Goal: Book appointment/travel/reservation

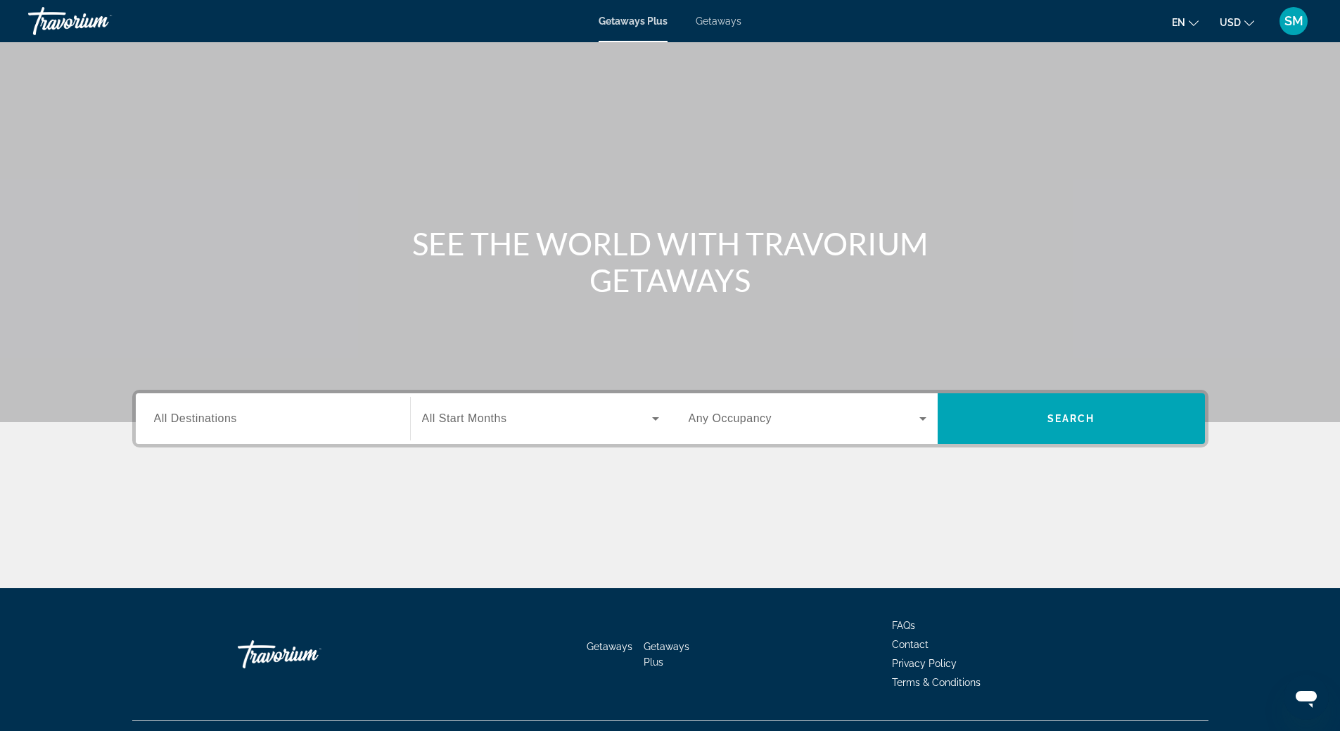
click at [713, 25] on span "Getaways" at bounding box center [719, 20] width 46 height 11
click at [218, 416] on span "All Destinations" at bounding box center [195, 418] width 83 height 12
click at [218, 416] on input "Destination All Destinations" at bounding box center [273, 419] width 238 height 17
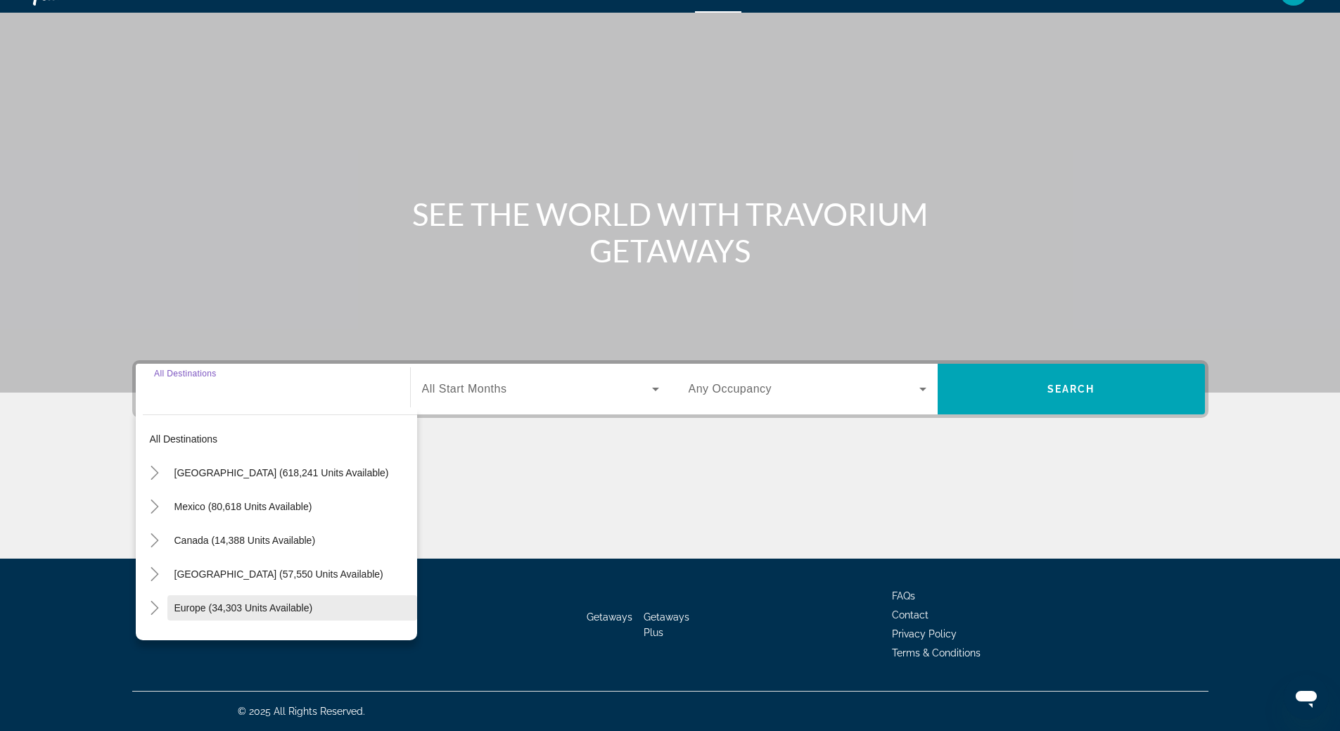
click at [218, 613] on span "Europe (34,303 units available)" at bounding box center [243, 607] width 139 height 11
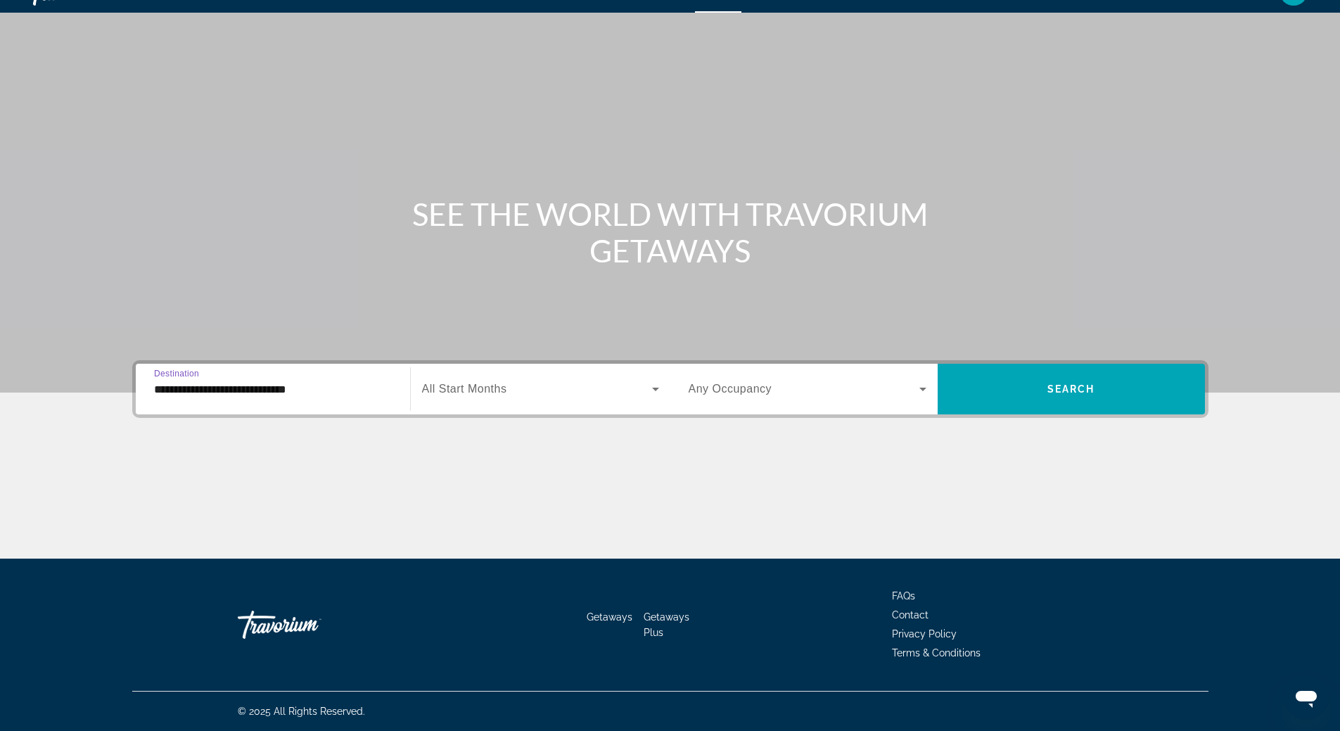
click at [239, 395] on input "**********" at bounding box center [273, 389] width 238 height 17
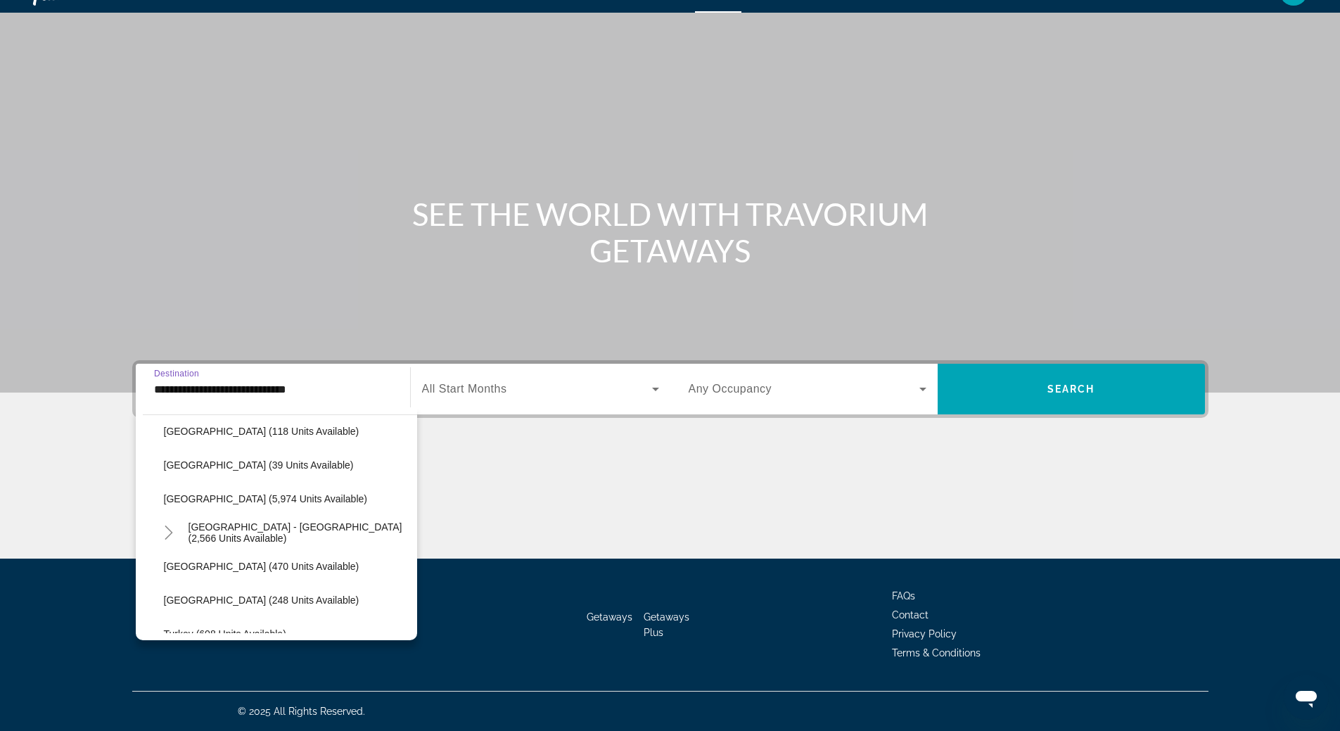
scroll to position [787, 0]
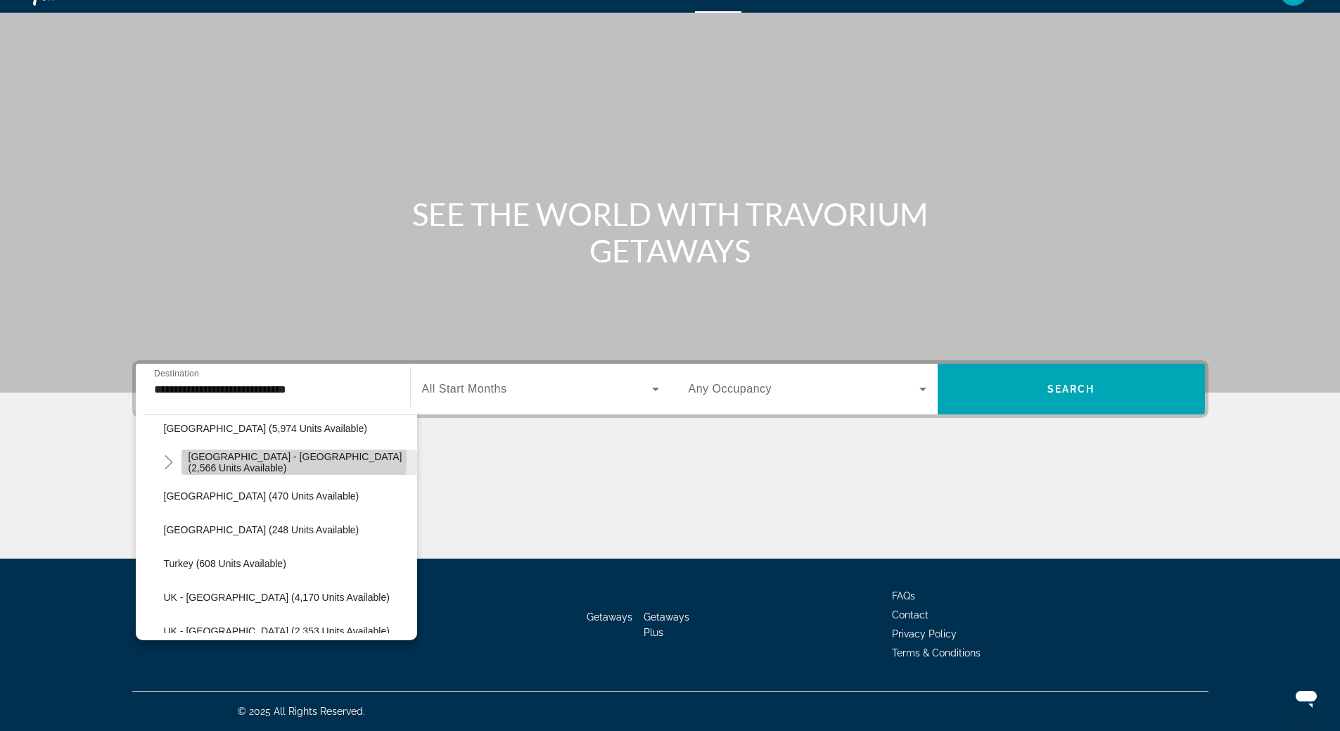
click at [234, 463] on span "[GEOGRAPHIC_DATA] - [GEOGRAPHIC_DATA] (2,566 units available)" at bounding box center [300, 462] width 222 height 23
type input "**********"
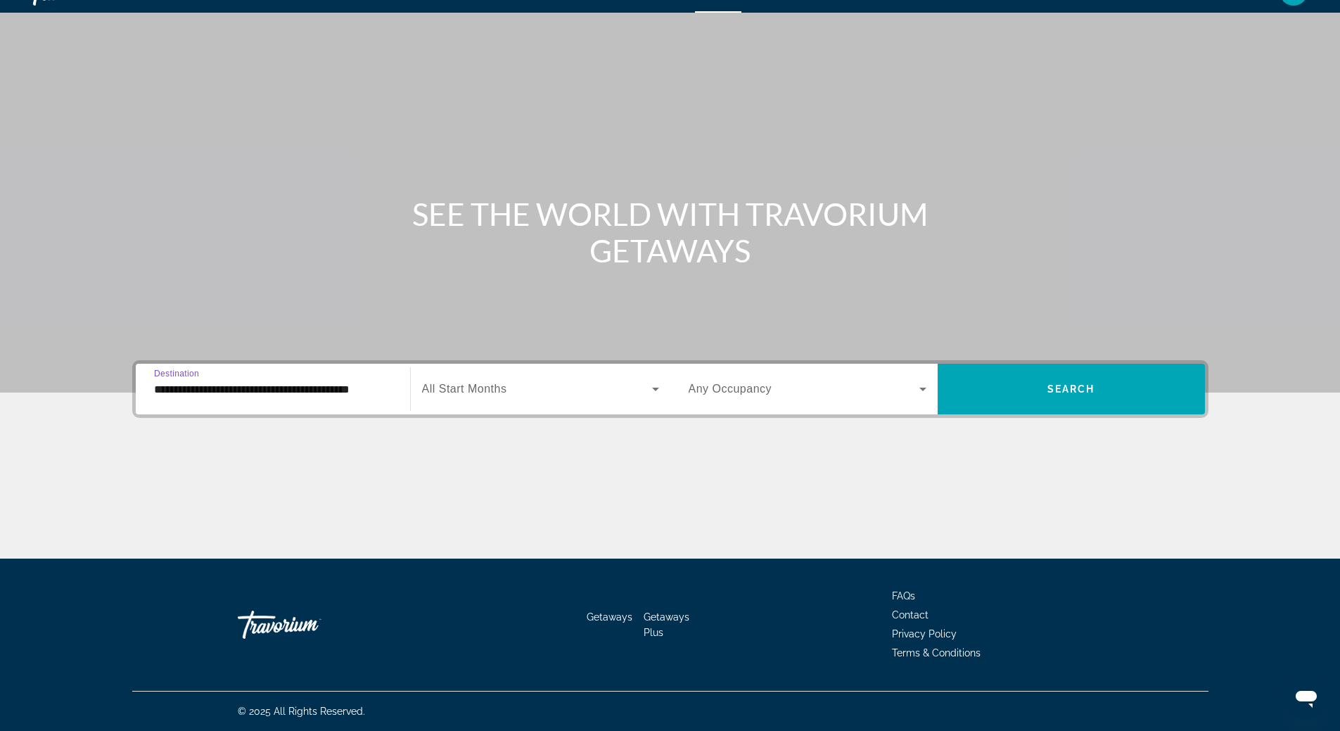
click at [654, 386] on icon "Search widget" at bounding box center [655, 389] width 17 height 17
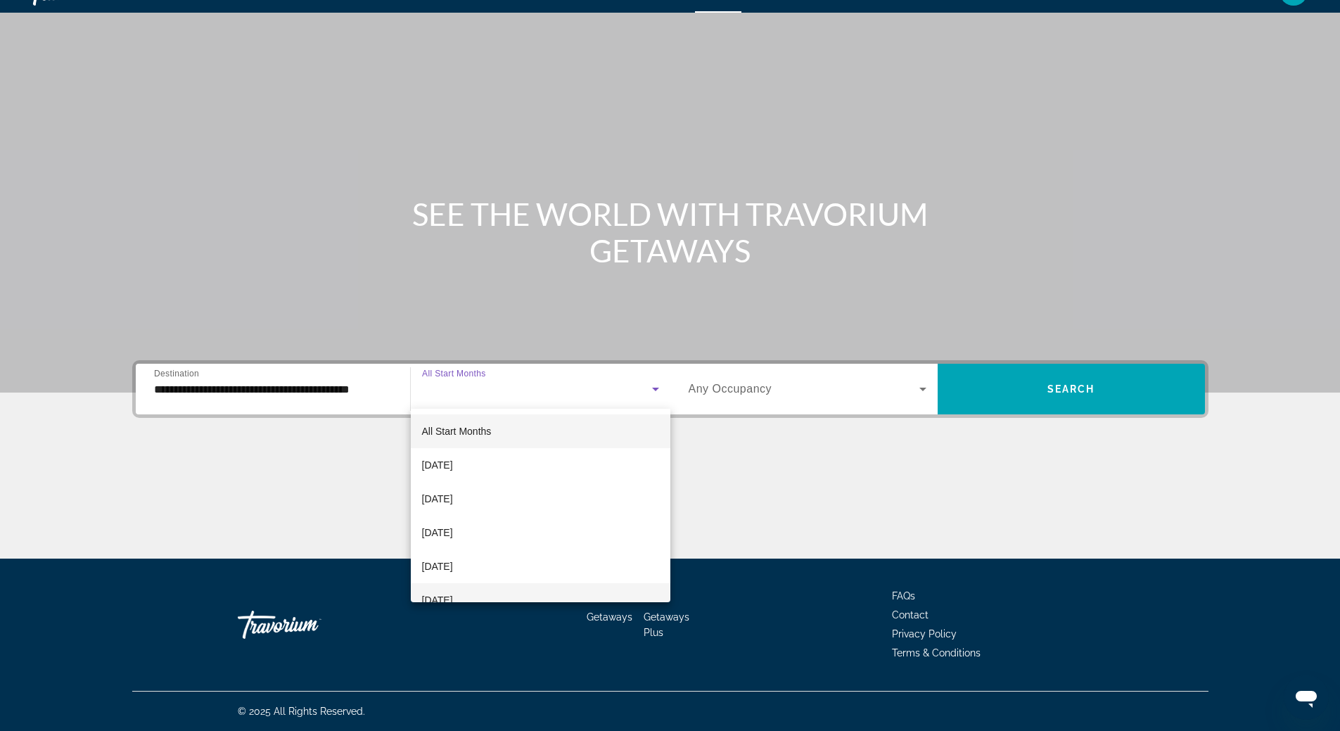
click at [515, 590] on mat-option "January 2026" at bounding box center [541, 600] width 260 height 34
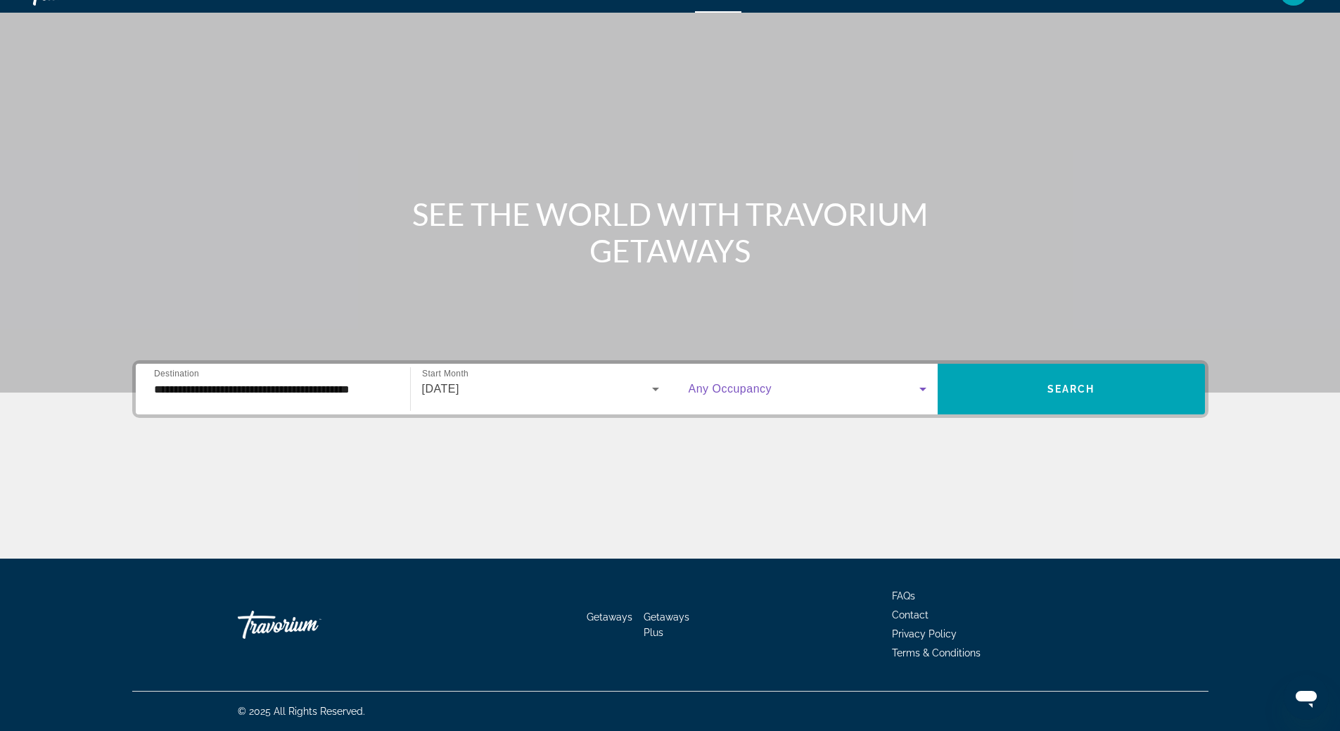
click at [919, 388] on icon "Search widget" at bounding box center [923, 389] width 17 height 17
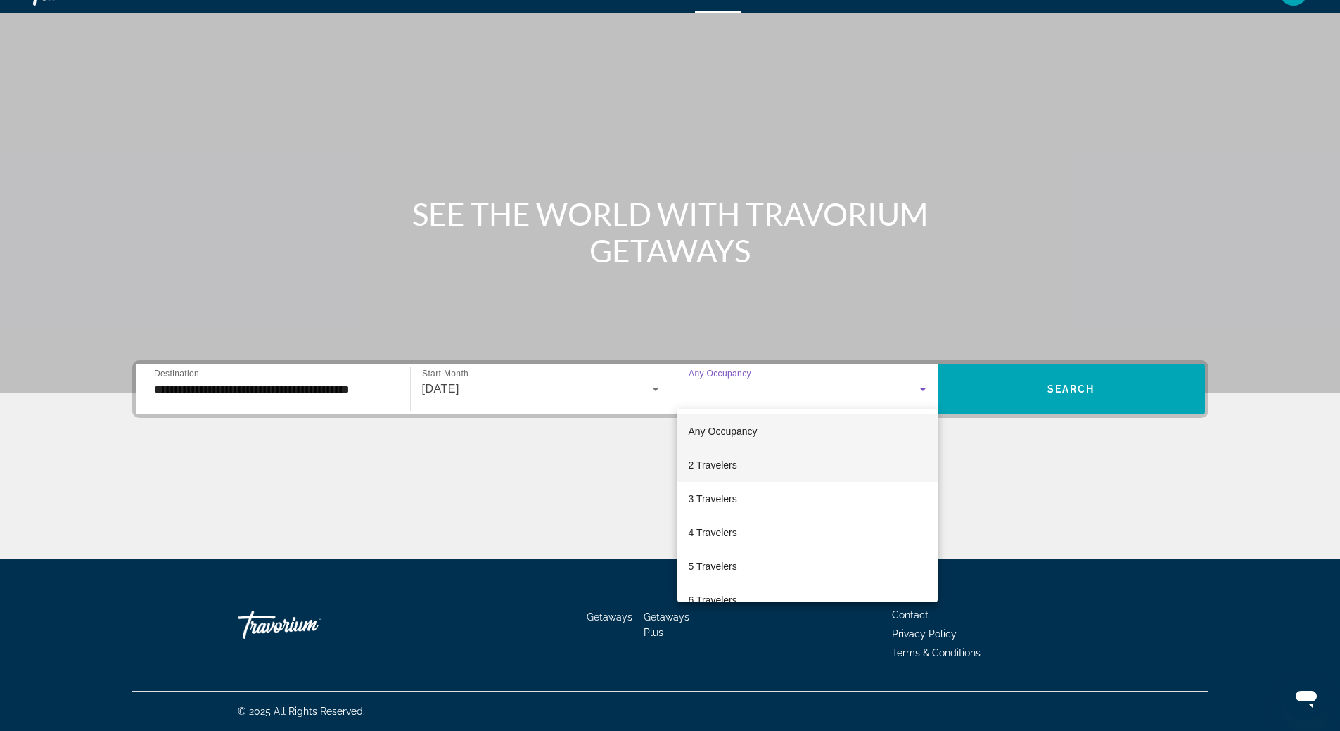
click at [888, 461] on mat-option "2 Travelers" at bounding box center [807, 465] width 260 height 34
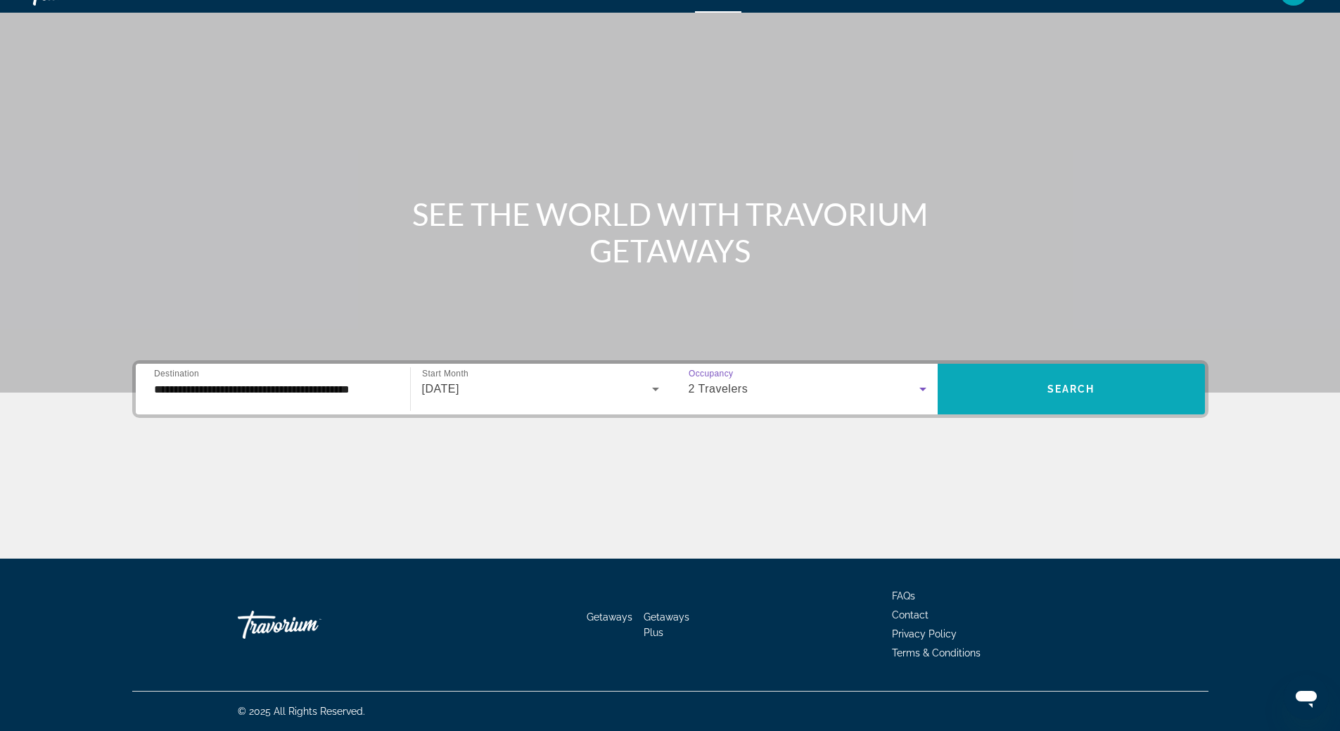
click at [1069, 383] on span "Search widget" at bounding box center [1071, 389] width 267 height 34
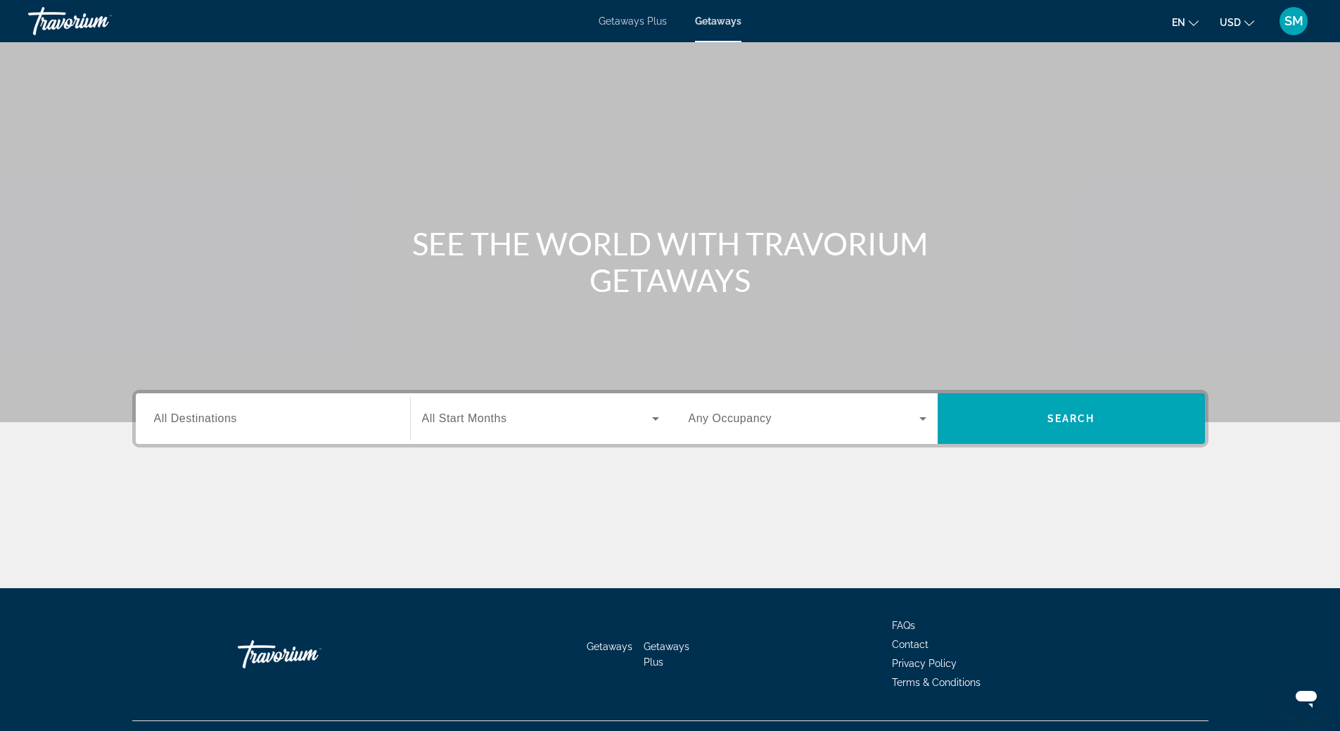
click at [218, 420] on span "All Destinations" at bounding box center [195, 418] width 83 height 12
click at [218, 420] on input "Destination All Destinations" at bounding box center [273, 419] width 238 height 17
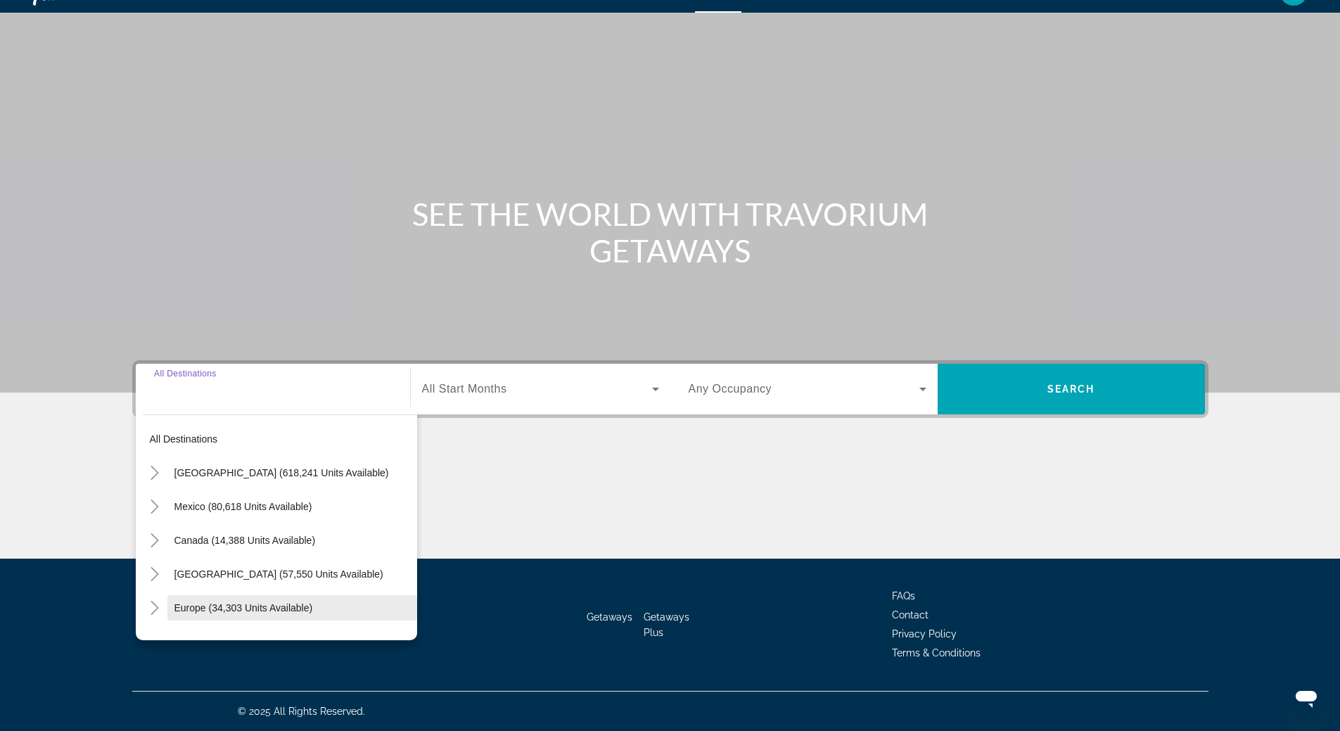
click at [250, 599] on span "Search widget" at bounding box center [292, 608] width 250 height 34
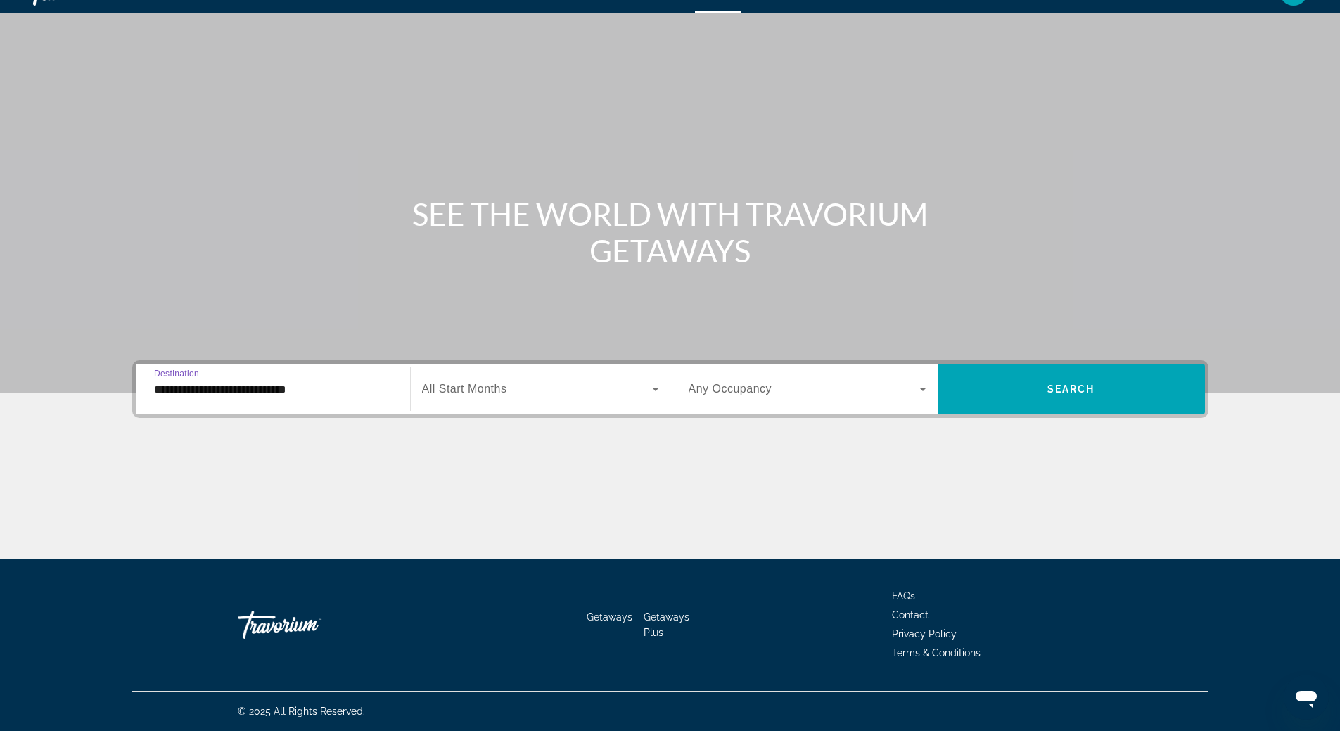
click at [259, 383] on input "**********" at bounding box center [273, 389] width 238 height 17
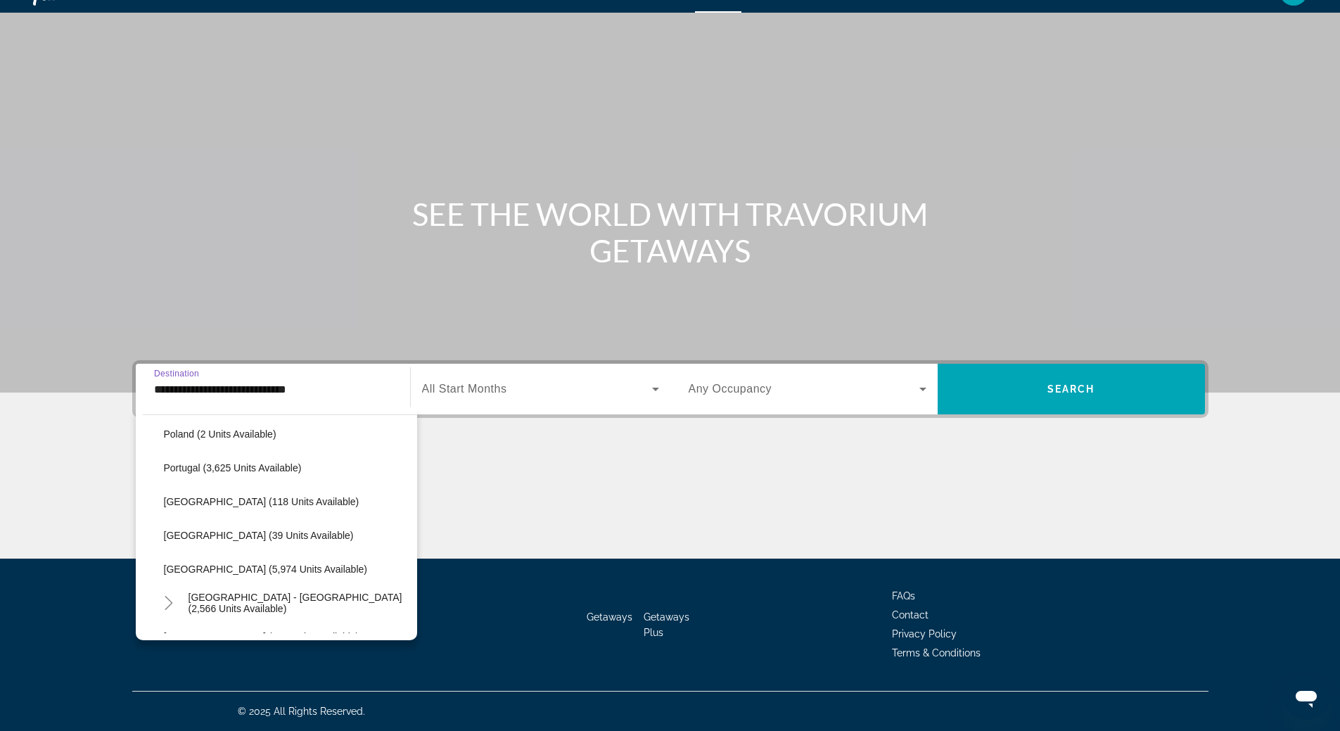
scroll to position [717, 0]
click at [243, 523] on span "Search widget" at bounding box center [299, 533] width 236 height 34
type input "**********"
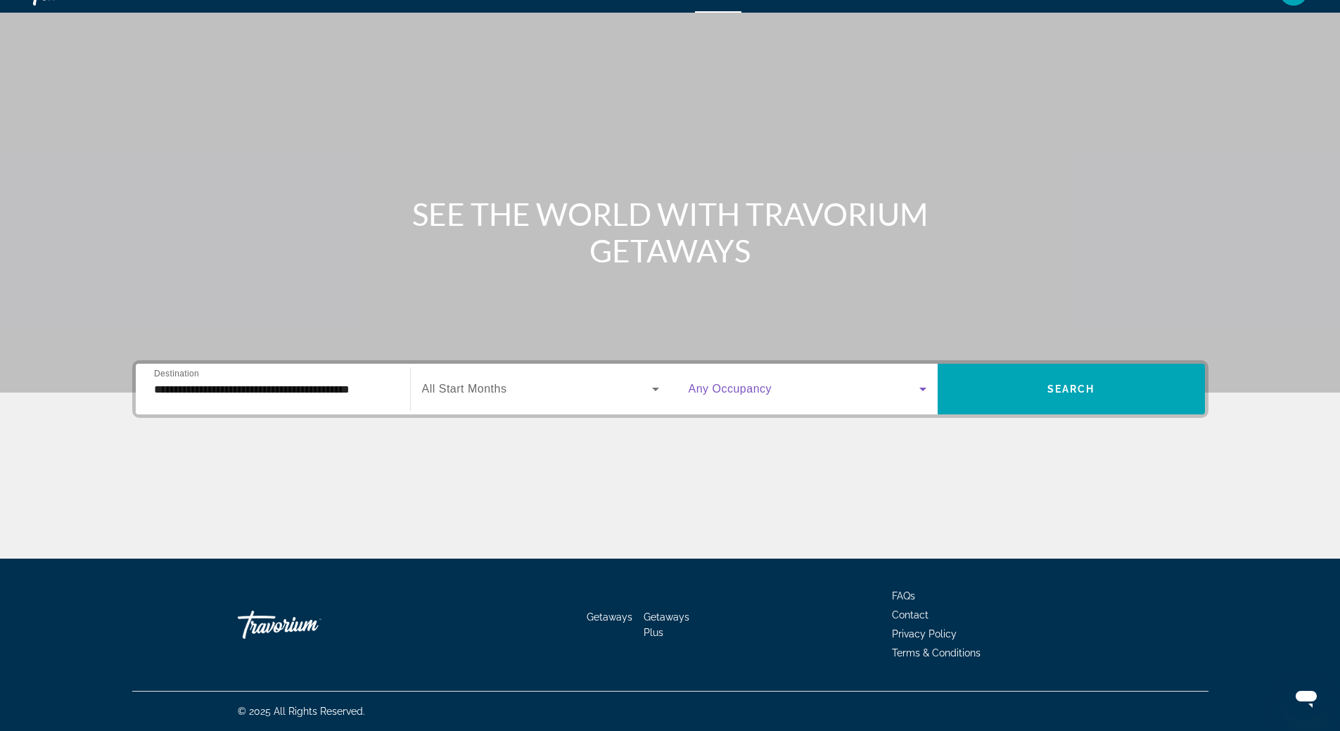
click at [926, 387] on icon "Search widget" at bounding box center [923, 389] width 17 height 17
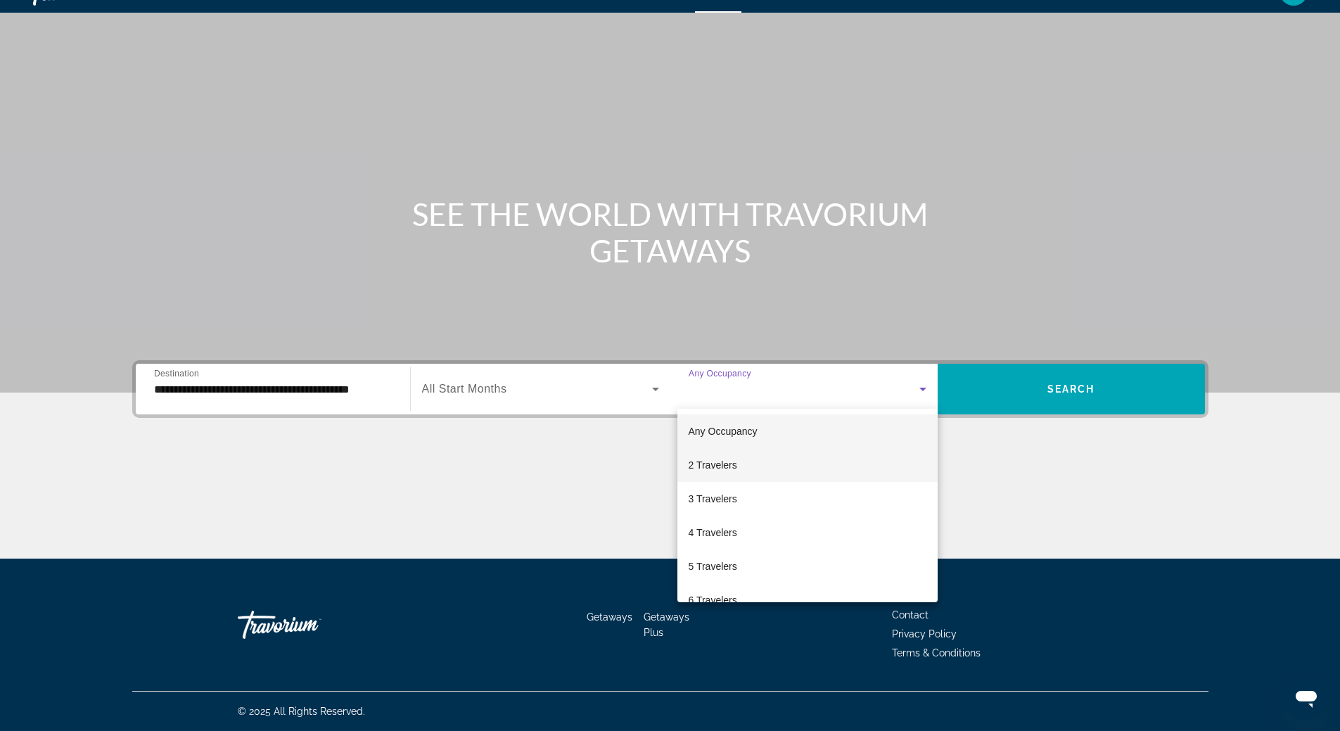
click at [838, 463] on mat-option "2 Travelers" at bounding box center [807, 465] width 260 height 34
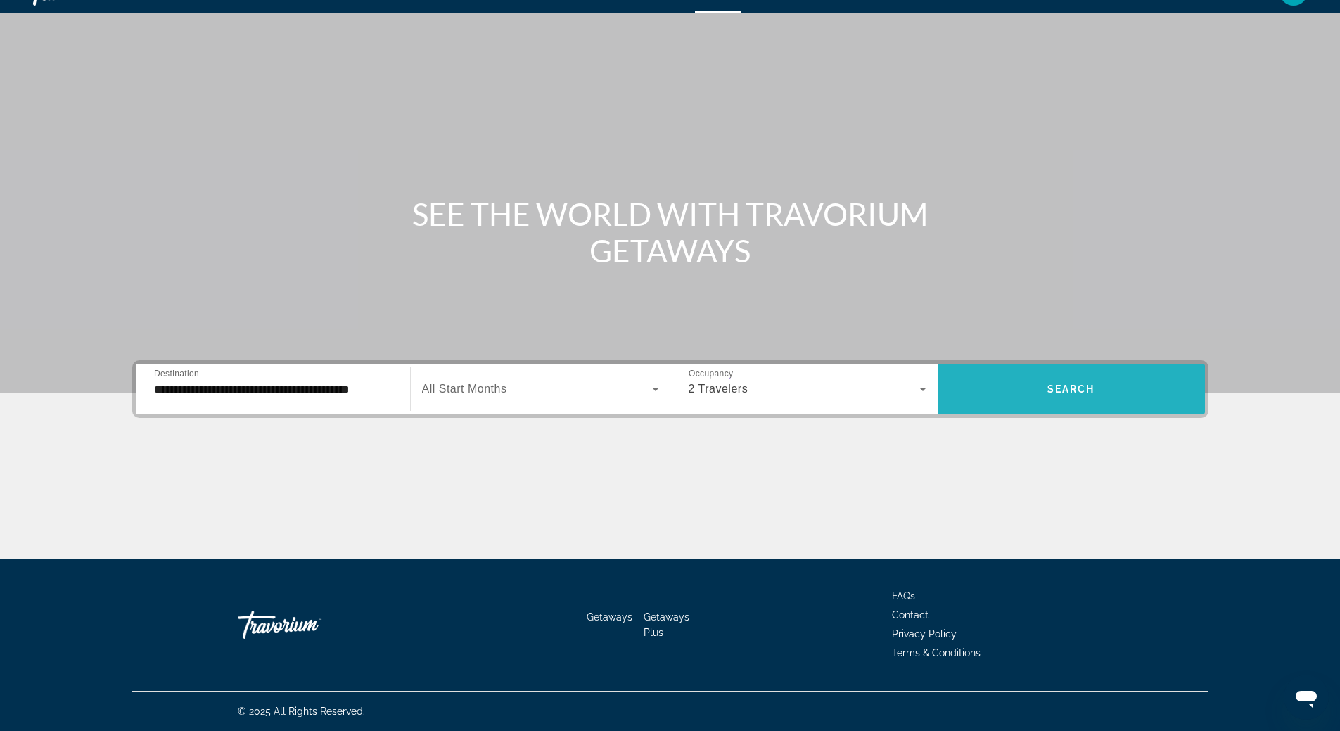
click at [1034, 390] on span "Search widget" at bounding box center [1071, 389] width 267 height 34
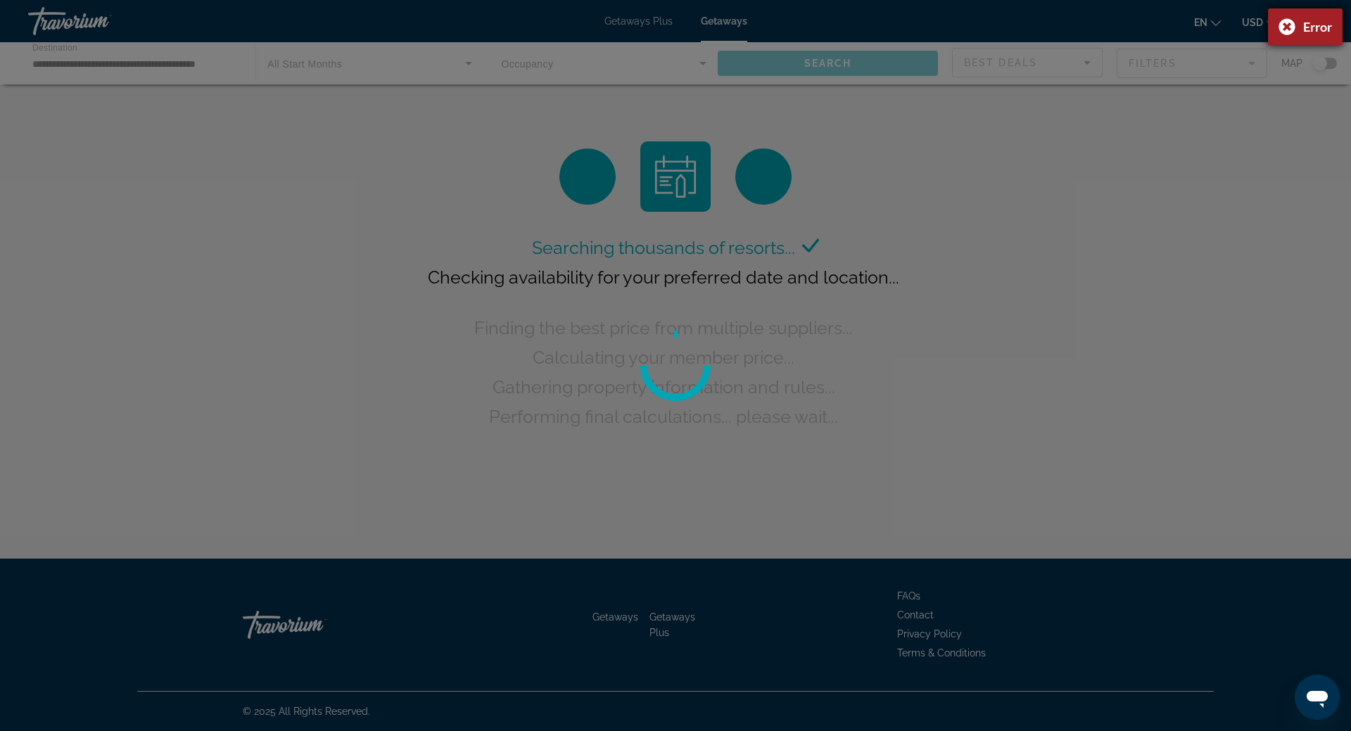
click at [1282, 30] on div "Error" at bounding box center [1305, 26] width 75 height 37
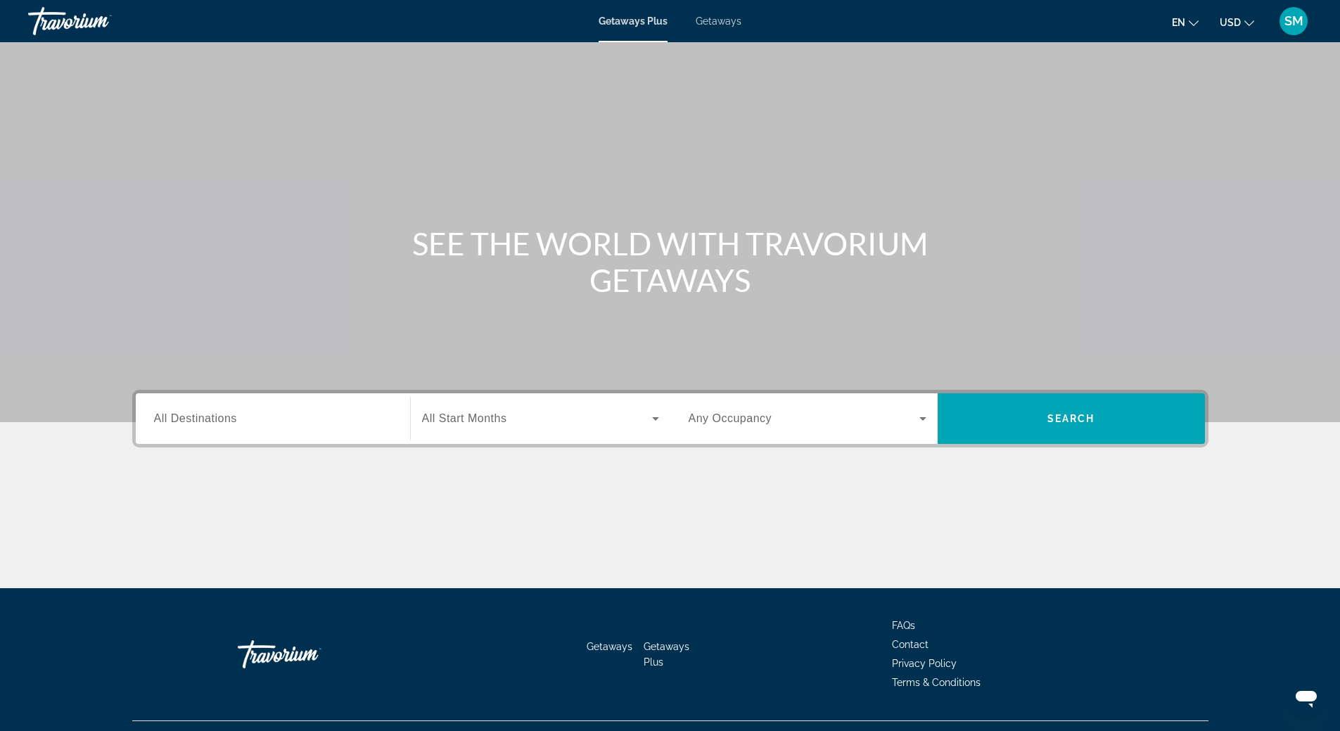
click at [699, 23] on span "Getaways" at bounding box center [719, 20] width 46 height 11
click at [234, 414] on span "All Destinations" at bounding box center [195, 418] width 83 height 12
click at [234, 414] on input "Destination All Destinations" at bounding box center [273, 419] width 238 height 17
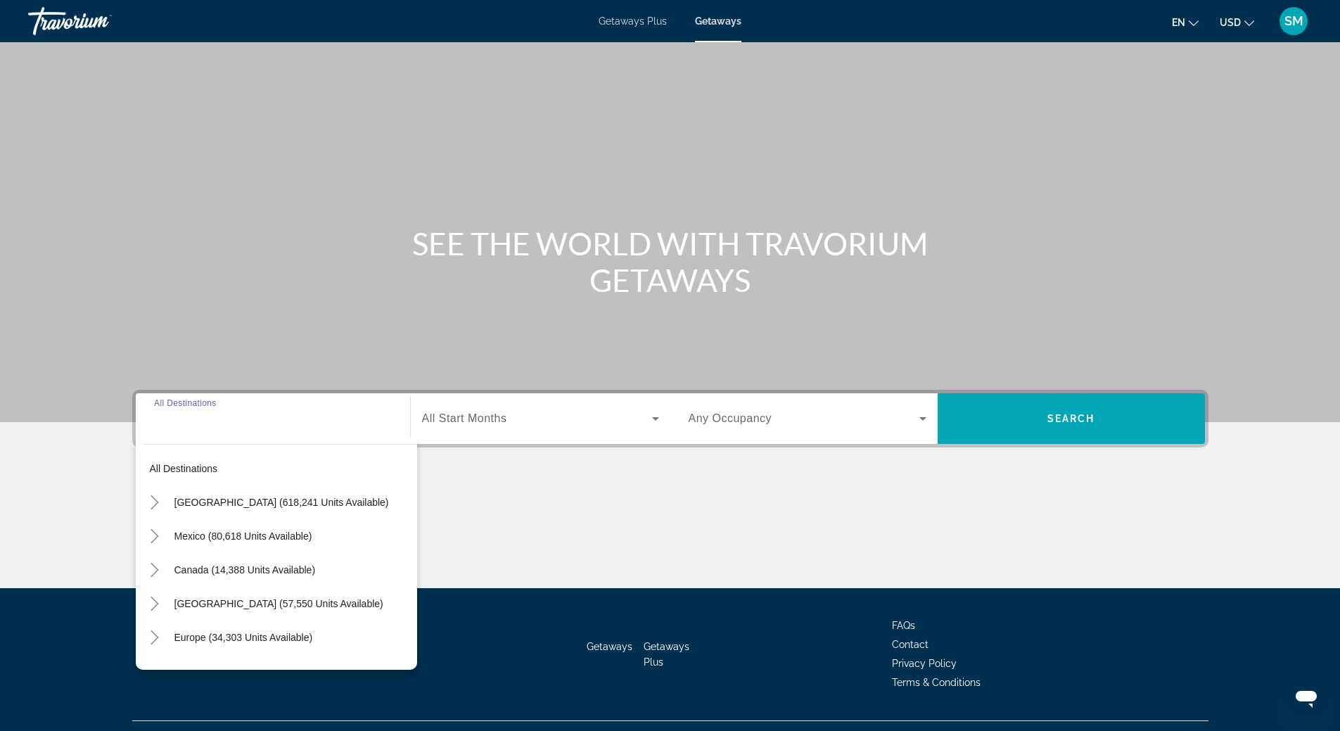
scroll to position [30, 0]
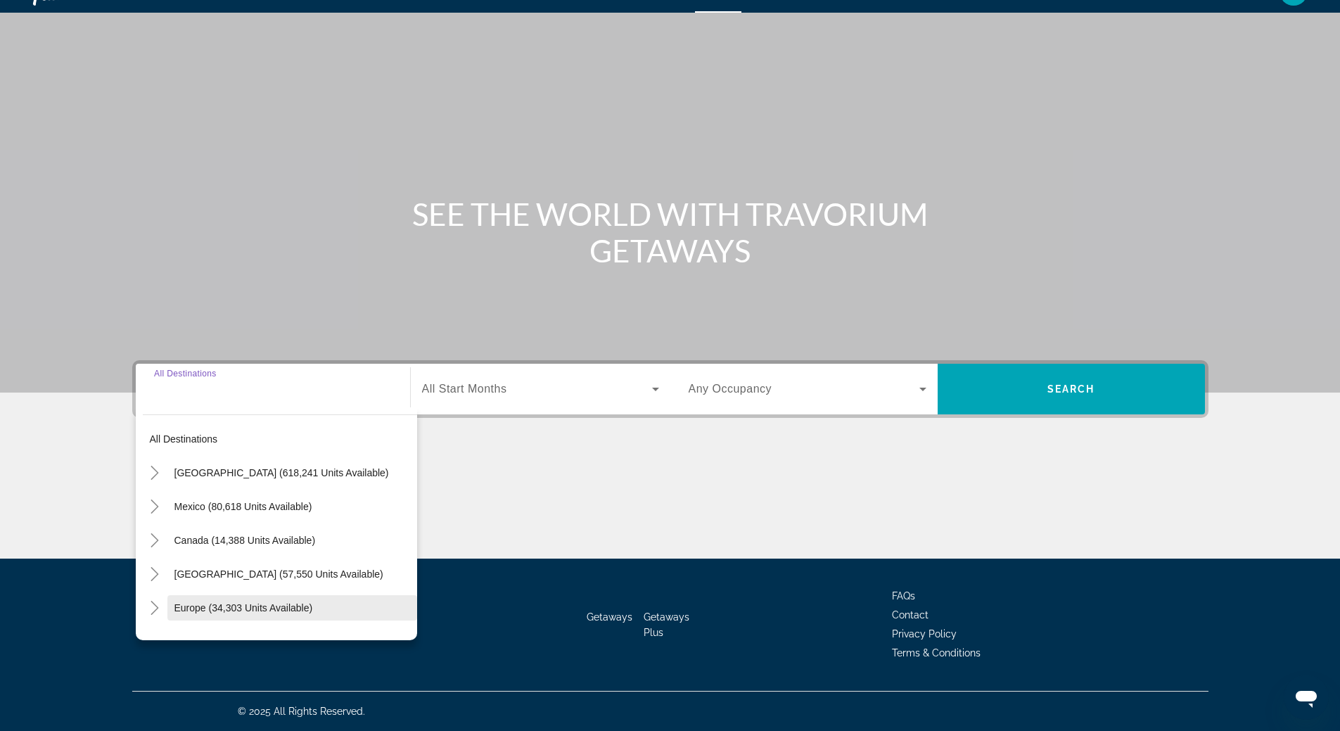
click at [234, 607] on span "Europe (34,303 units available)" at bounding box center [243, 607] width 139 height 11
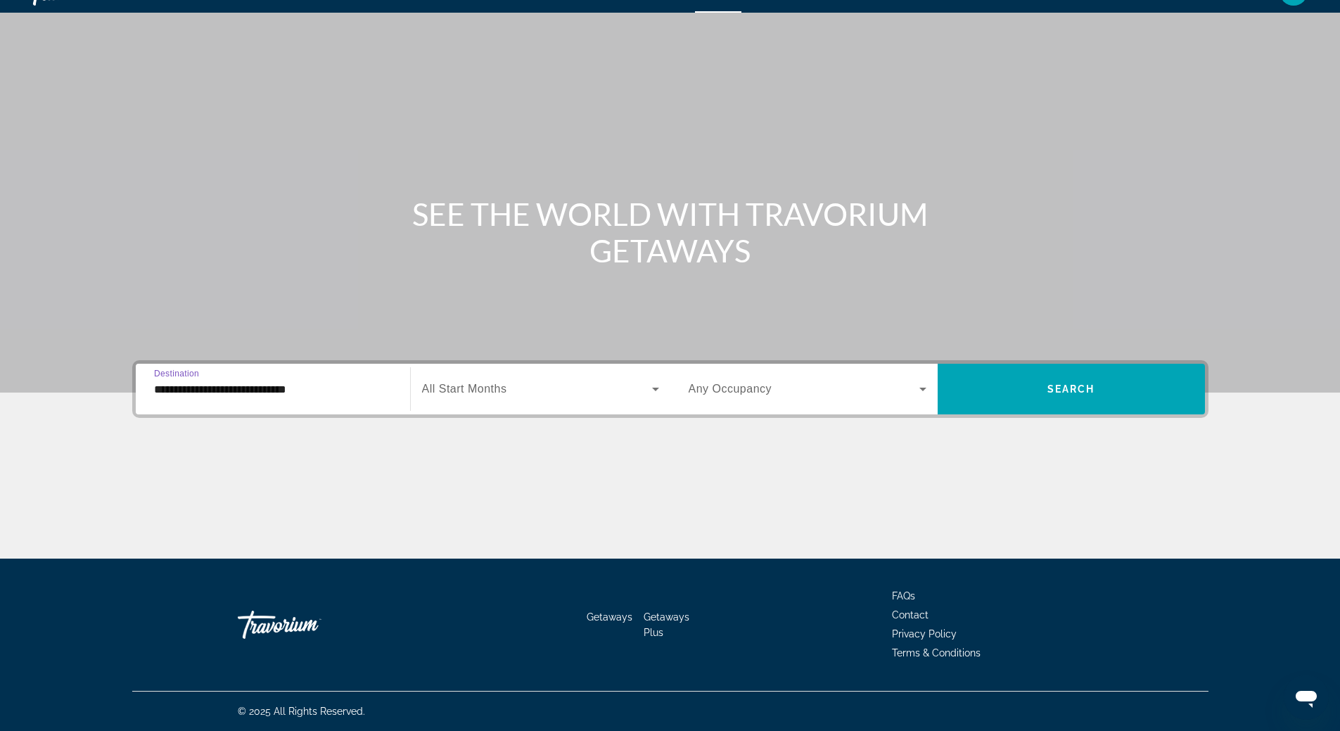
click at [226, 390] on input "**********" at bounding box center [273, 389] width 238 height 17
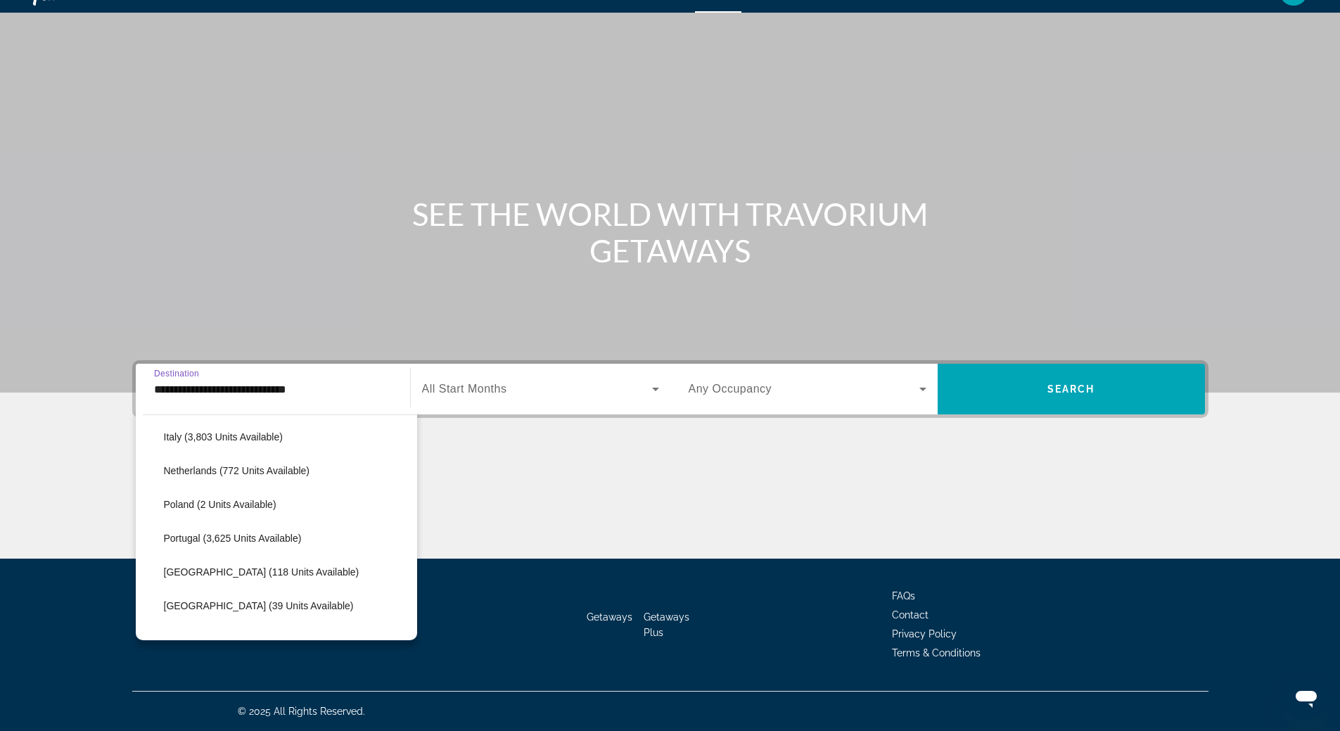
scroll to position [646, 0]
click at [255, 601] on span "[GEOGRAPHIC_DATA] - [GEOGRAPHIC_DATA] (2,566 units available)" at bounding box center [300, 603] width 222 height 23
type input "**********"
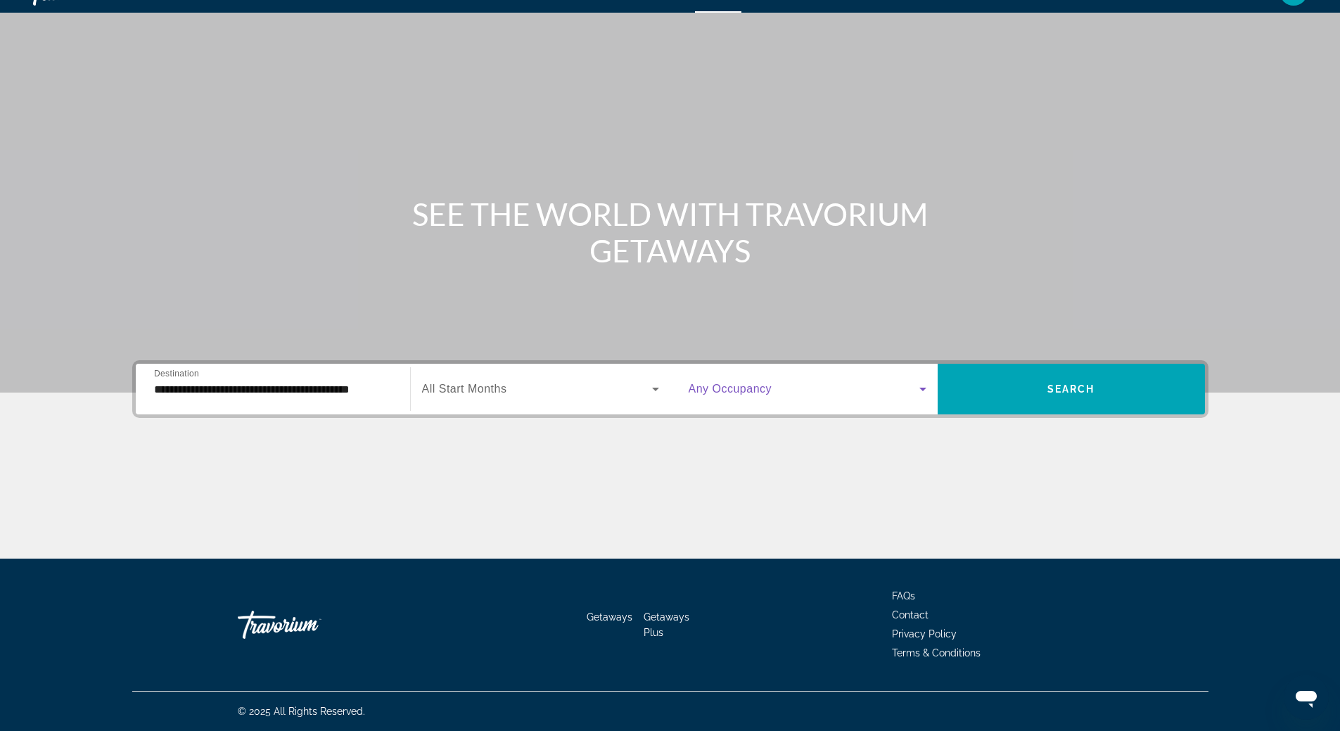
click at [919, 390] on icon "Search widget" at bounding box center [923, 389] width 17 height 17
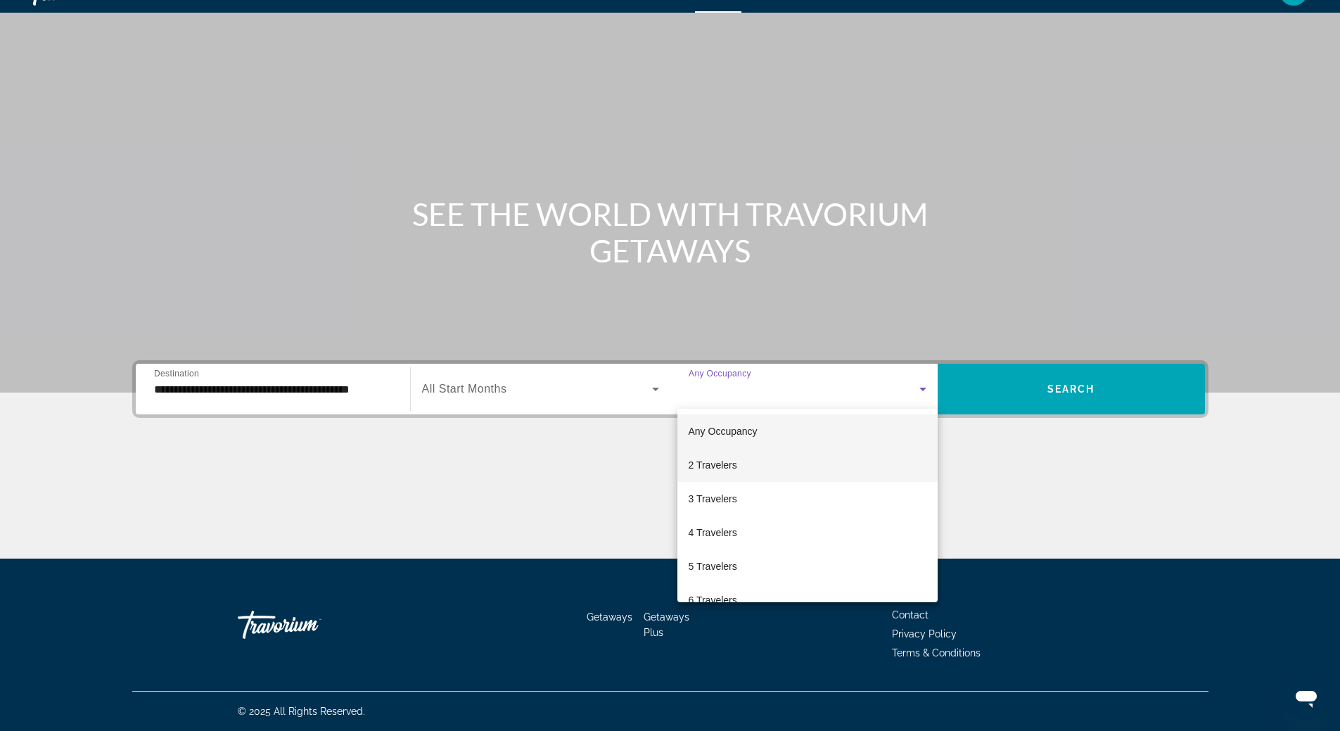
click at [780, 464] on mat-option "2 Travelers" at bounding box center [807, 465] width 260 height 34
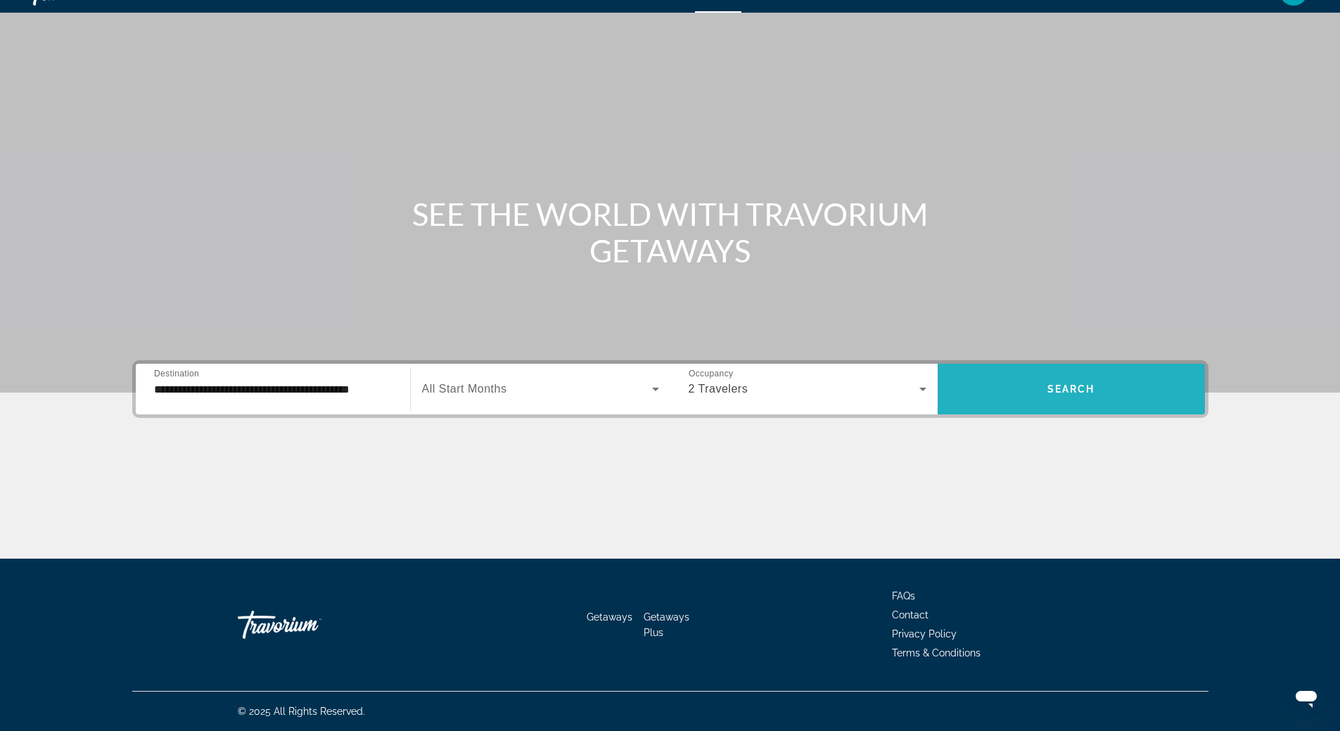
click at [1077, 388] on span "Search" at bounding box center [1071, 388] width 48 height 11
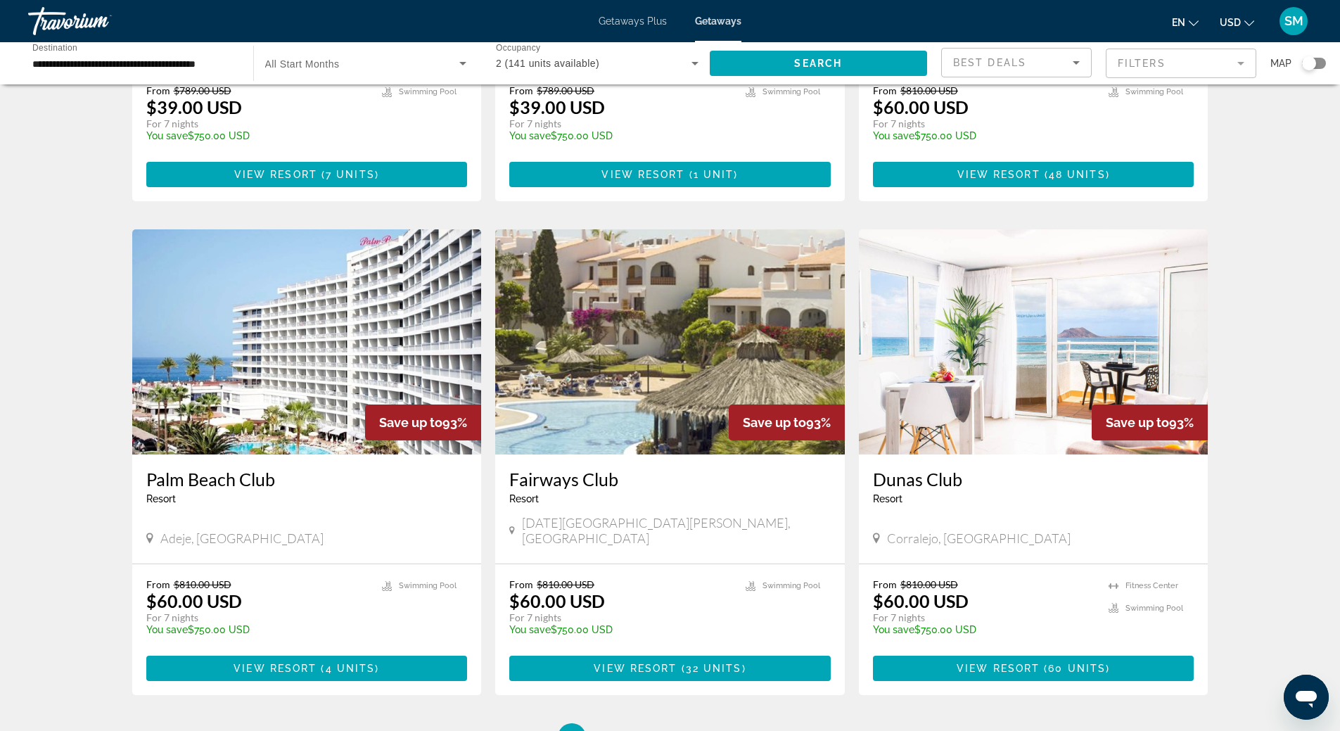
scroll to position [1477, 0]
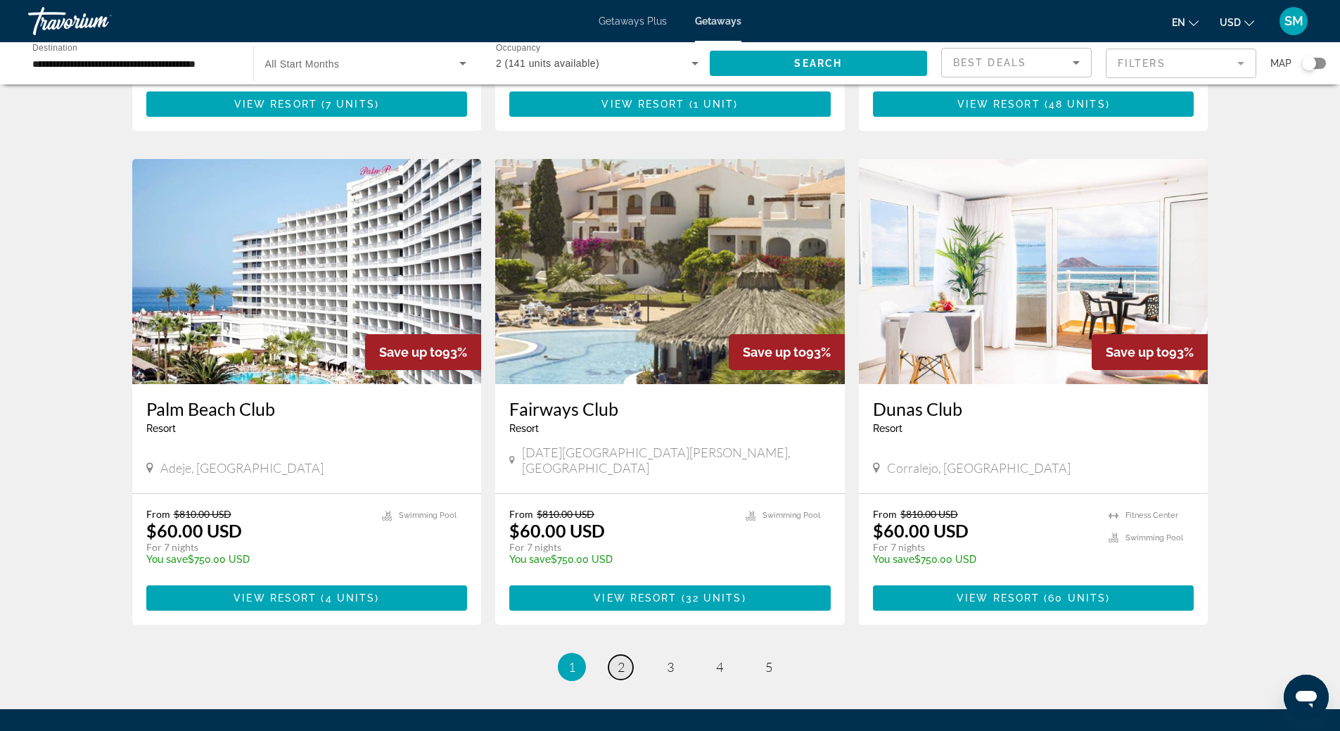
click at [621, 659] on span "2" at bounding box center [621, 666] width 7 height 15
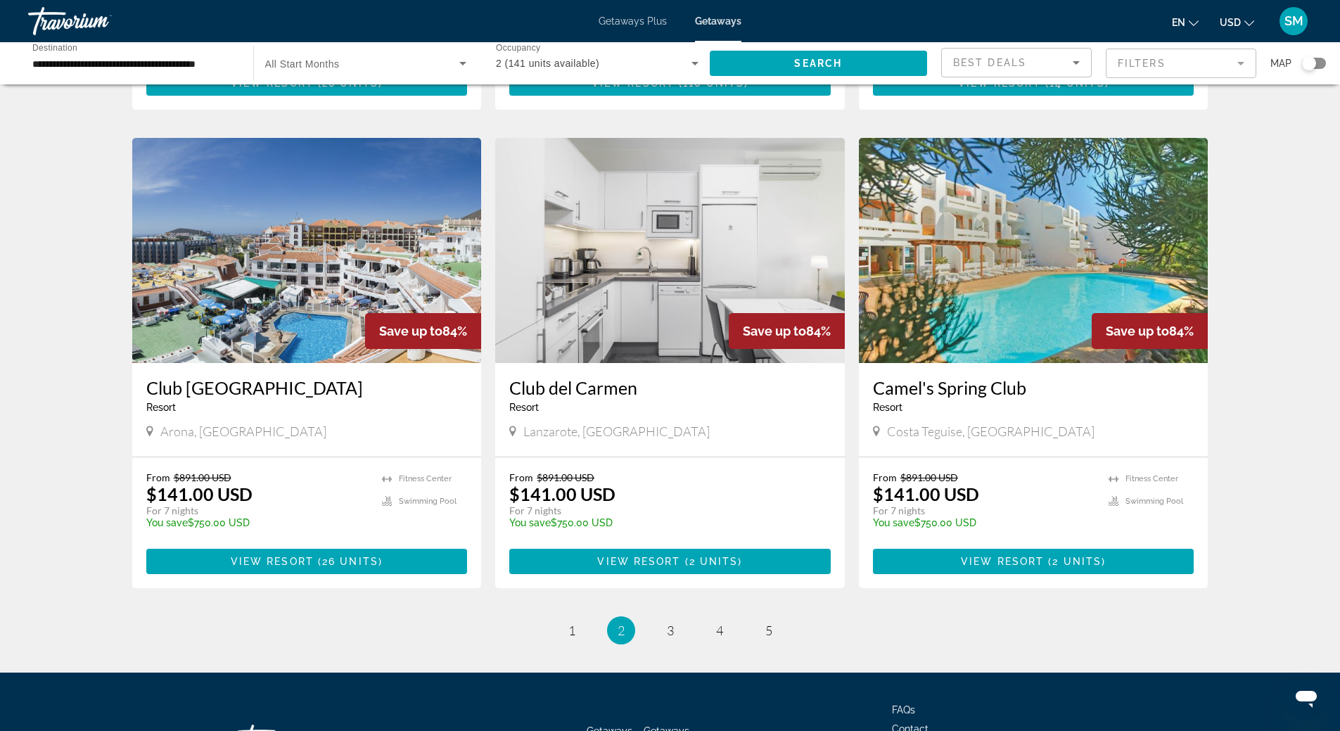
scroll to position [1545, 0]
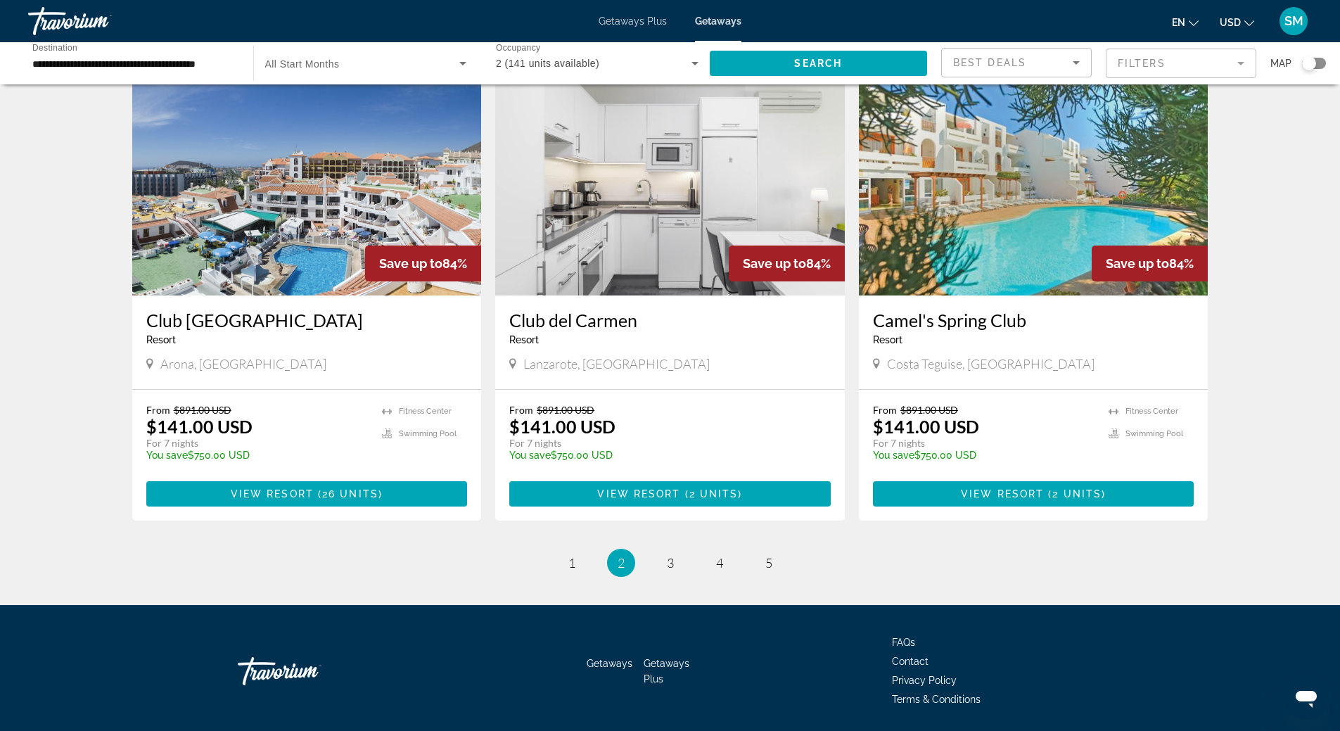
click at [212, 310] on h3 "Club [GEOGRAPHIC_DATA]" at bounding box center [306, 320] width 321 height 21
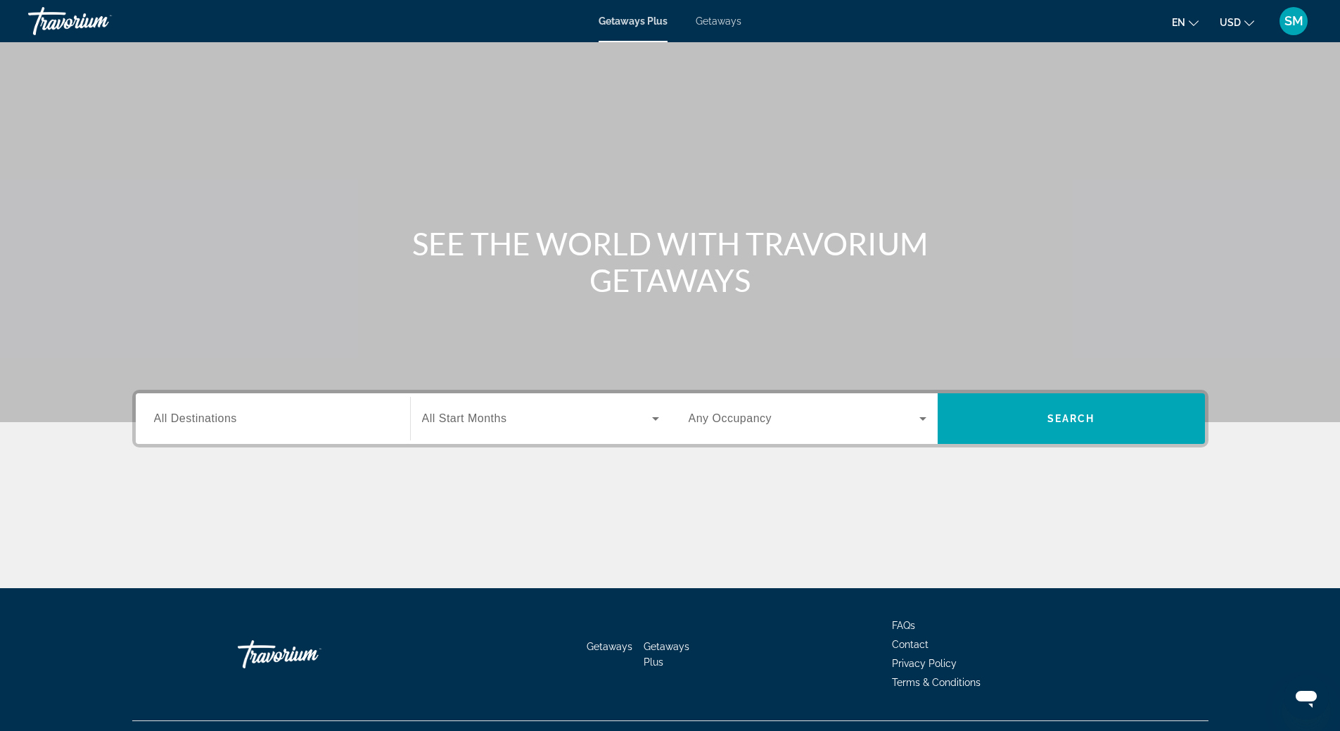
click at [714, 20] on span "Getaways" at bounding box center [719, 20] width 46 height 11
click at [213, 415] on span "All Destinations" at bounding box center [195, 418] width 83 height 12
click at [213, 415] on input "Destination All Destinations" at bounding box center [273, 419] width 238 height 17
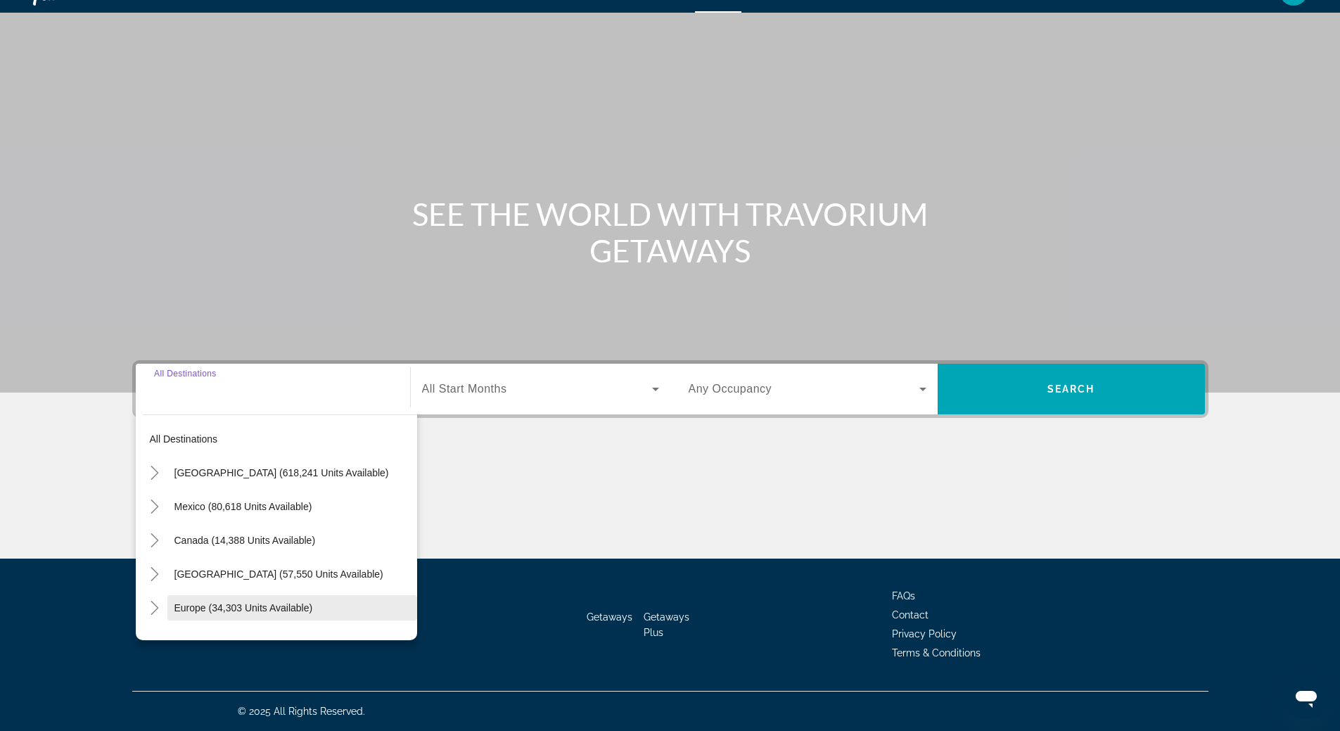
click at [222, 608] on span "Europe (34,303 units available)" at bounding box center [243, 607] width 139 height 11
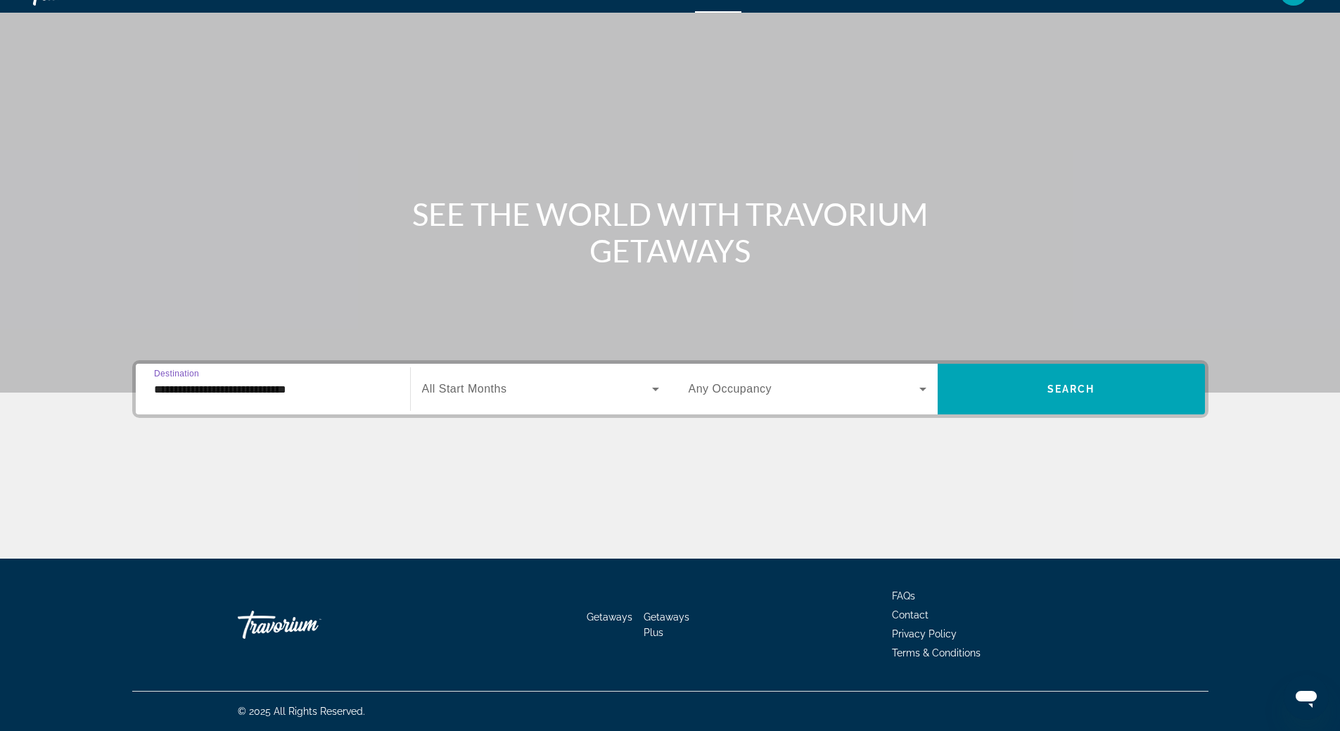
click at [236, 384] on input "**********" at bounding box center [273, 389] width 238 height 17
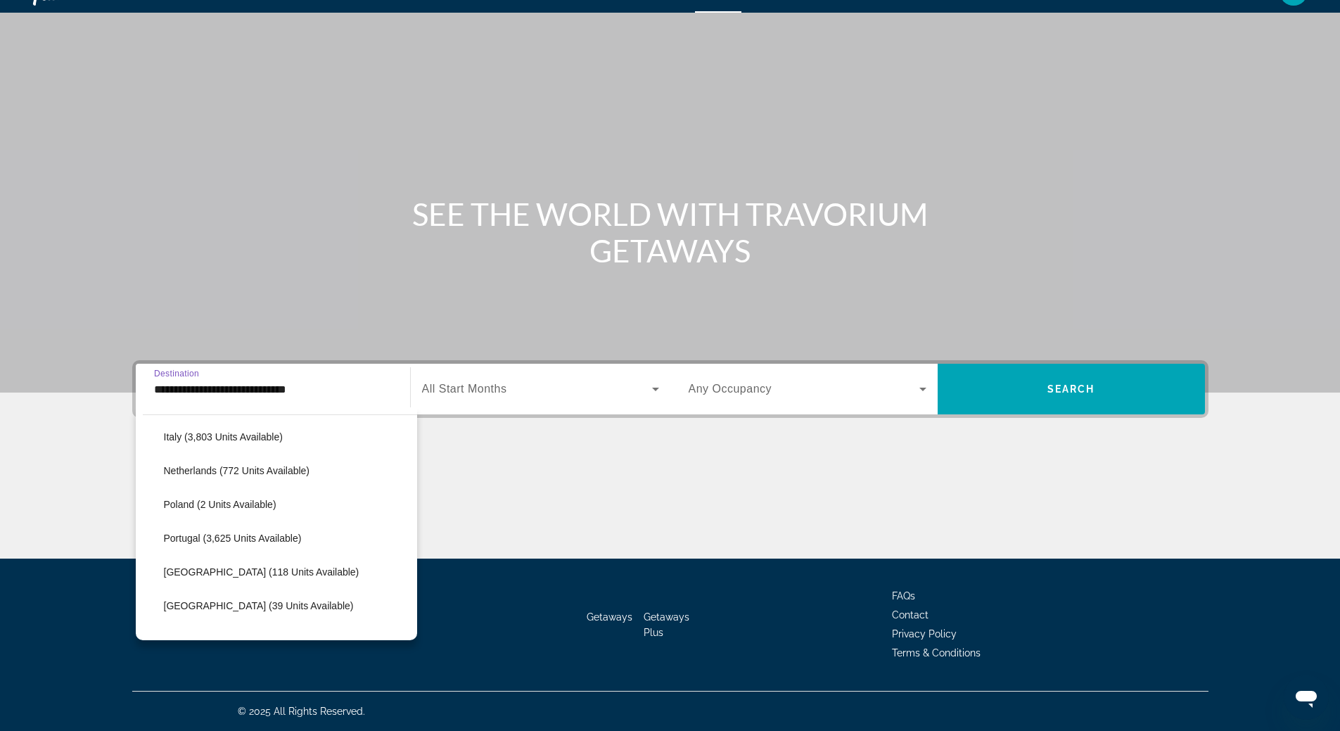
scroll to position [646, 0]
click at [252, 607] on span "[GEOGRAPHIC_DATA] - [GEOGRAPHIC_DATA] (2,566 units available)" at bounding box center [300, 603] width 222 height 23
type input "**********"
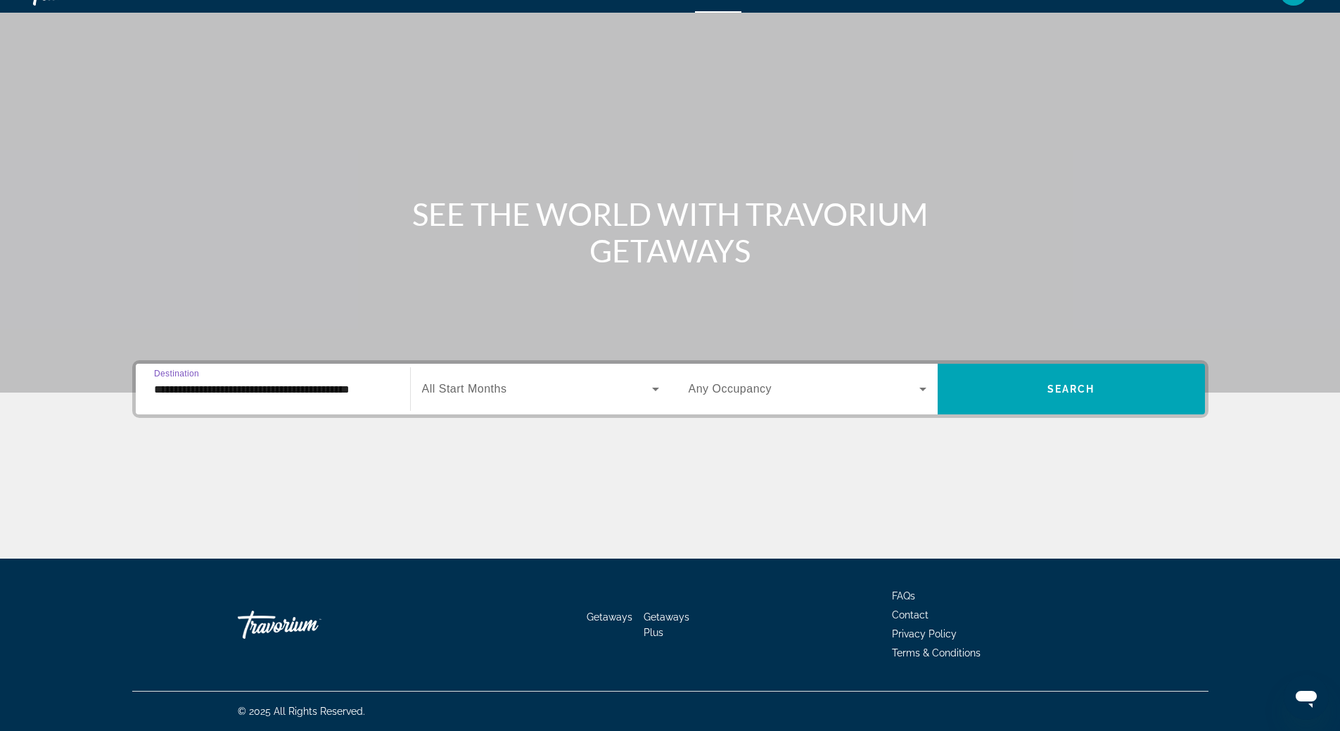
click at [920, 387] on icon "Search widget" at bounding box center [923, 389] width 17 height 17
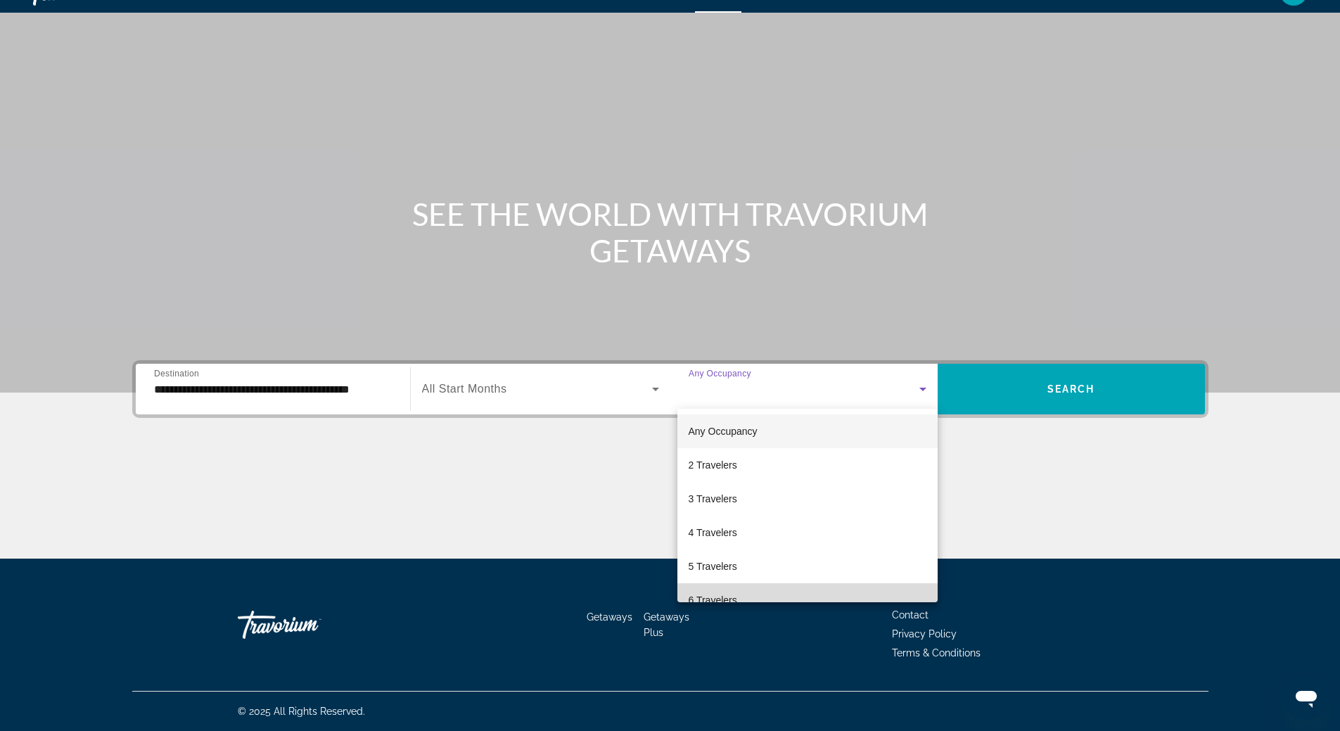
click at [810, 590] on mat-option "6 Travelers" at bounding box center [807, 600] width 260 height 34
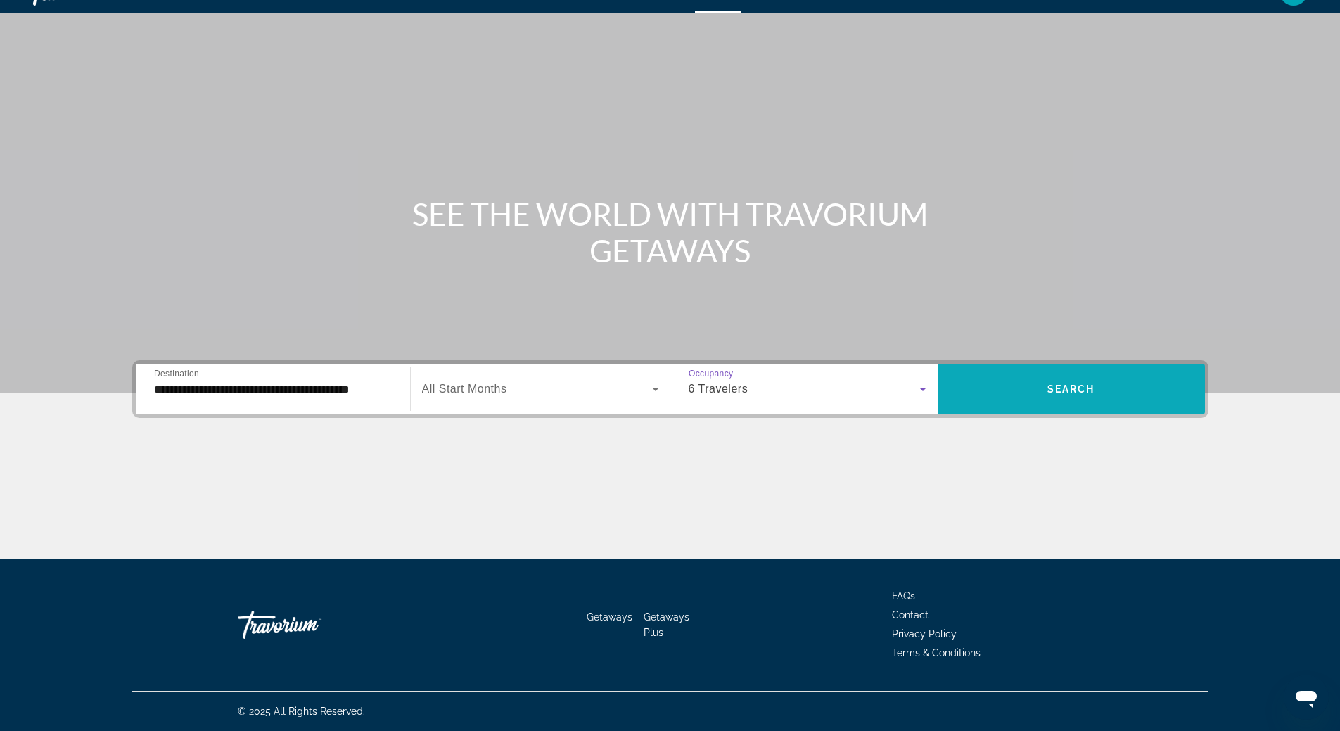
click at [1068, 385] on span "Search" at bounding box center [1071, 388] width 48 height 11
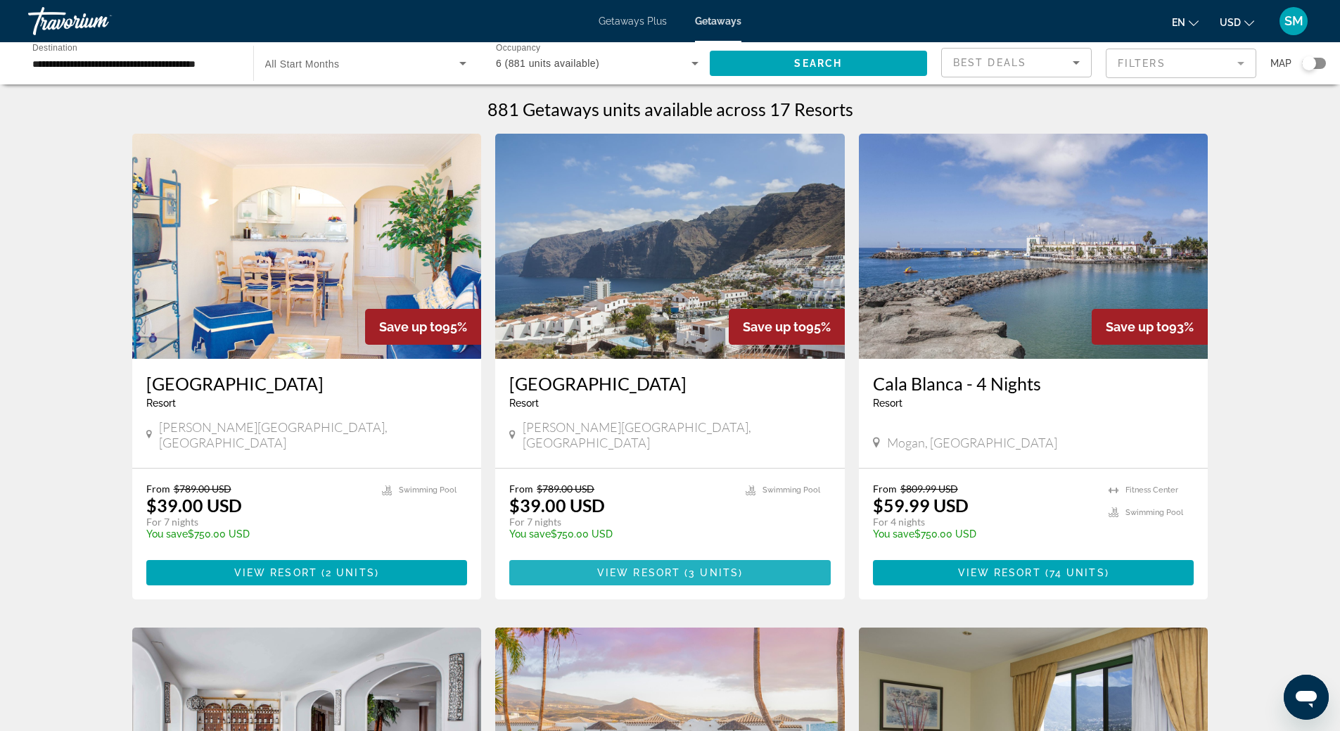
click at [623, 556] on span "Main content" at bounding box center [669, 573] width 321 height 34
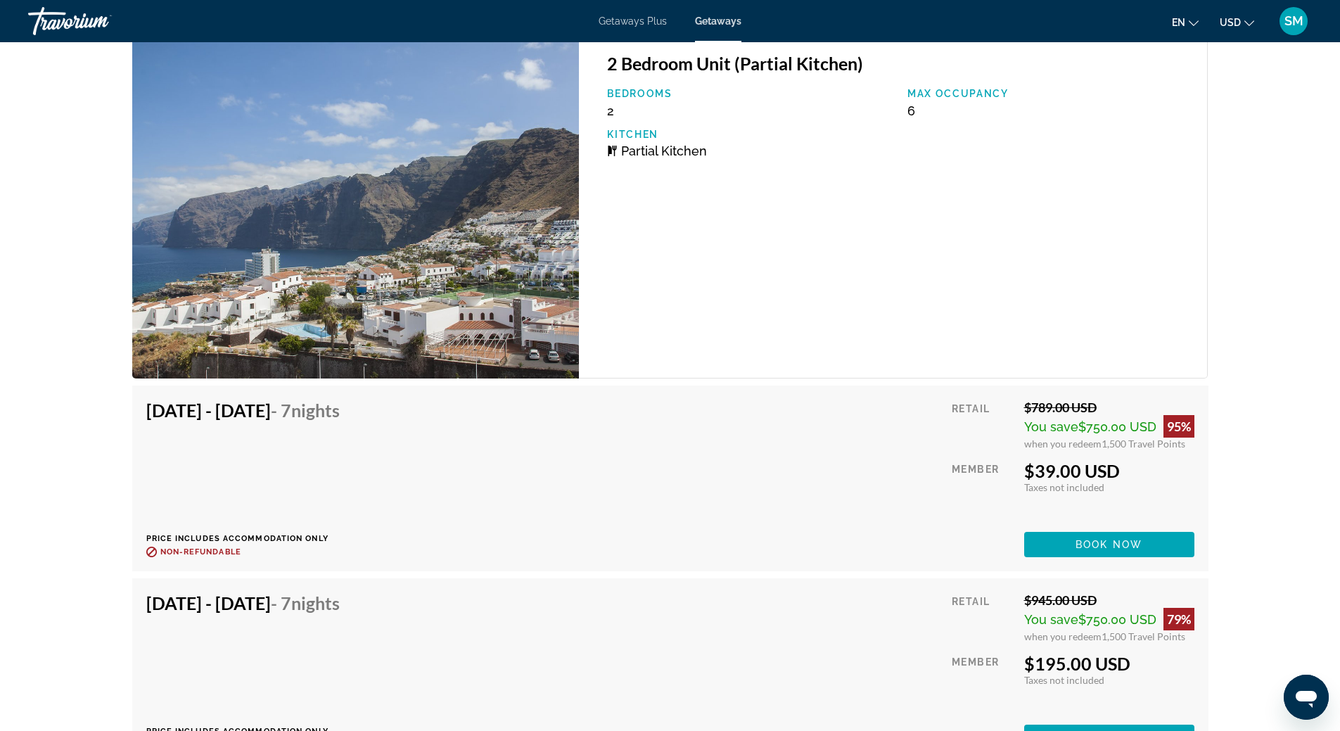
scroll to position [2475, 0]
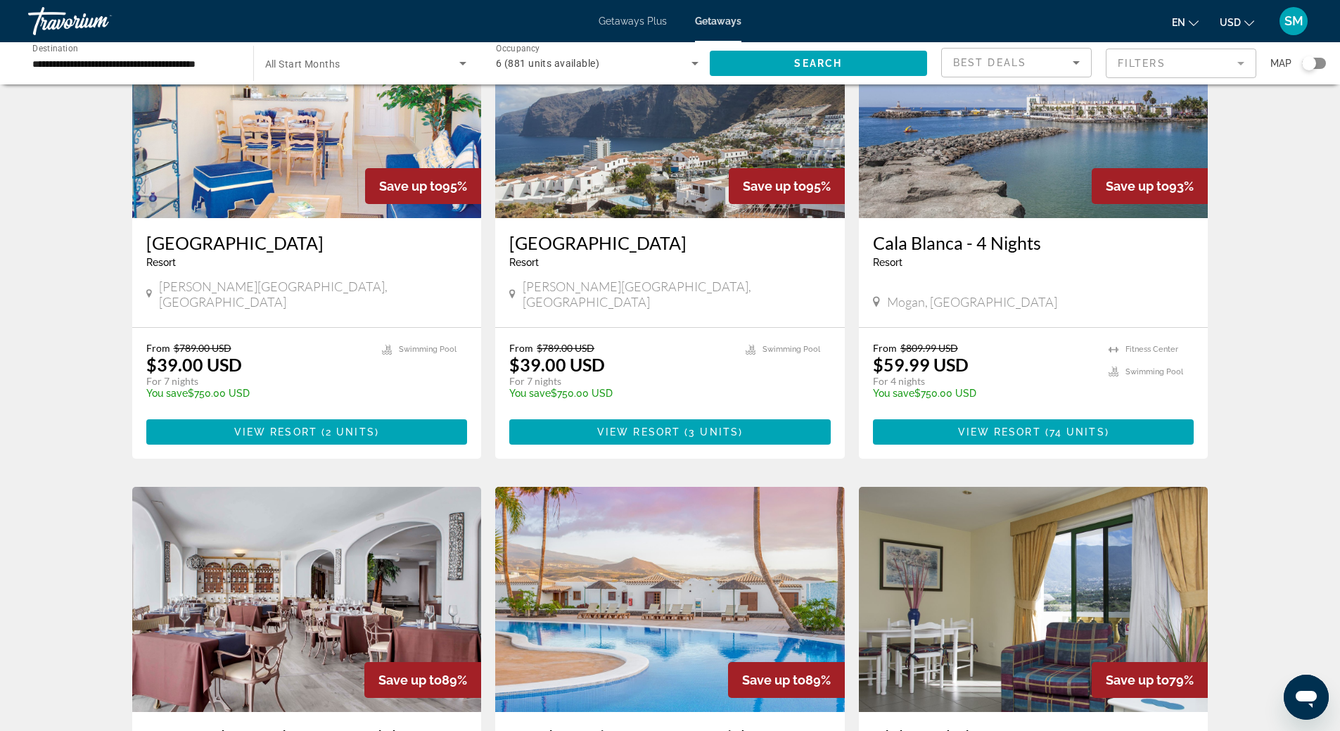
scroll to position [70, 0]
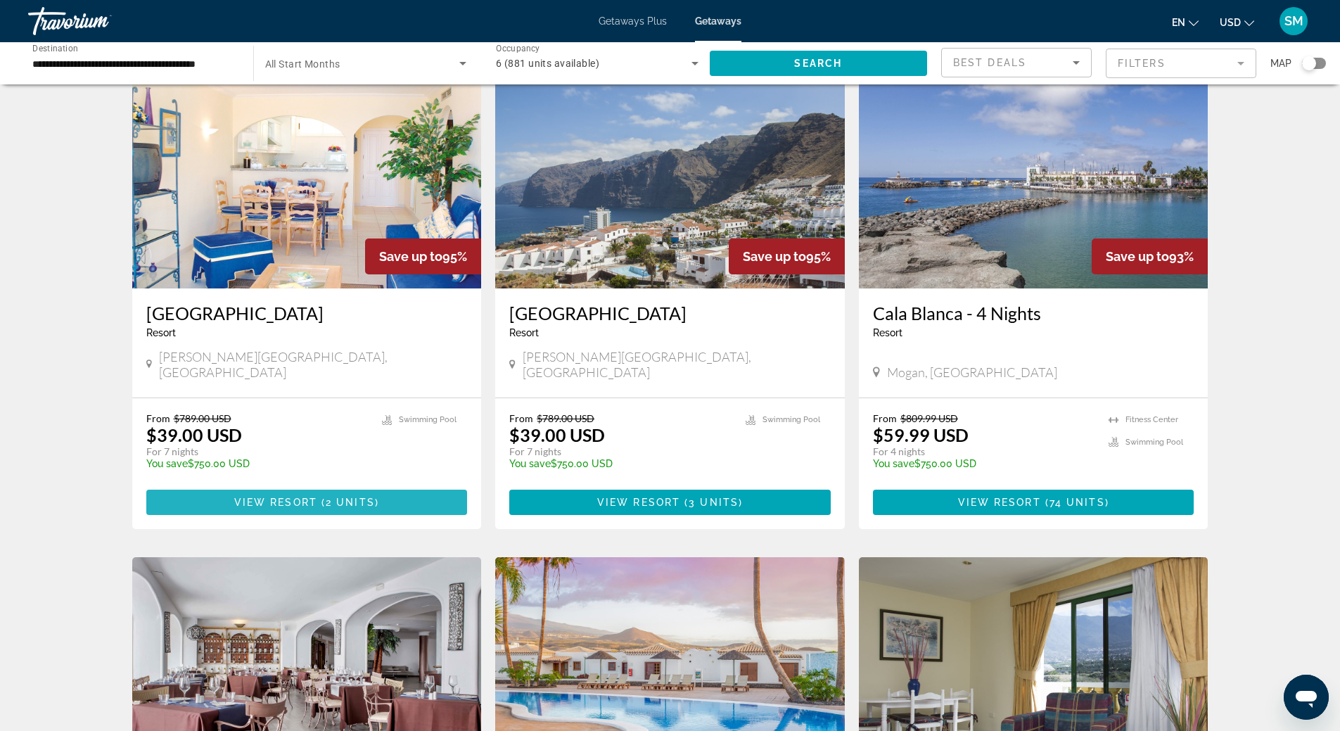
click at [312, 497] on span "View Resort" at bounding box center [275, 502] width 83 height 11
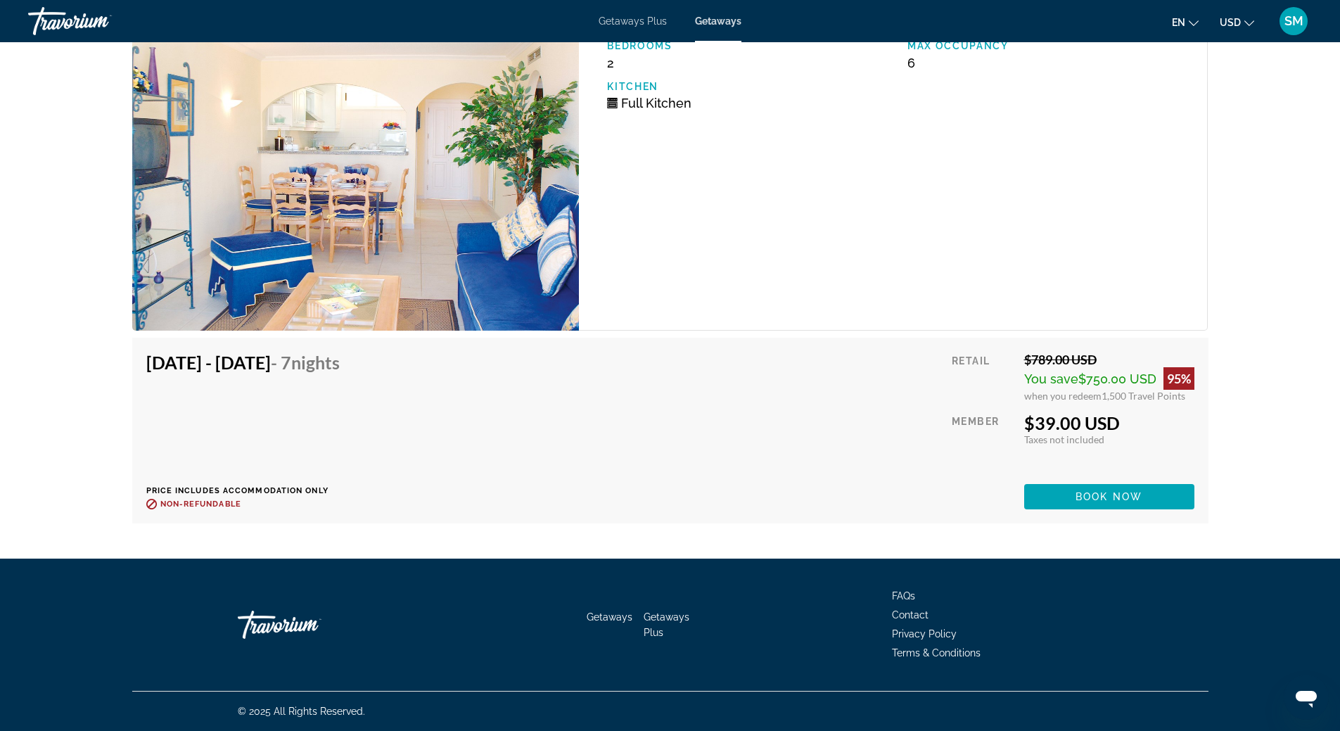
scroll to position [2171, 0]
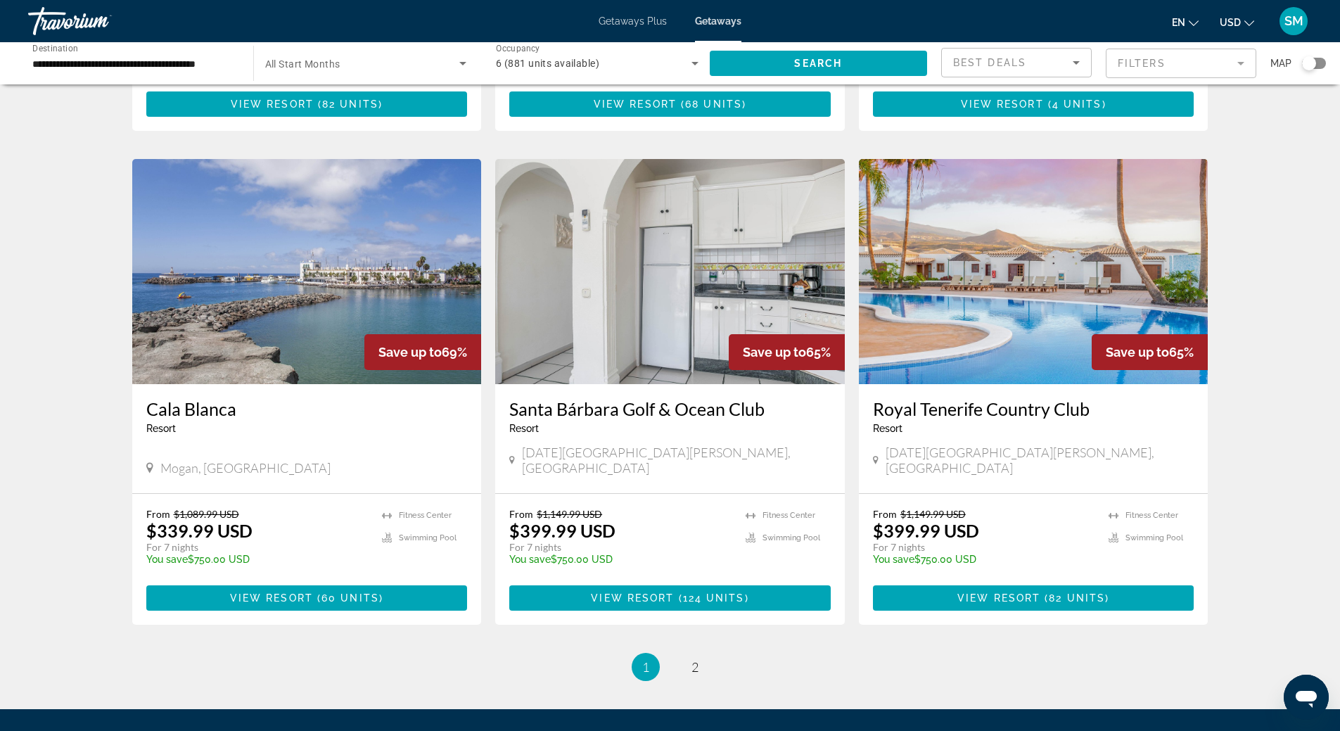
scroll to position [1566, 0]
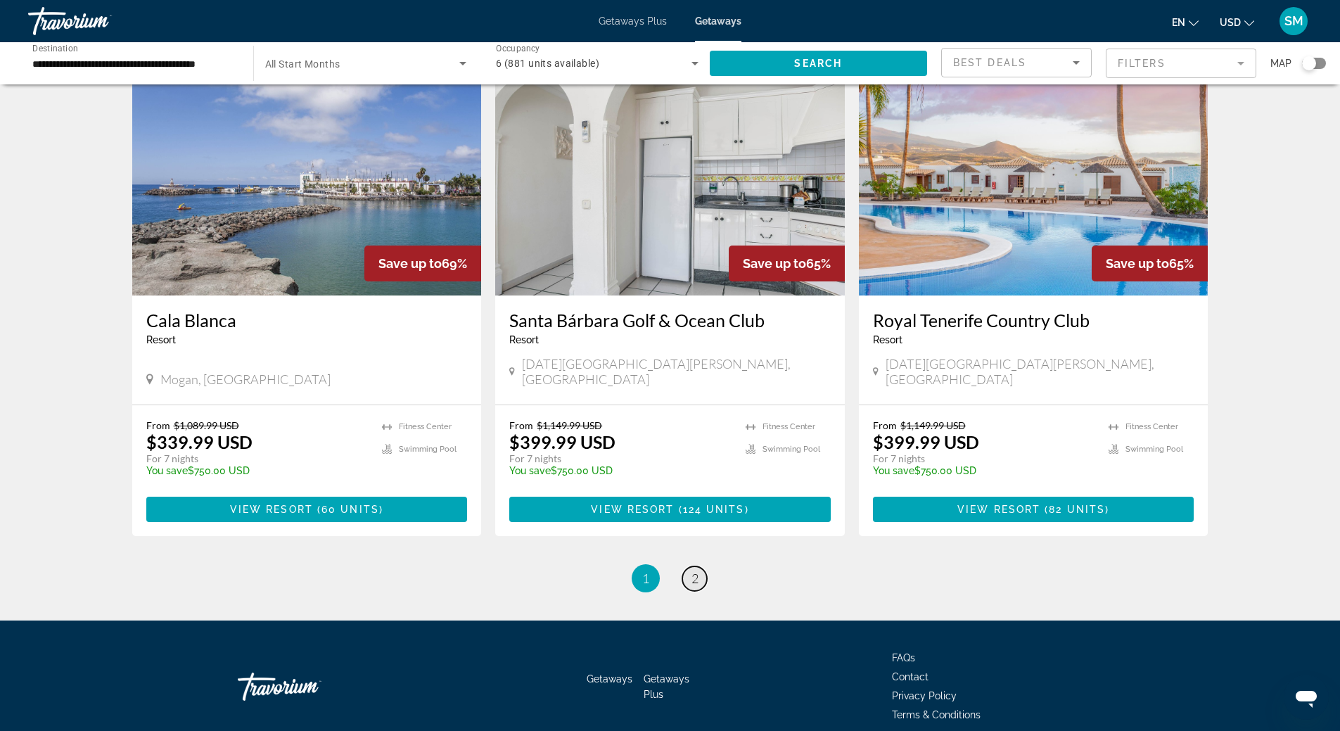
click at [696, 571] on span "2" at bounding box center [695, 578] width 7 height 15
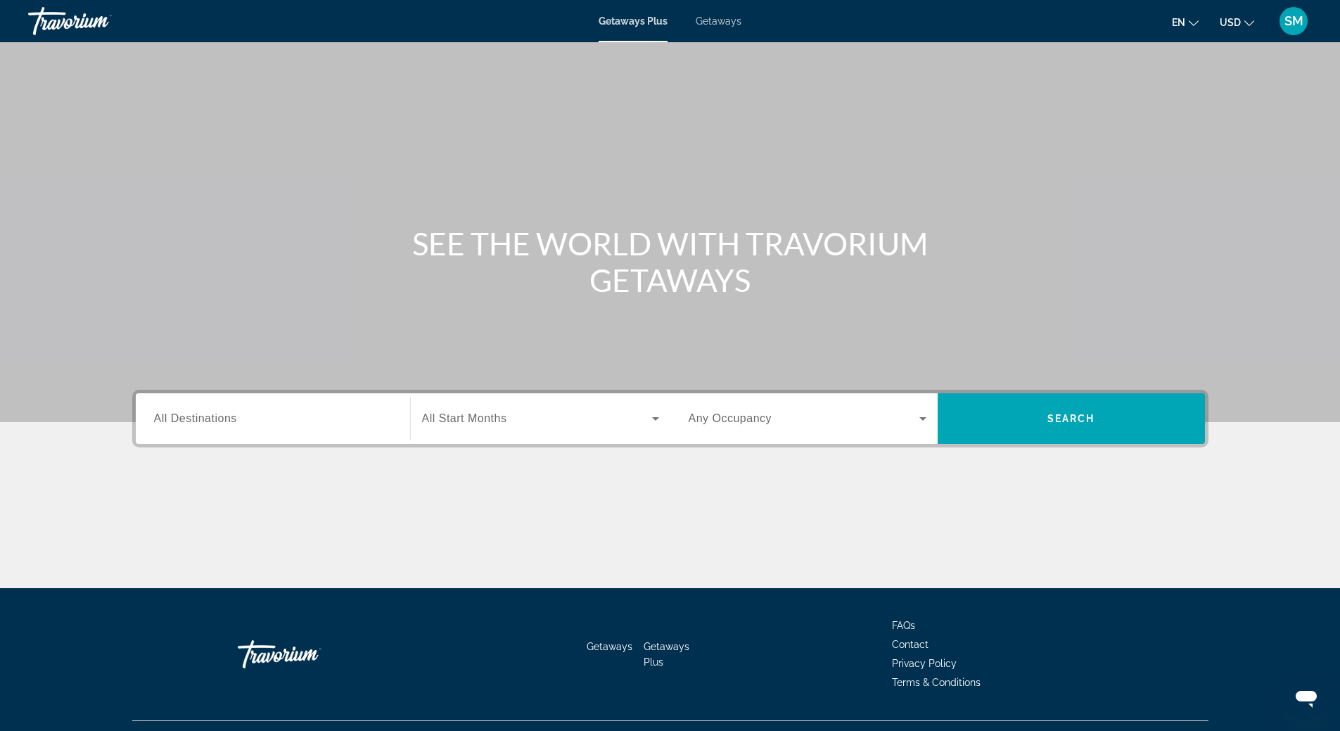
click at [208, 421] on span "All Destinations" at bounding box center [195, 418] width 83 height 12
click at [208, 421] on input "Destination All Destinations" at bounding box center [273, 419] width 238 height 17
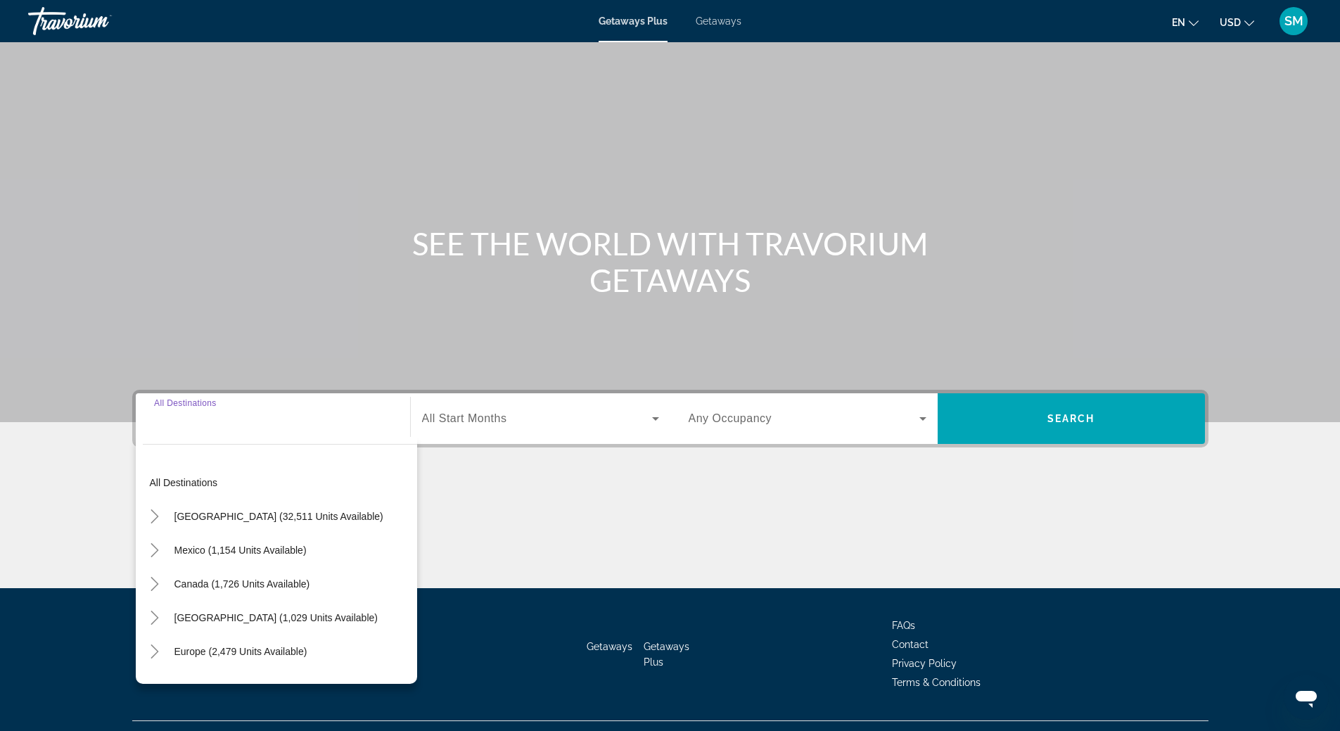
scroll to position [30, 0]
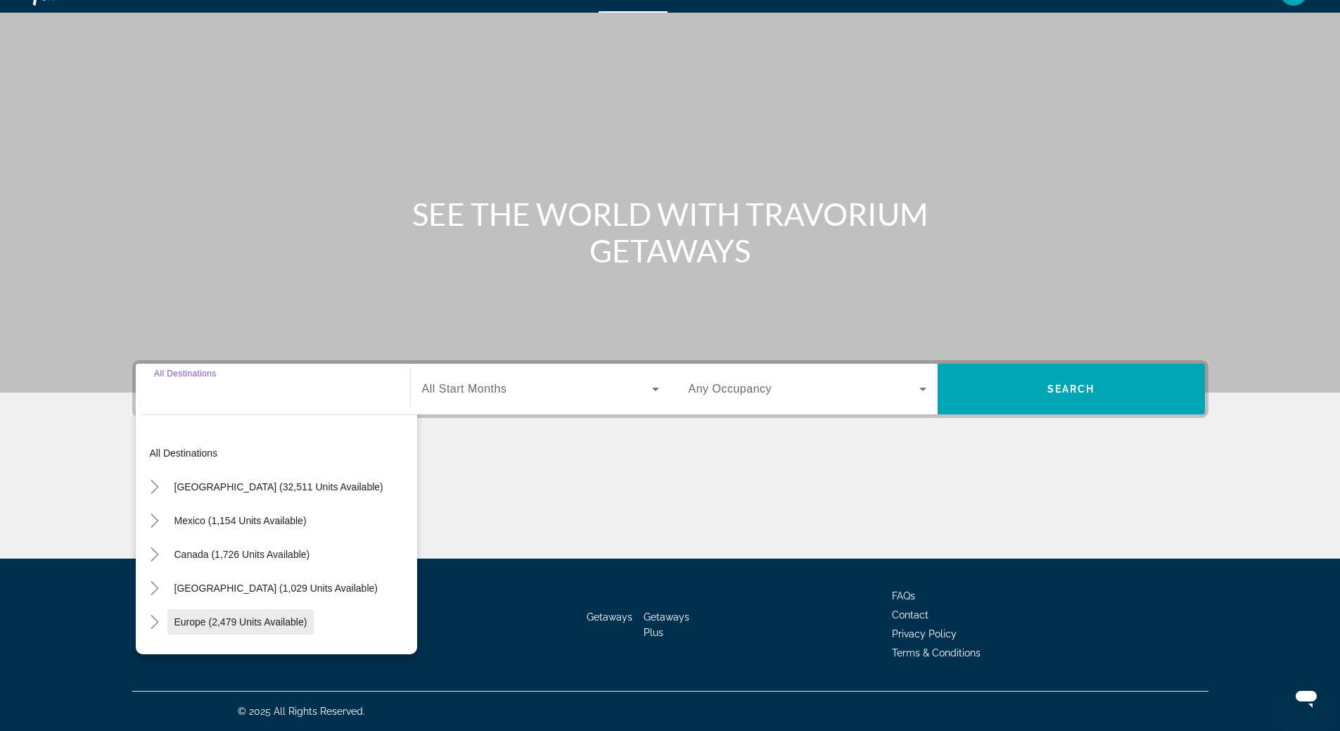
click at [219, 622] on span "Europe (2,479 units available)" at bounding box center [240, 621] width 133 height 11
type input "**********"
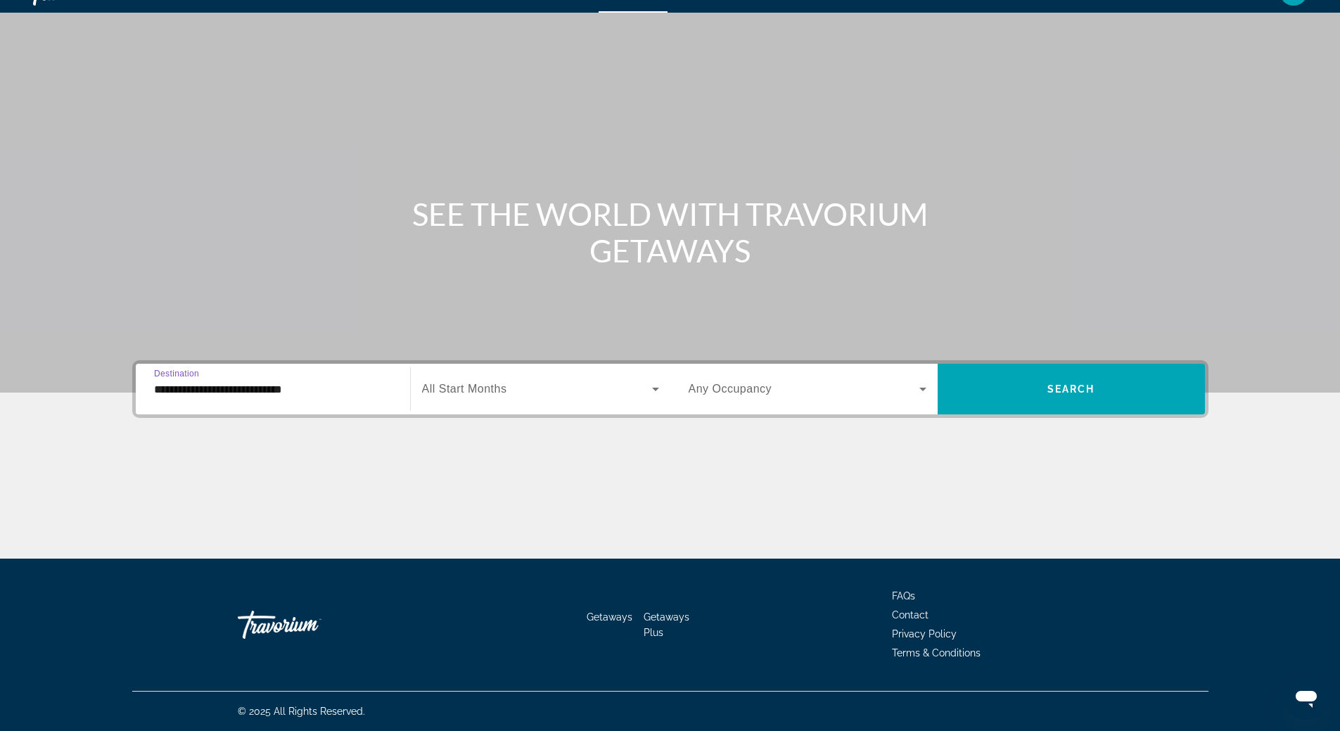
scroll to position [0, 0]
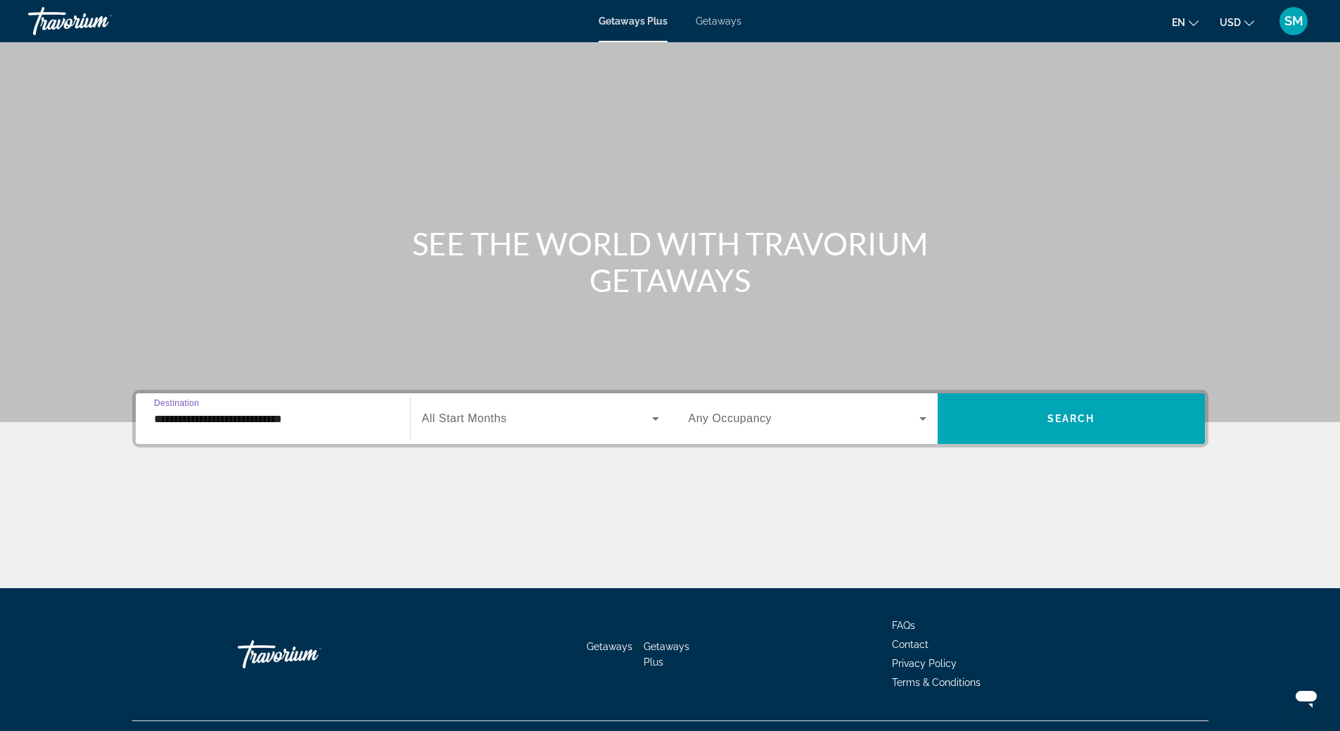
click at [730, 27] on div "Getaways Plus Getaways en English Español Français Italiano Português русский U…" at bounding box center [670, 21] width 1340 height 37
click at [729, 25] on span "Getaways" at bounding box center [719, 20] width 46 height 11
click at [211, 416] on span "All Destinations" at bounding box center [195, 418] width 83 height 12
click at [211, 416] on input "Destination All Destinations" at bounding box center [273, 419] width 238 height 17
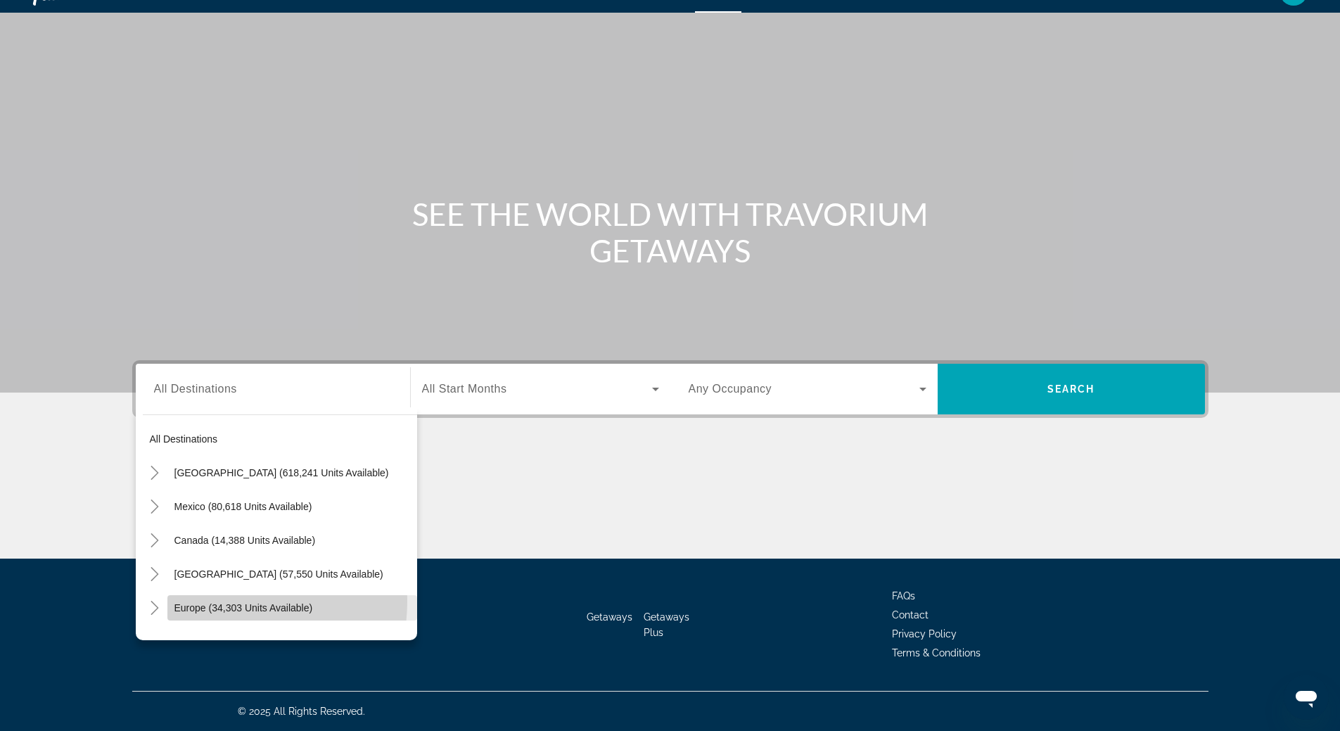
click at [213, 601] on span "Search widget" at bounding box center [292, 608] width 250 height 34
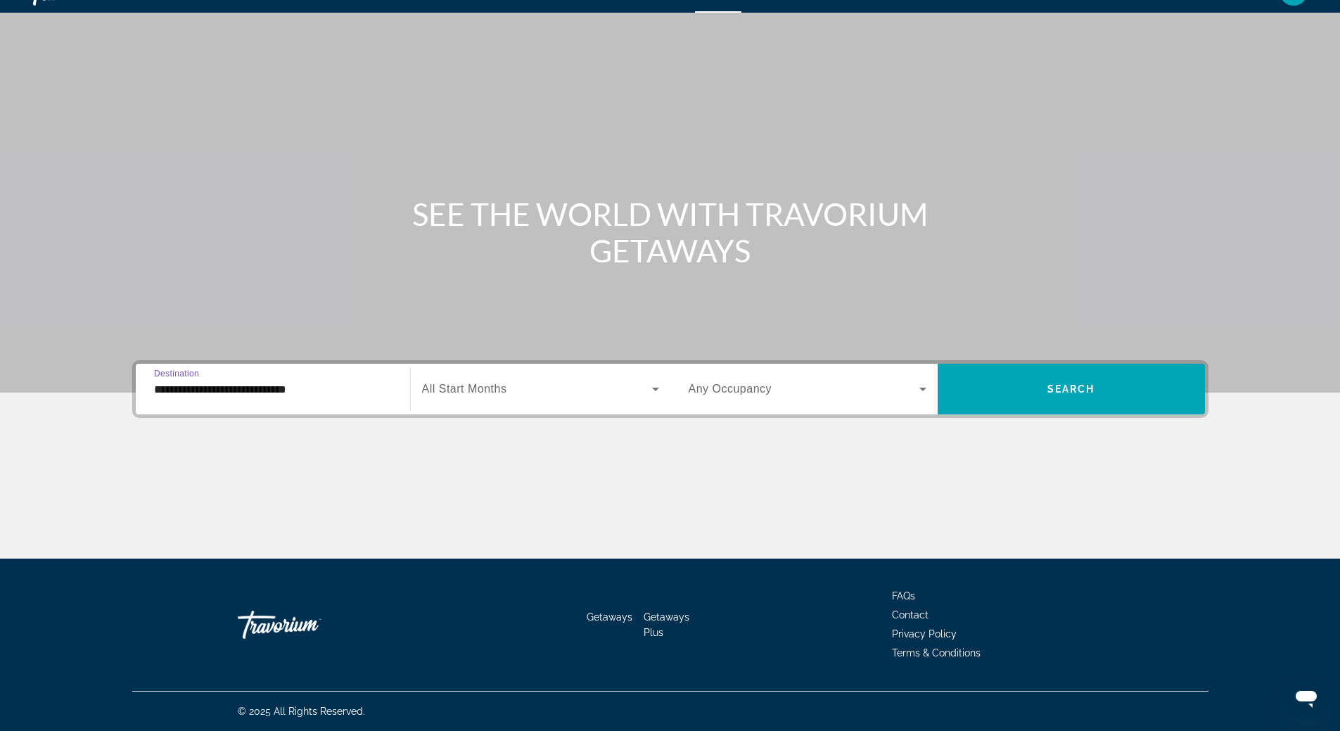
click at [200, 383] on input "**********" at bounding box center [273, 389] width 238 height 17
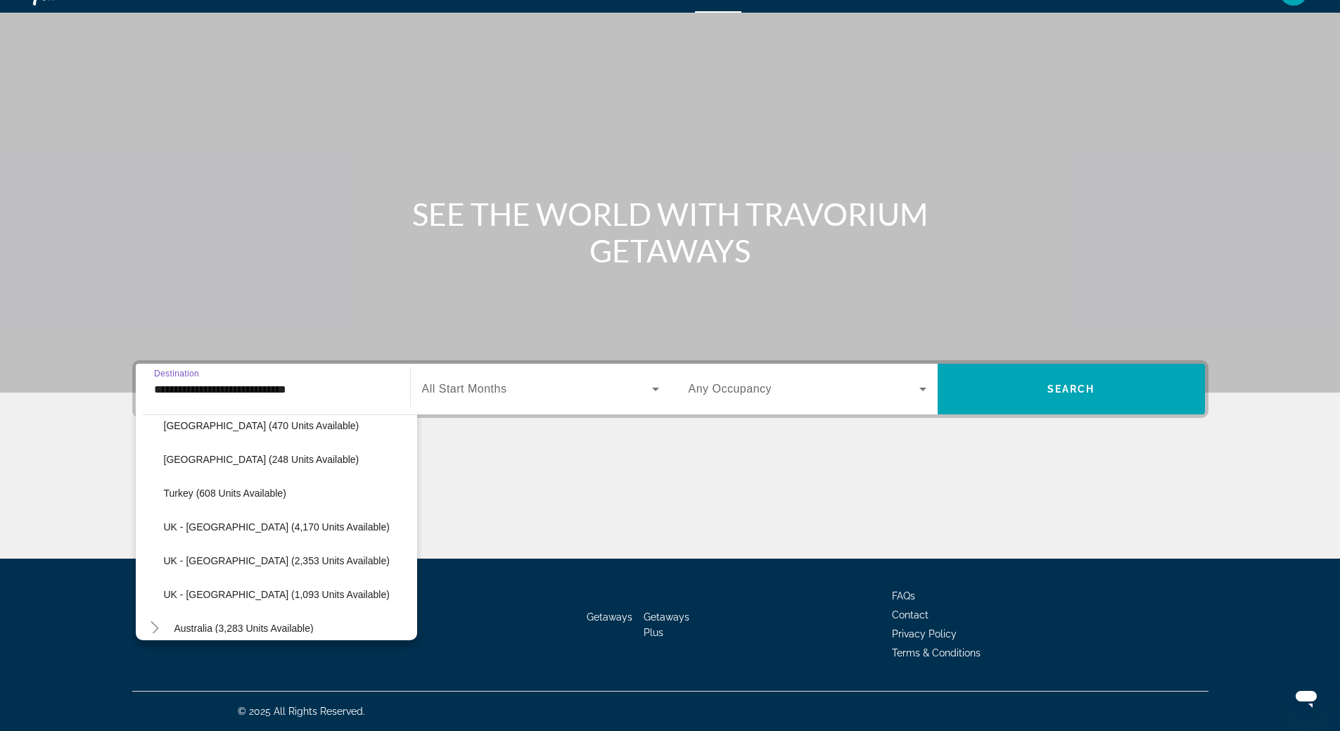
scroll to position [787, 0]
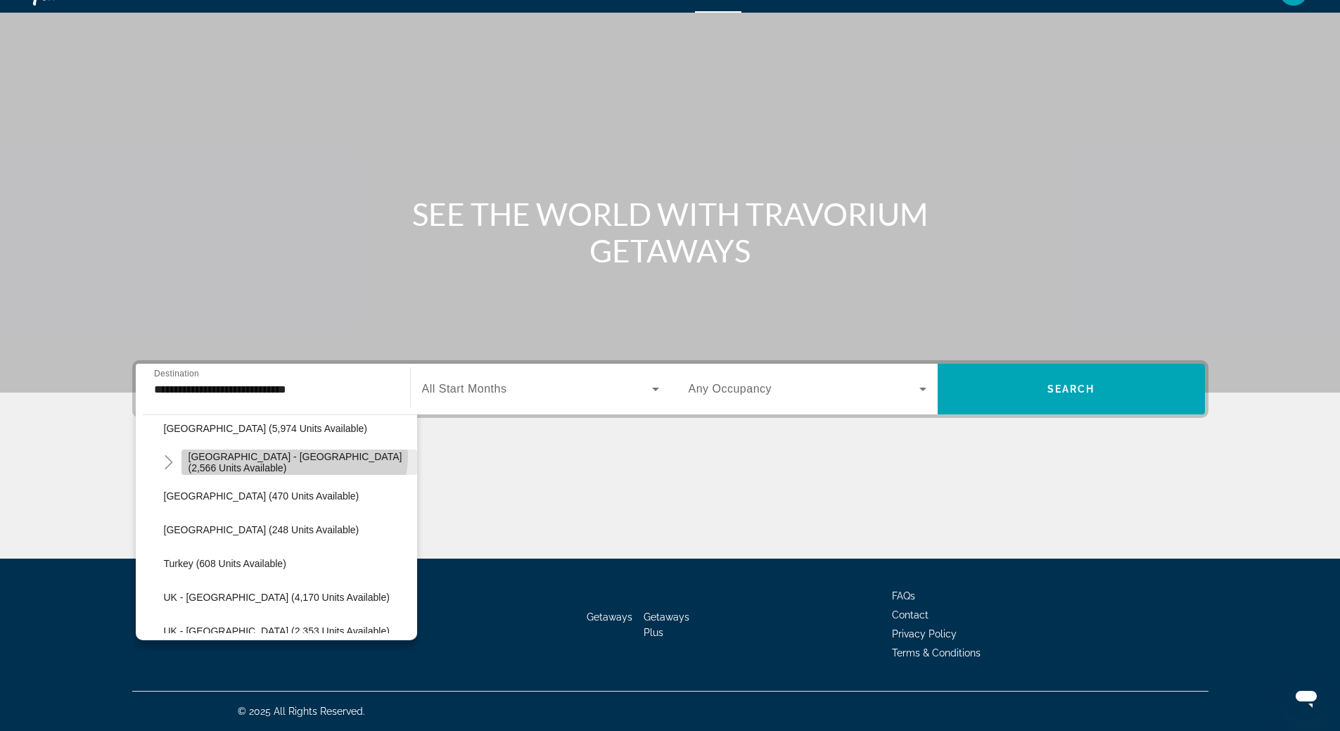
click at [292, 455] on span "Search widget" at bounding box center [299, 462] width 236 height 34
type input "**********"
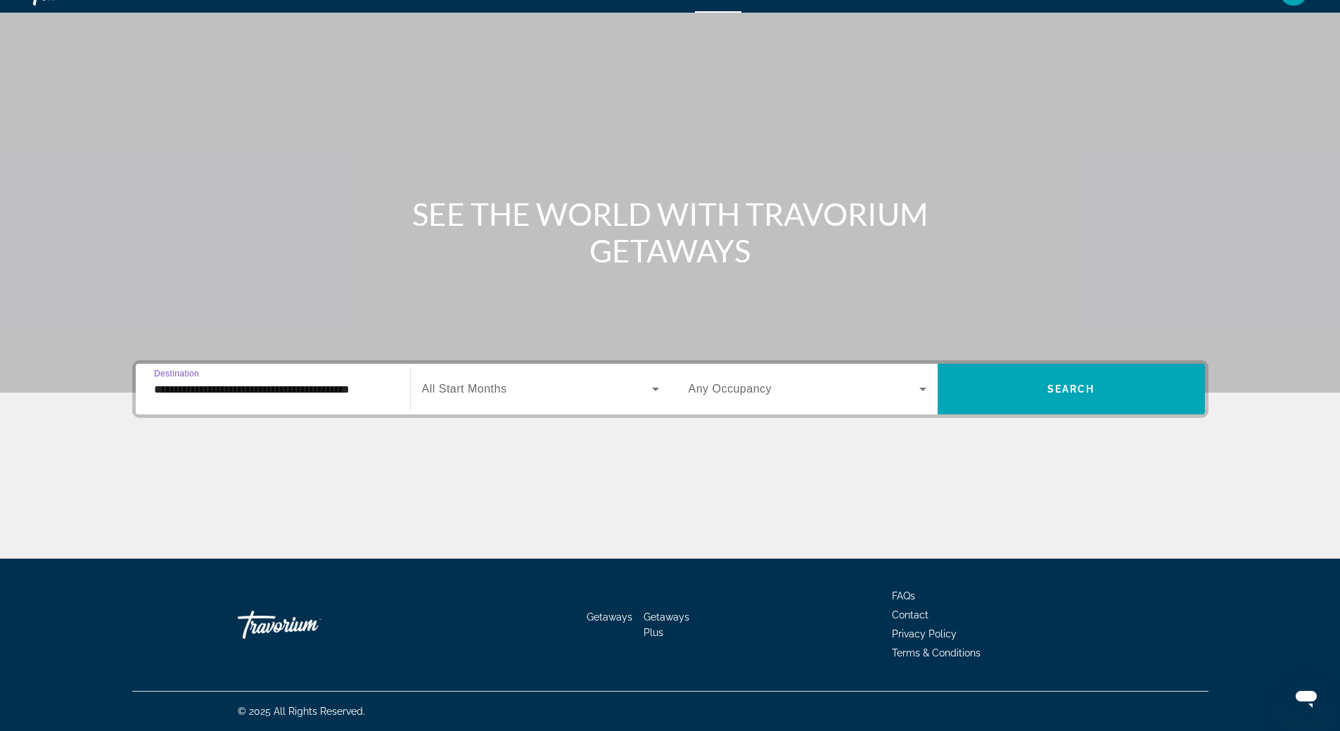
click at [653, 390] on icon "Search widget" at bounding box center [655, 389] width 17 height 17
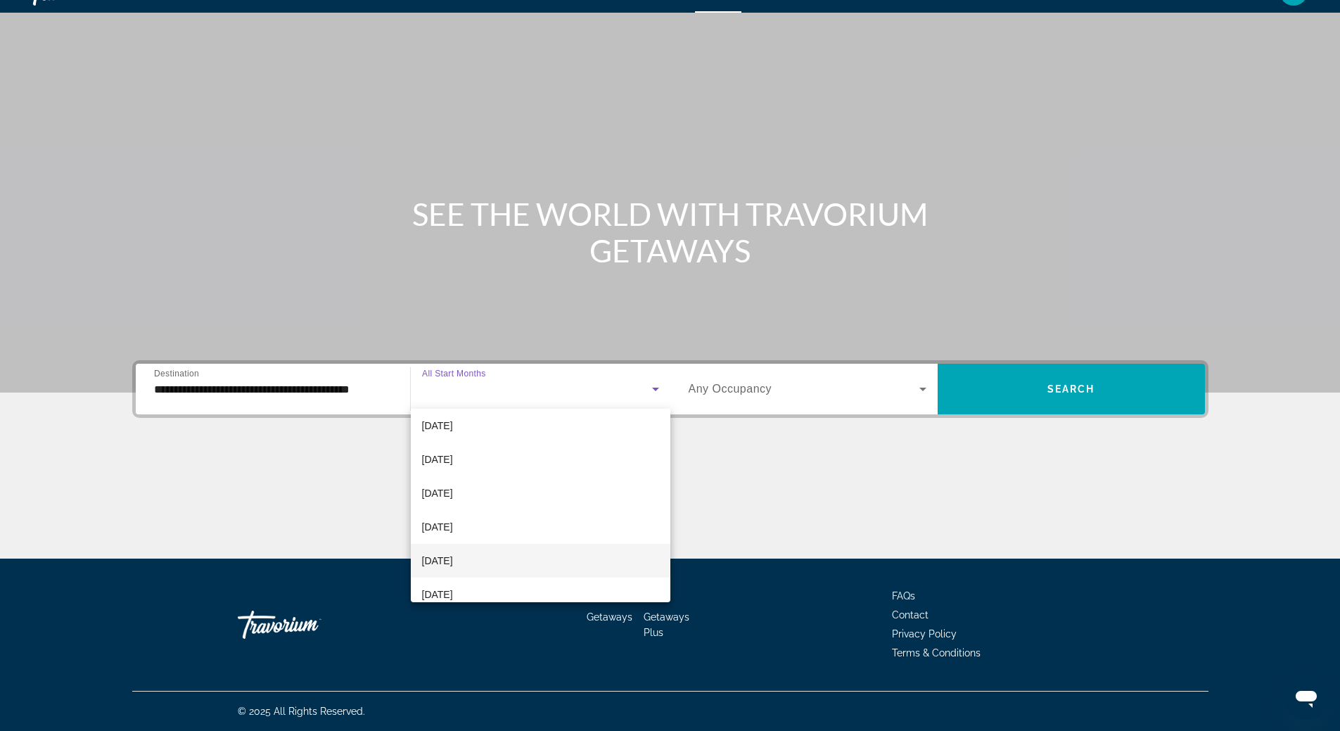
scroll to position [281, 0]
click at [587, 431] on mat-option "April 2026" at bounding box center [541, 420] width 260 height 34
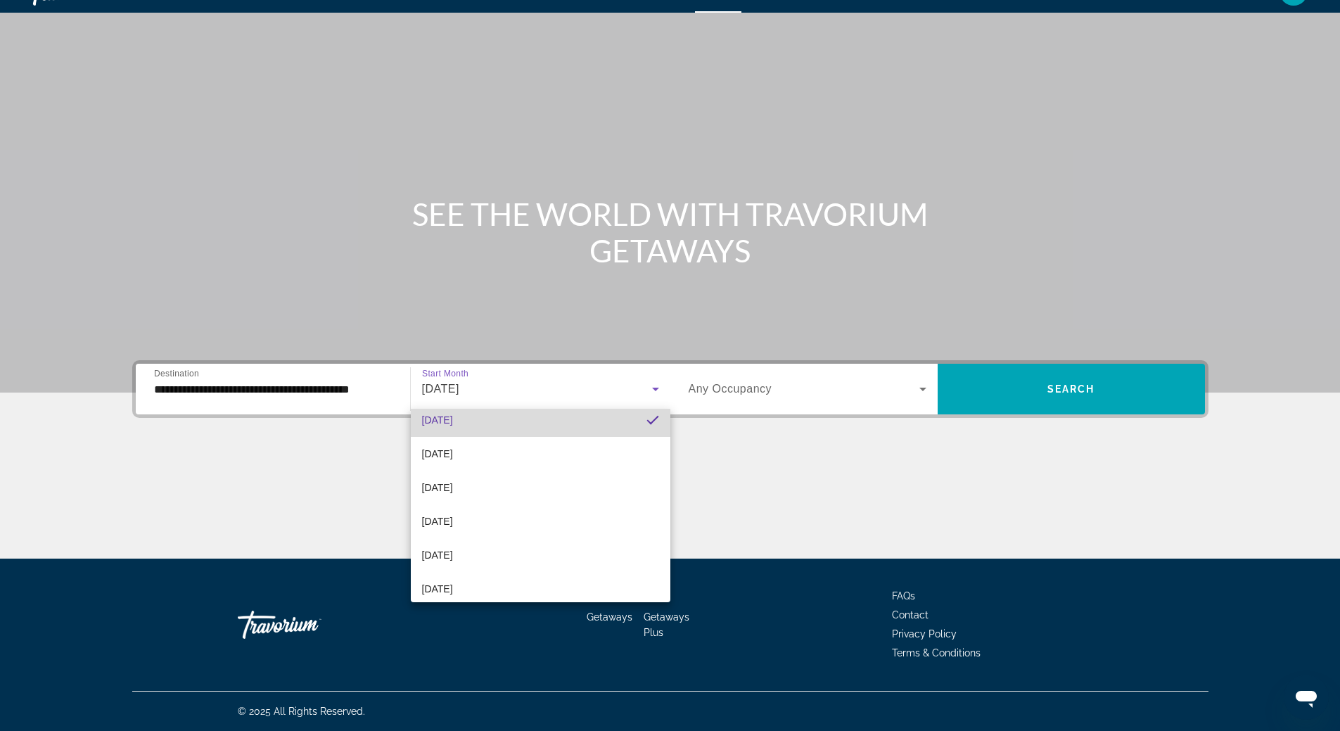
scroll to position [276, 0]
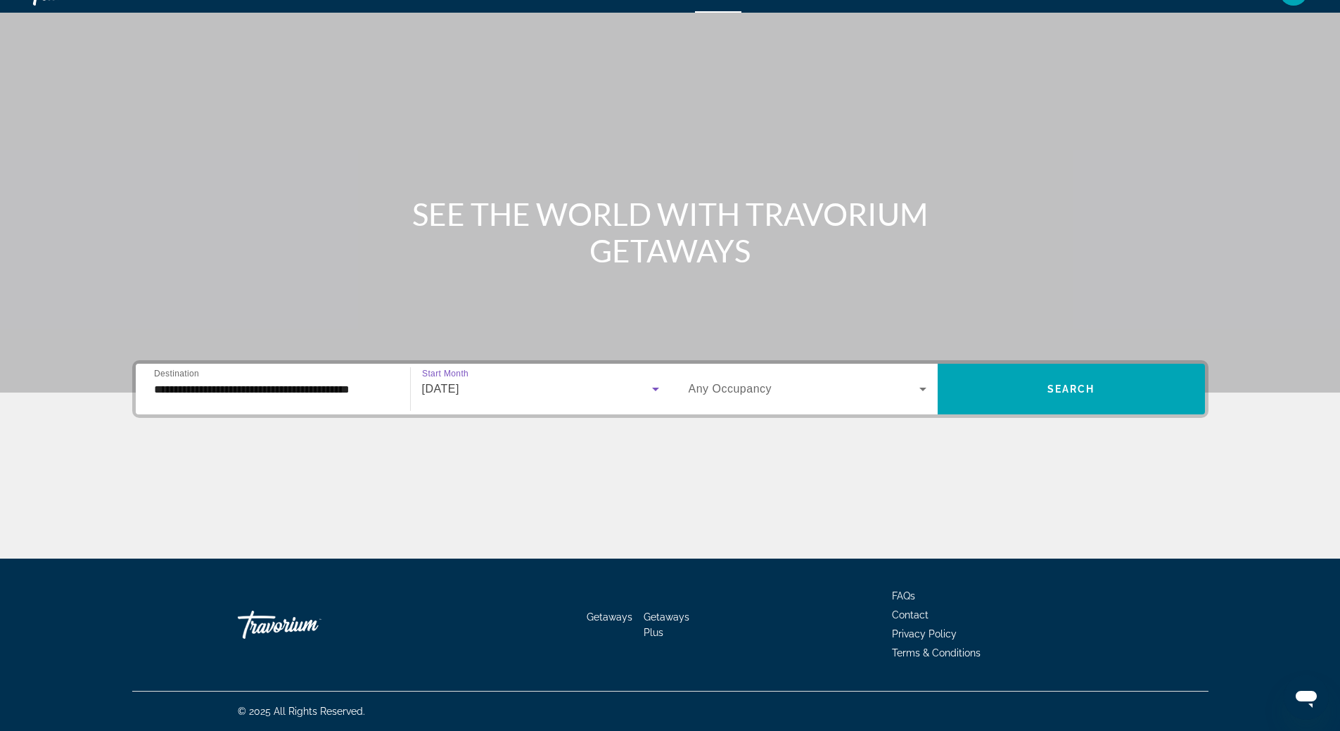
click at [923, 387] on icon "Search widget" at bounding box center [923, 389] width 17 height 17
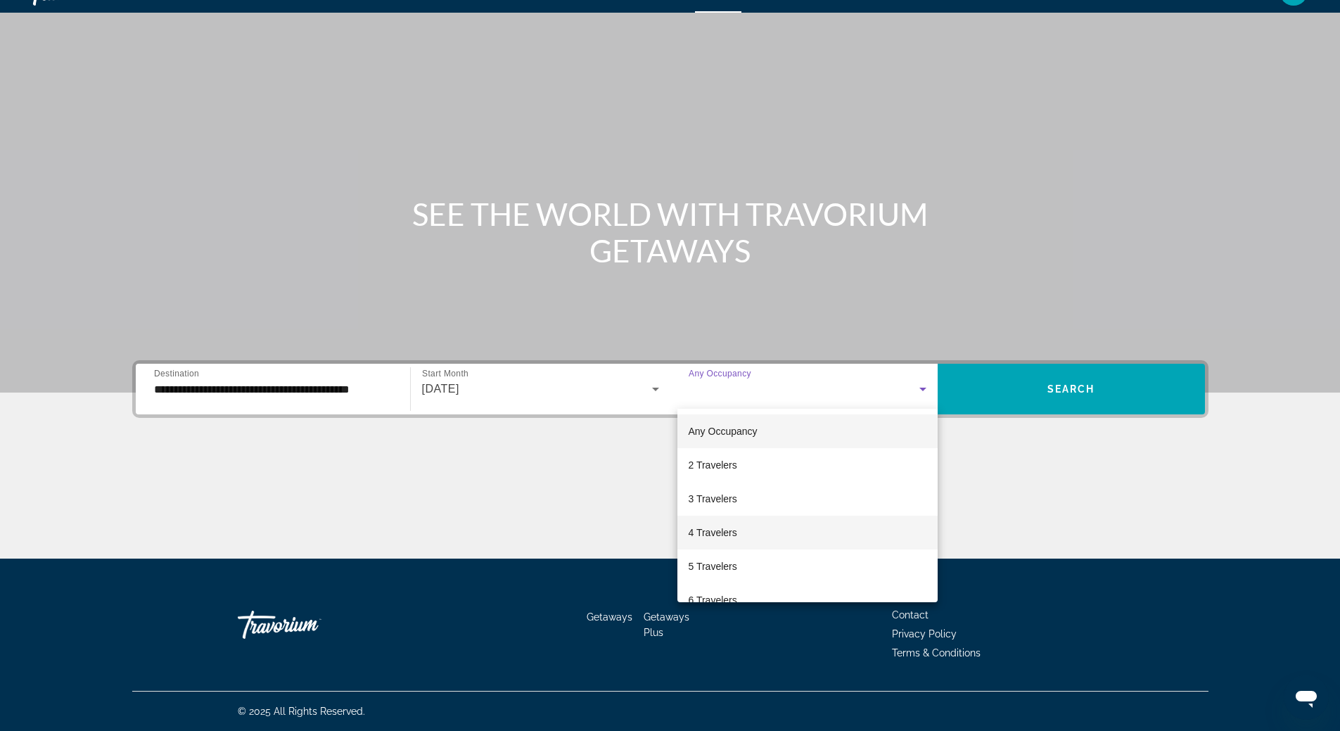
click at [827, 541] on mat-option "4 Travelers" at bounding box center [807, 533] width 260 height 34
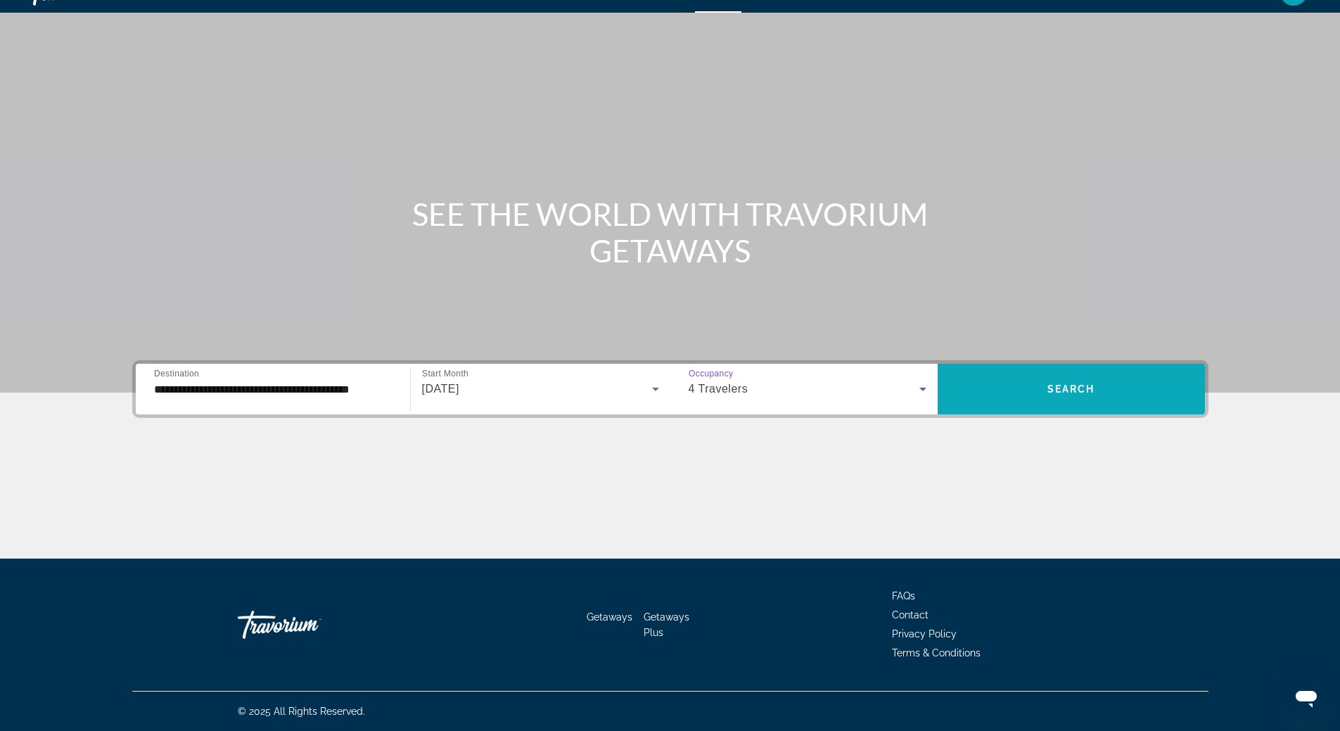
click at [1051, 386] on span "Search" at bounding box center [1071, 388] width 48 height 11
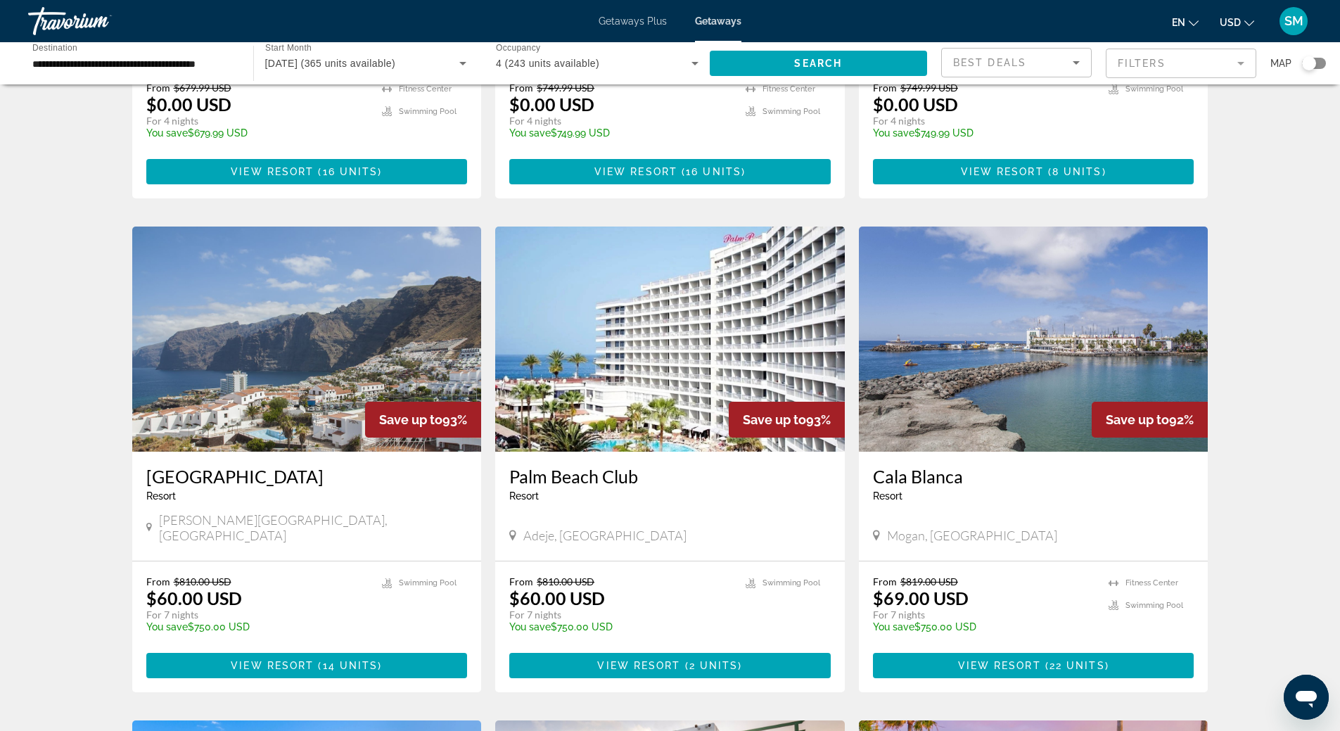
scroll to position [492, 0]
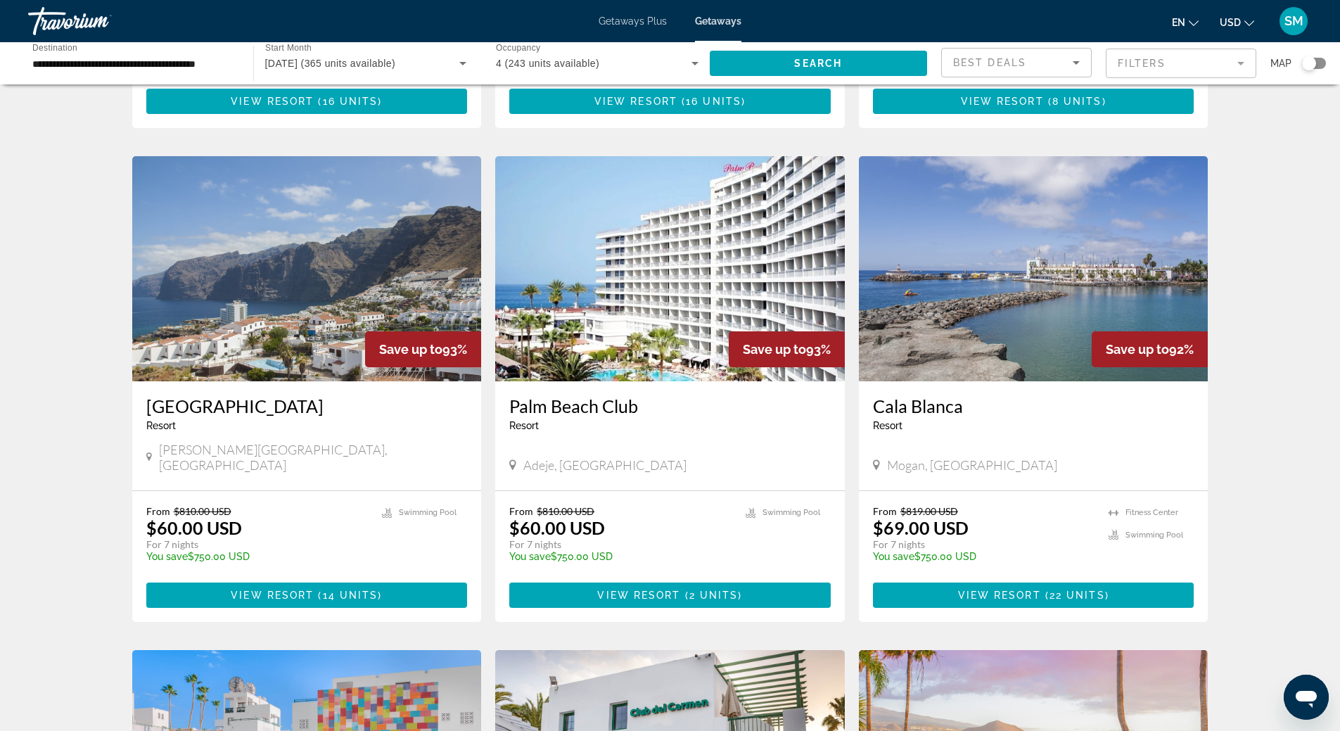
click at [256, 310] on img "Main content" at bounding box center [307, 268] width 350 height 225
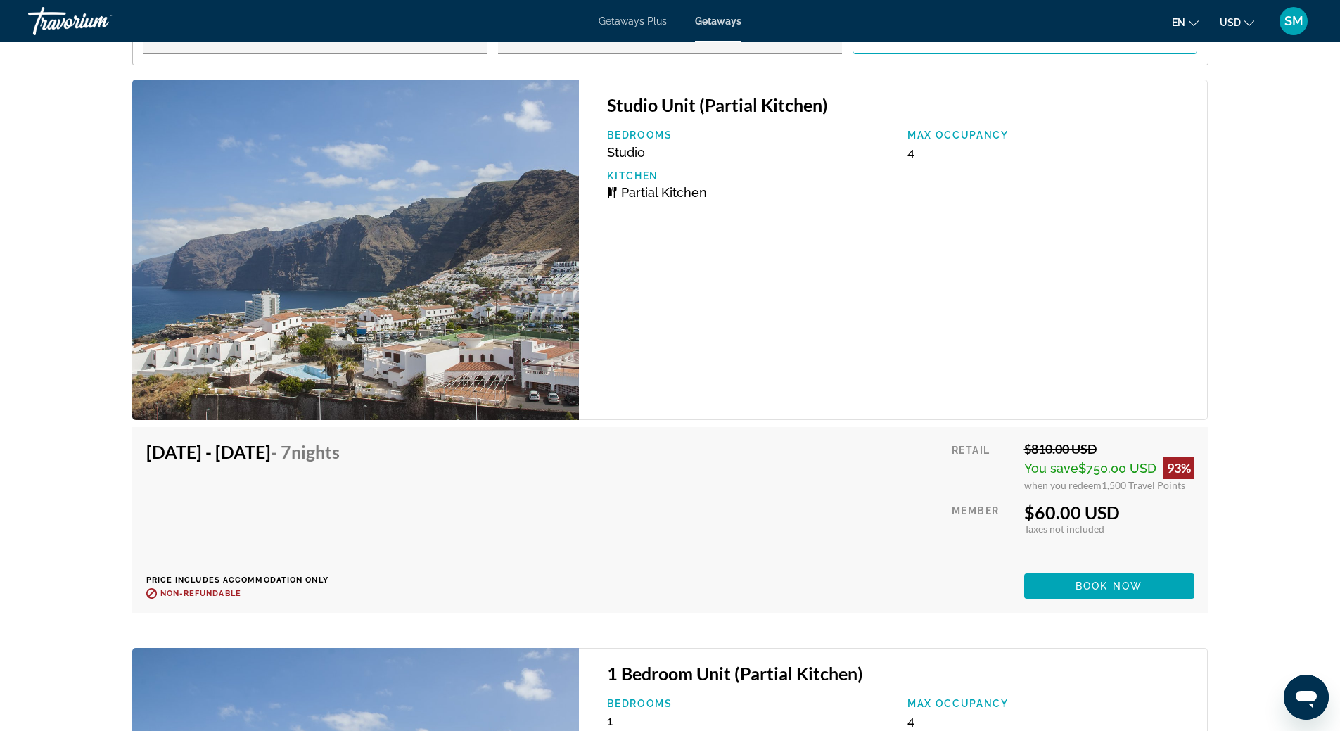
scroll to position [2039, 0]
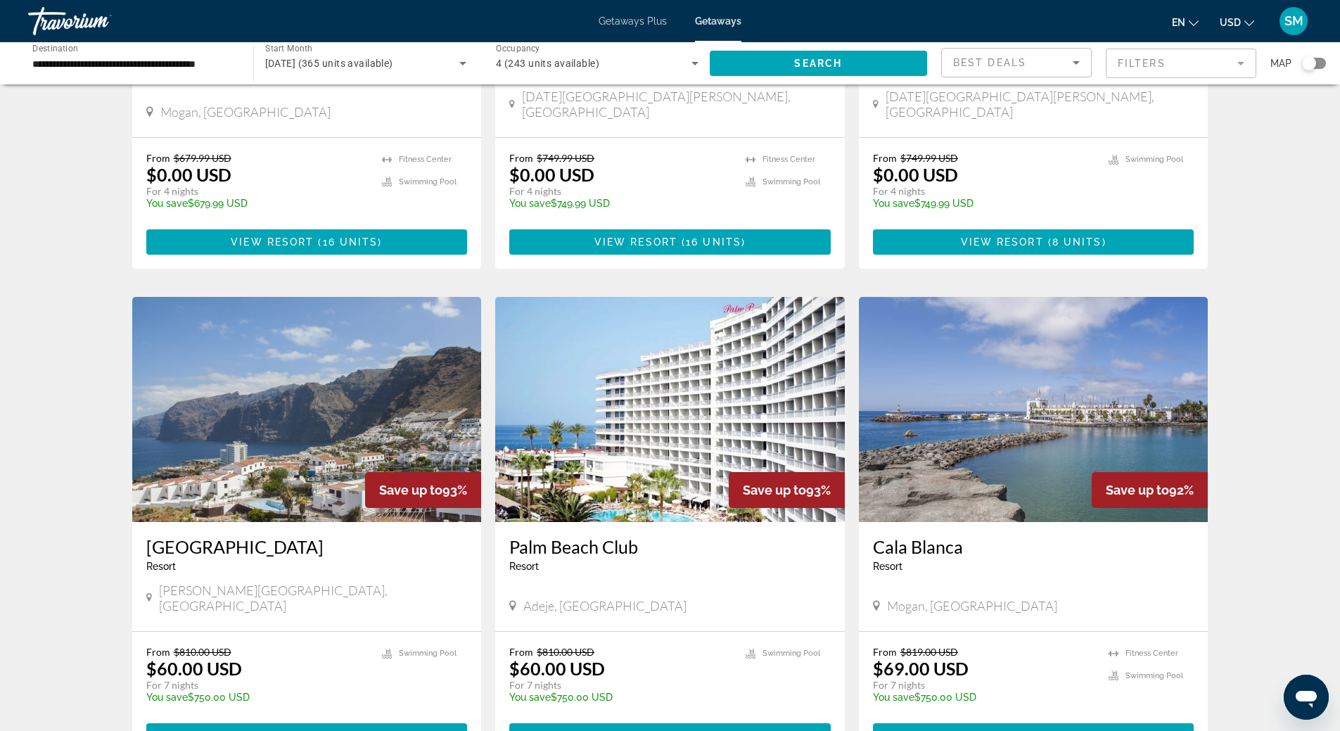
scroll to position [422, 0]
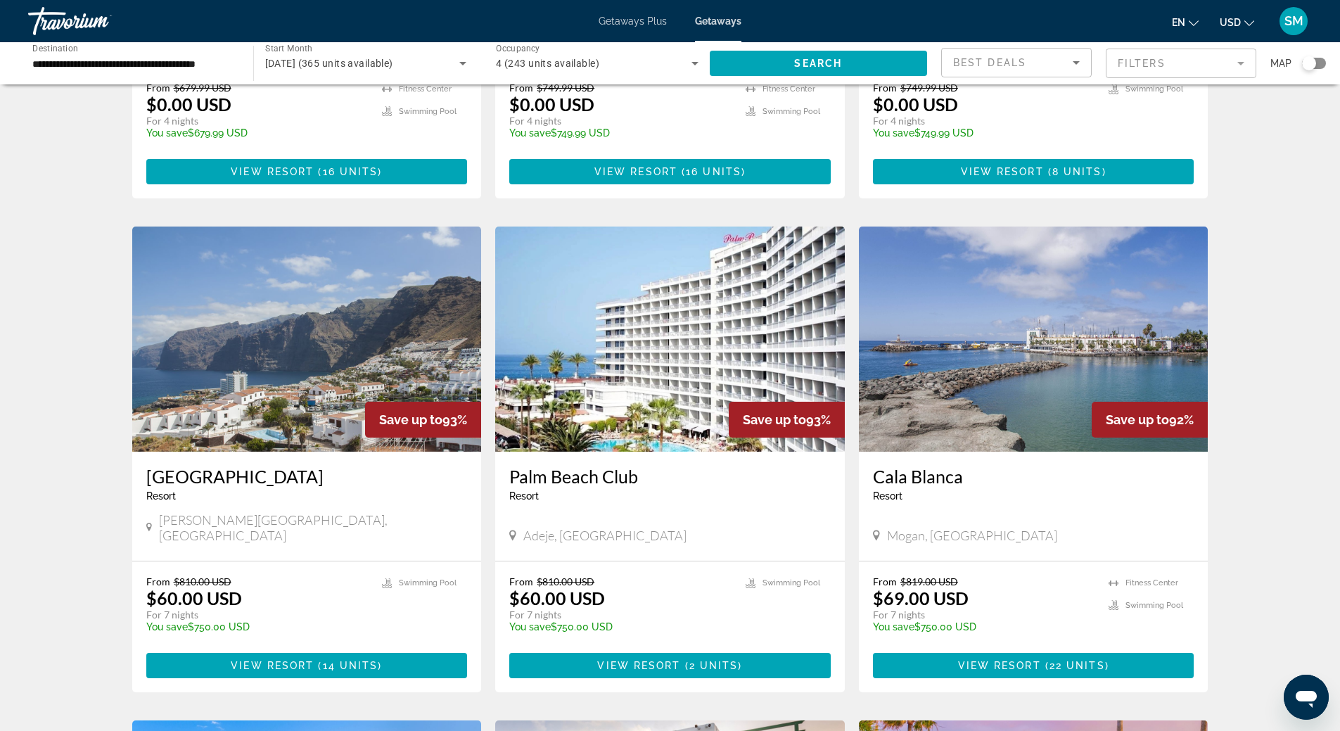
click at [1006, 357] on img "Main content" at bounding box center [1034, 339] width 350 height 225
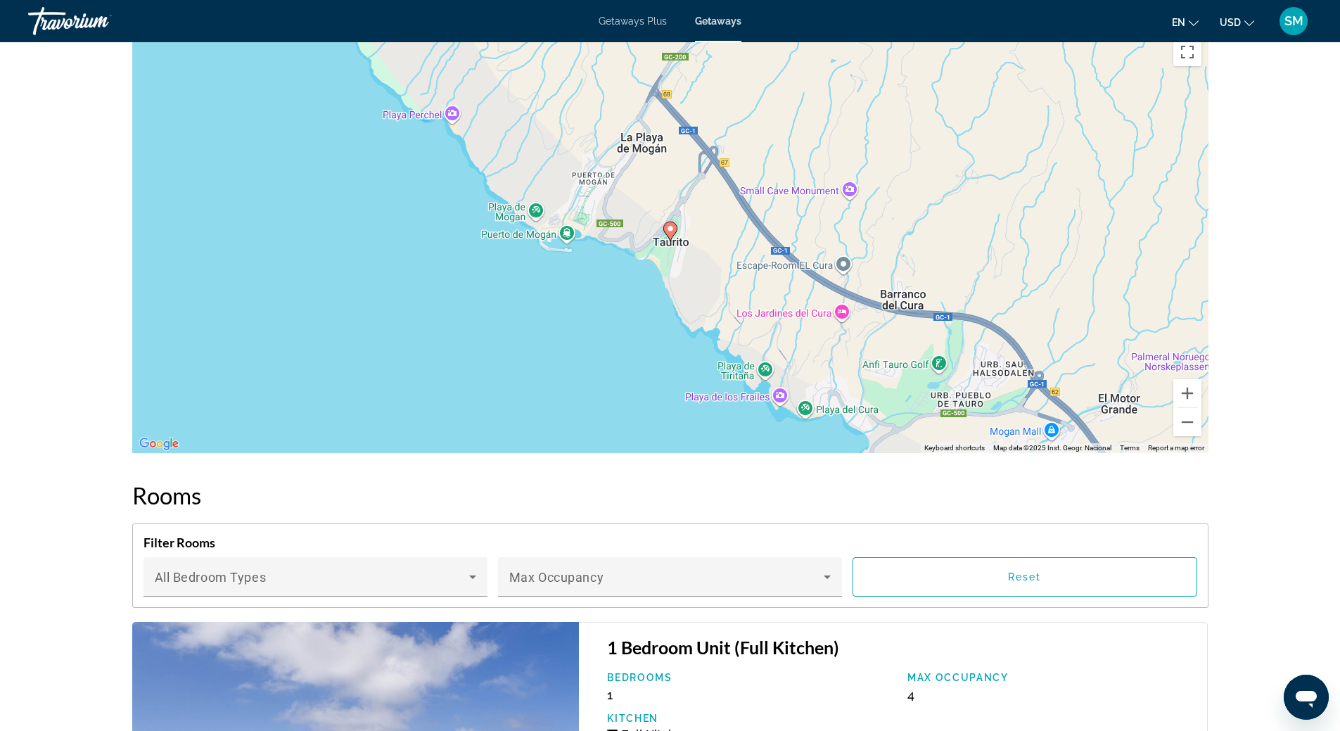
scroll to position [2250, 0]
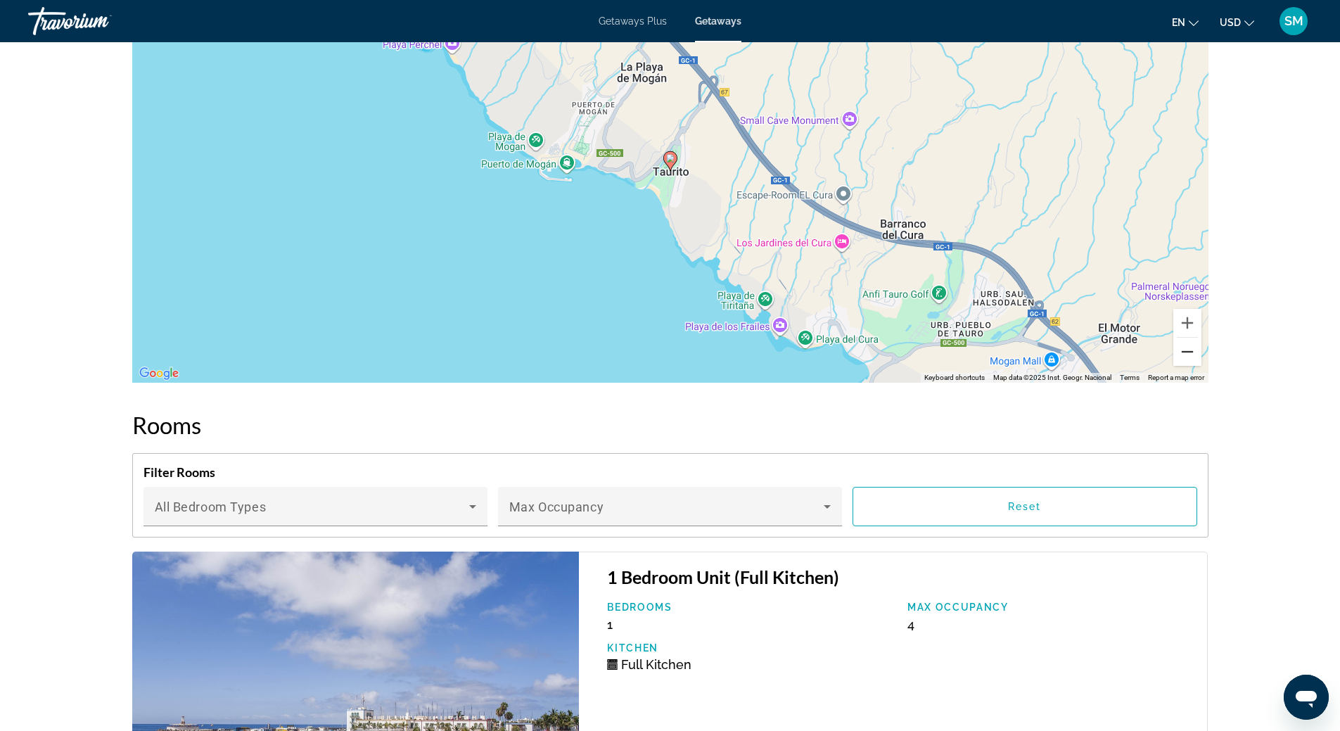
click at [1192, 346] on button "Zoom out" at bounding box center [1187, 352] width 28 height 28
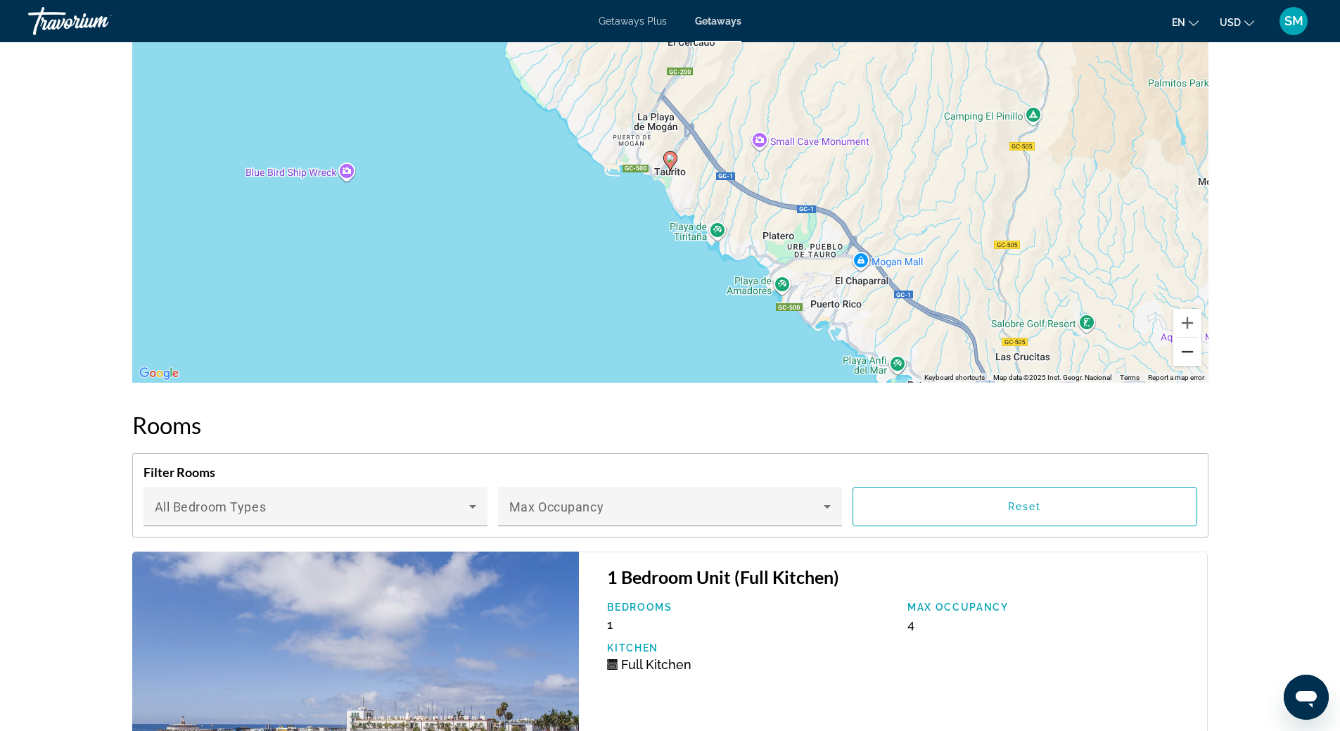
click at [1192, 346] on button "Zoom out" at bounding box center [1187, 352] width 28 height 28
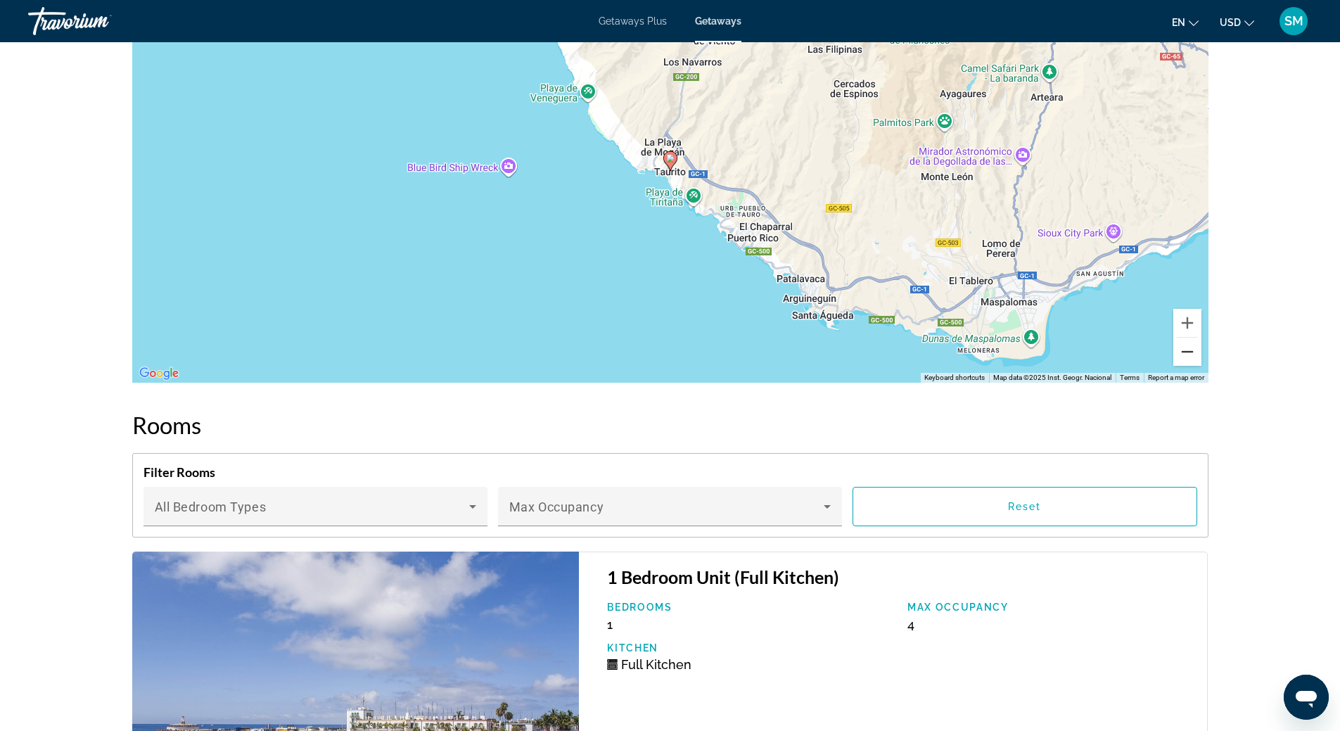
click at [1192, 346] on button "Zoom out" at bounding box center [1187, 352] width 28 height 28
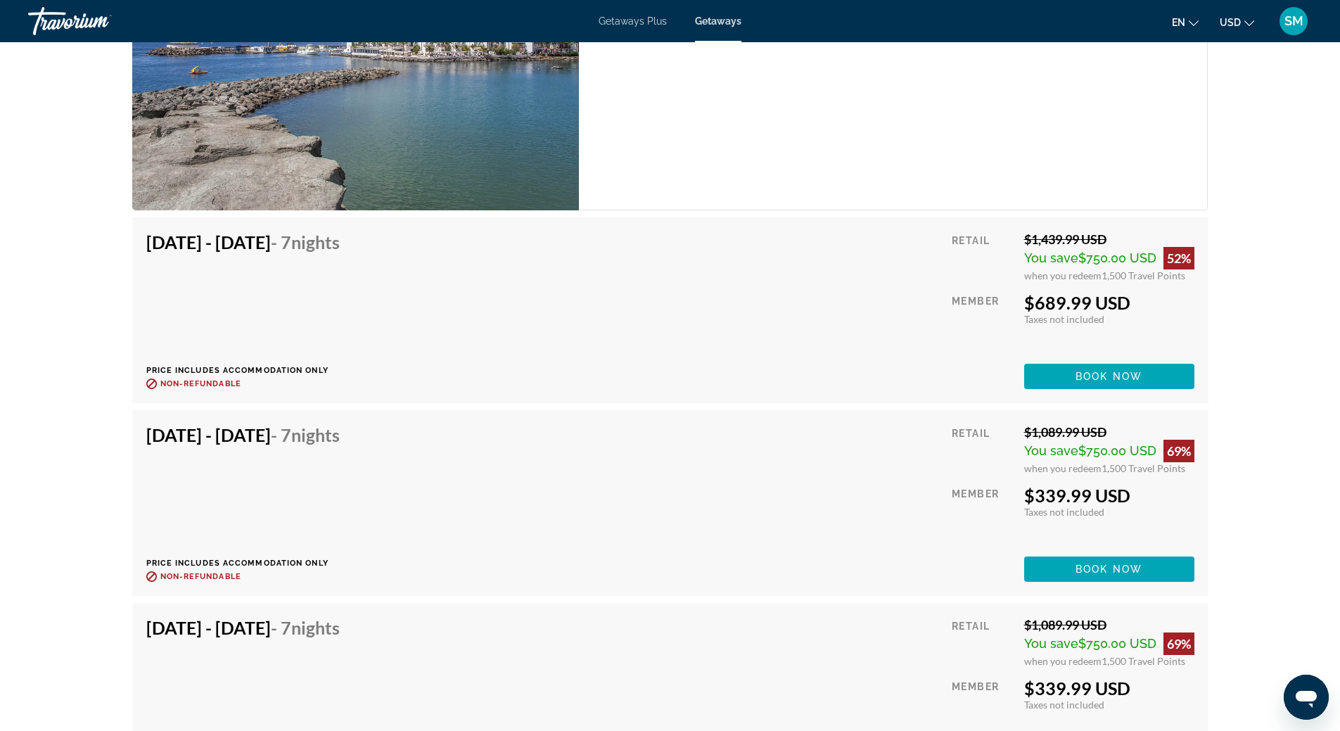
scroll to position [4150, 0]
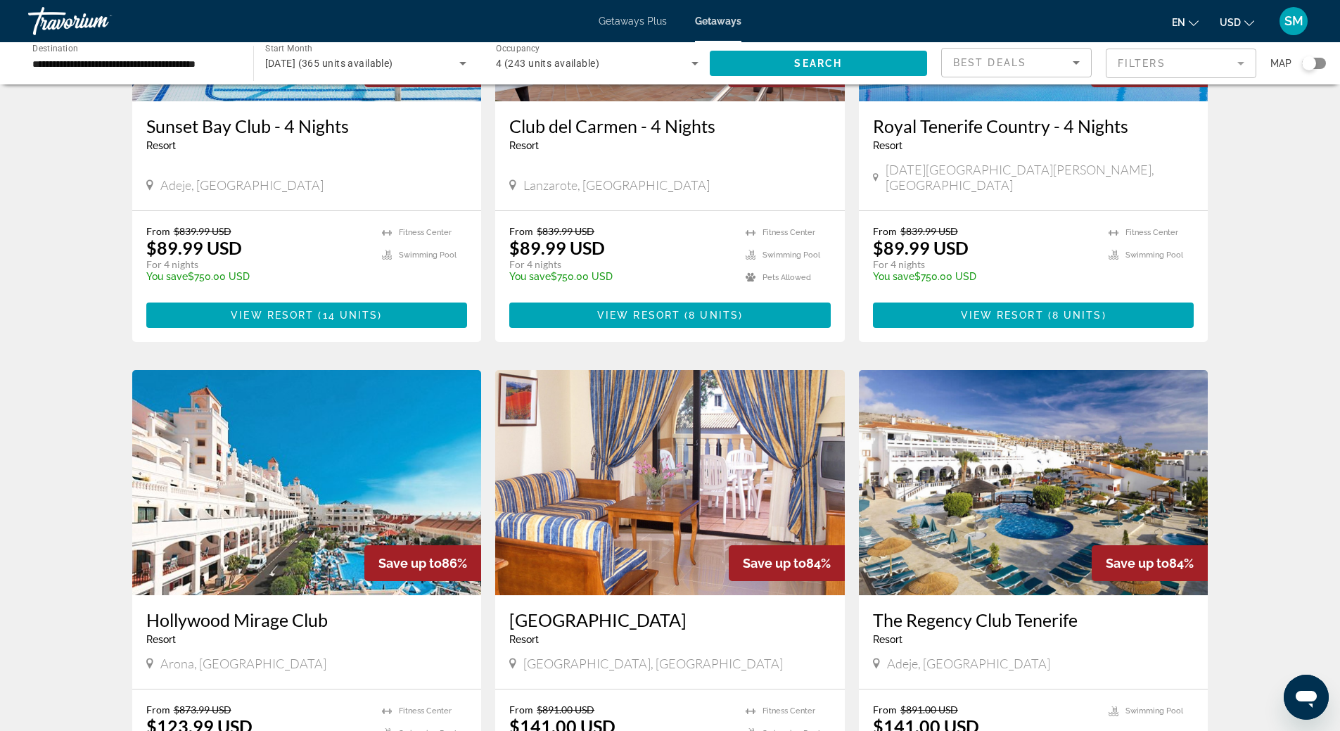
scroll to position [1337, 0]
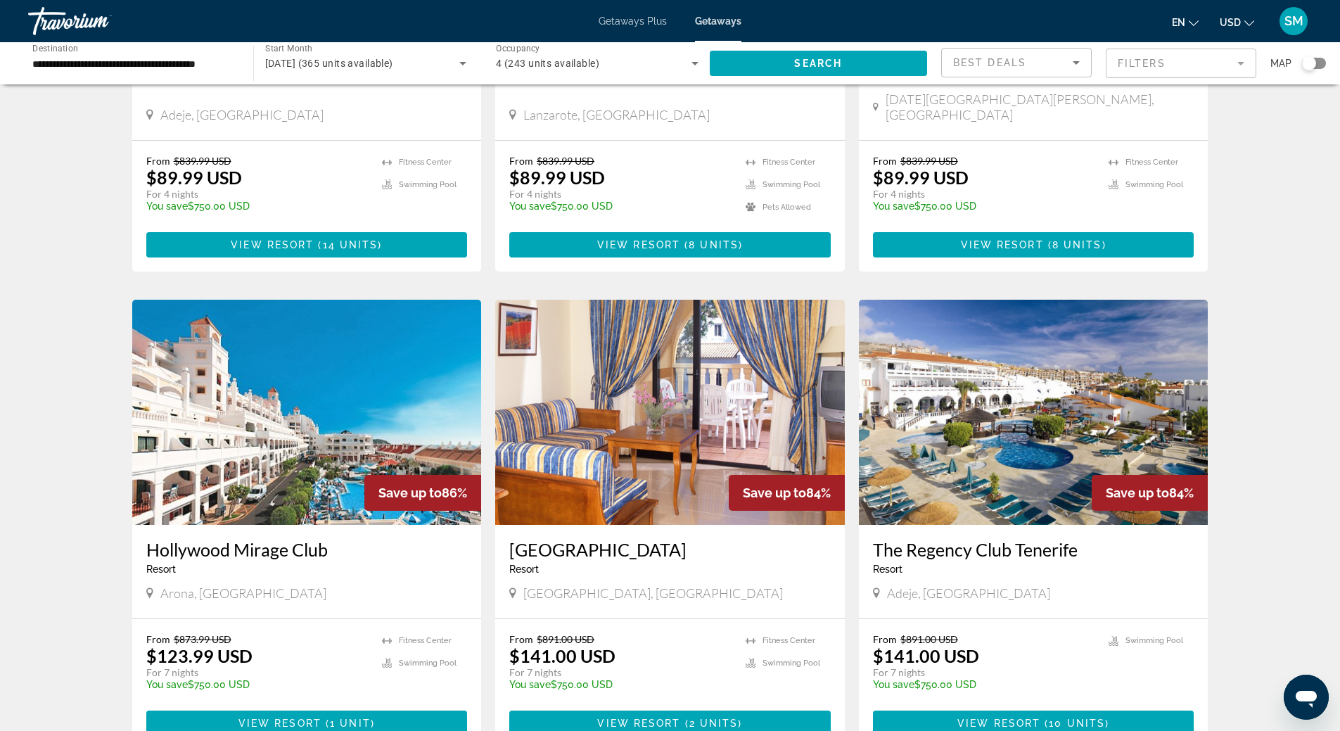
click at [309, 373] on img "Main content" at bounding box center [307, 412] width 350 height 225
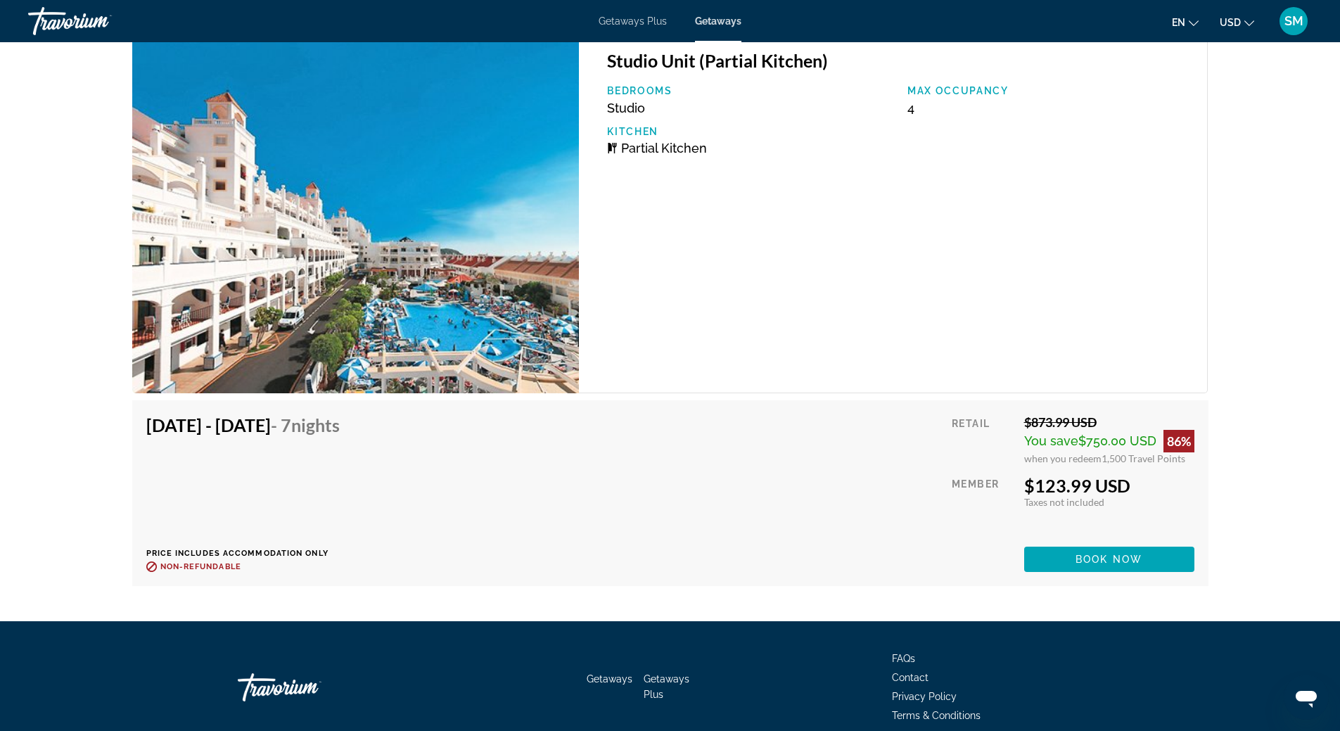
scroll to position [2595, 0]
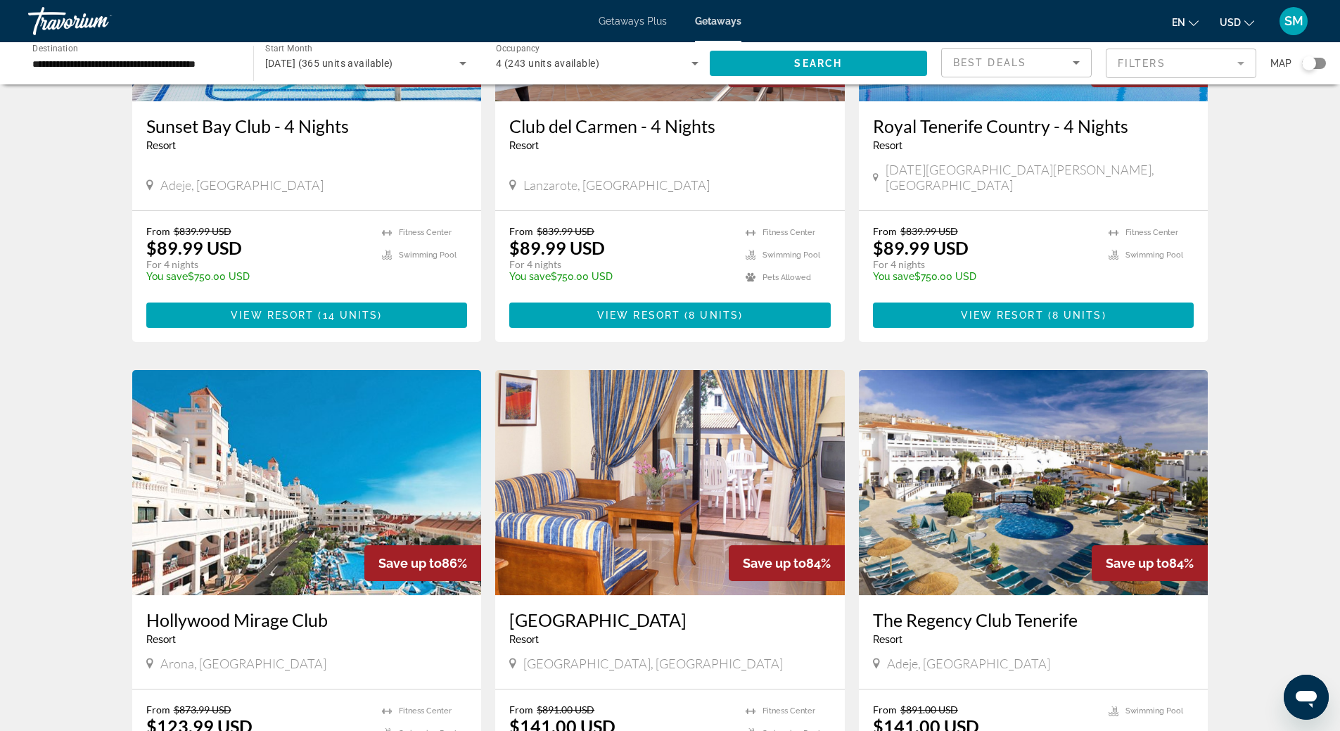
scroll to position [1407, 0]
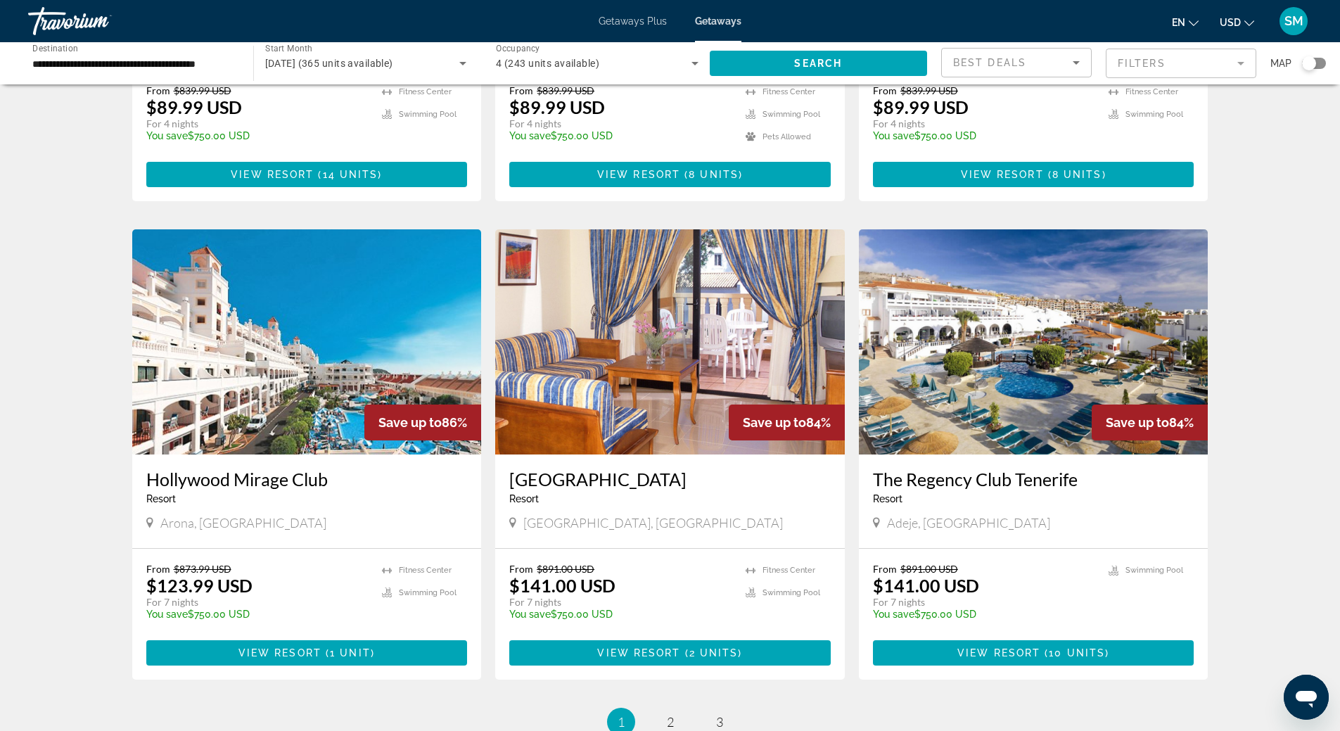
click at [1003, 279] on img "Main content" at bounding box center [1034, 341] width 350 height 225
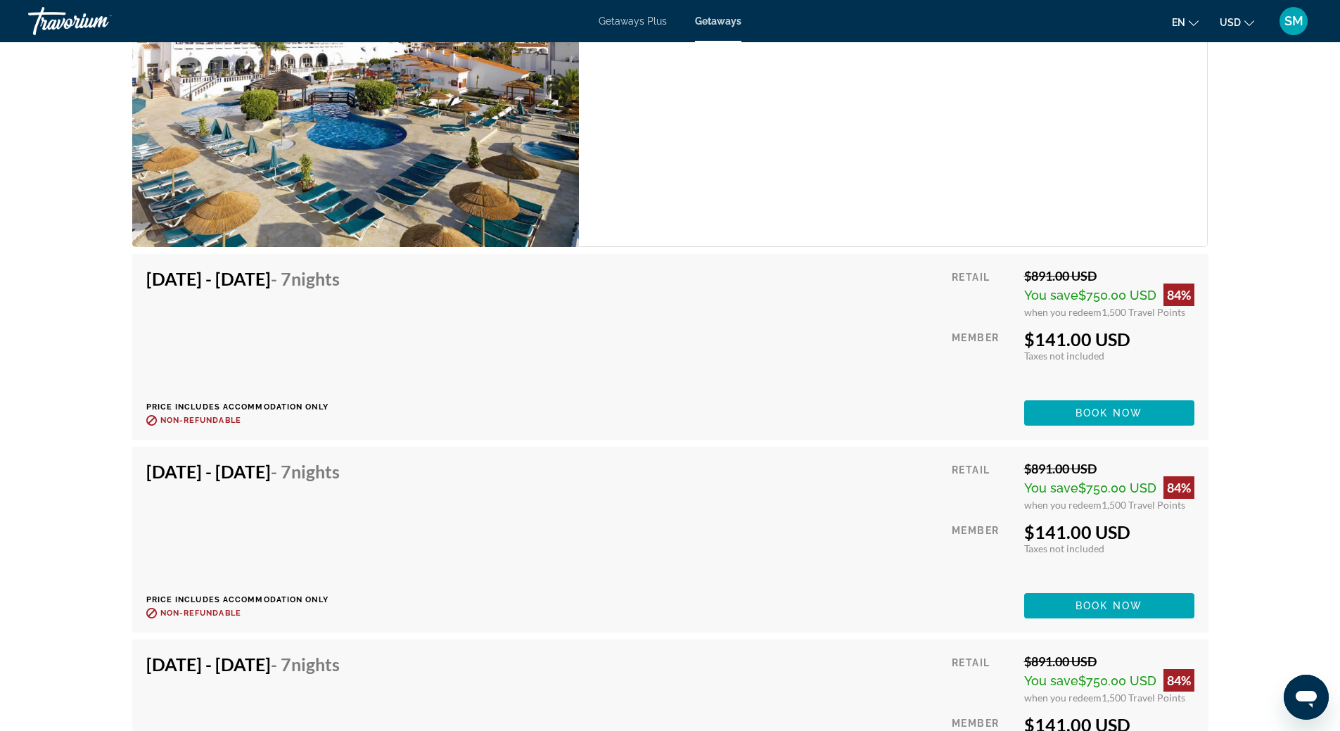
scroll to position [2251, 0]
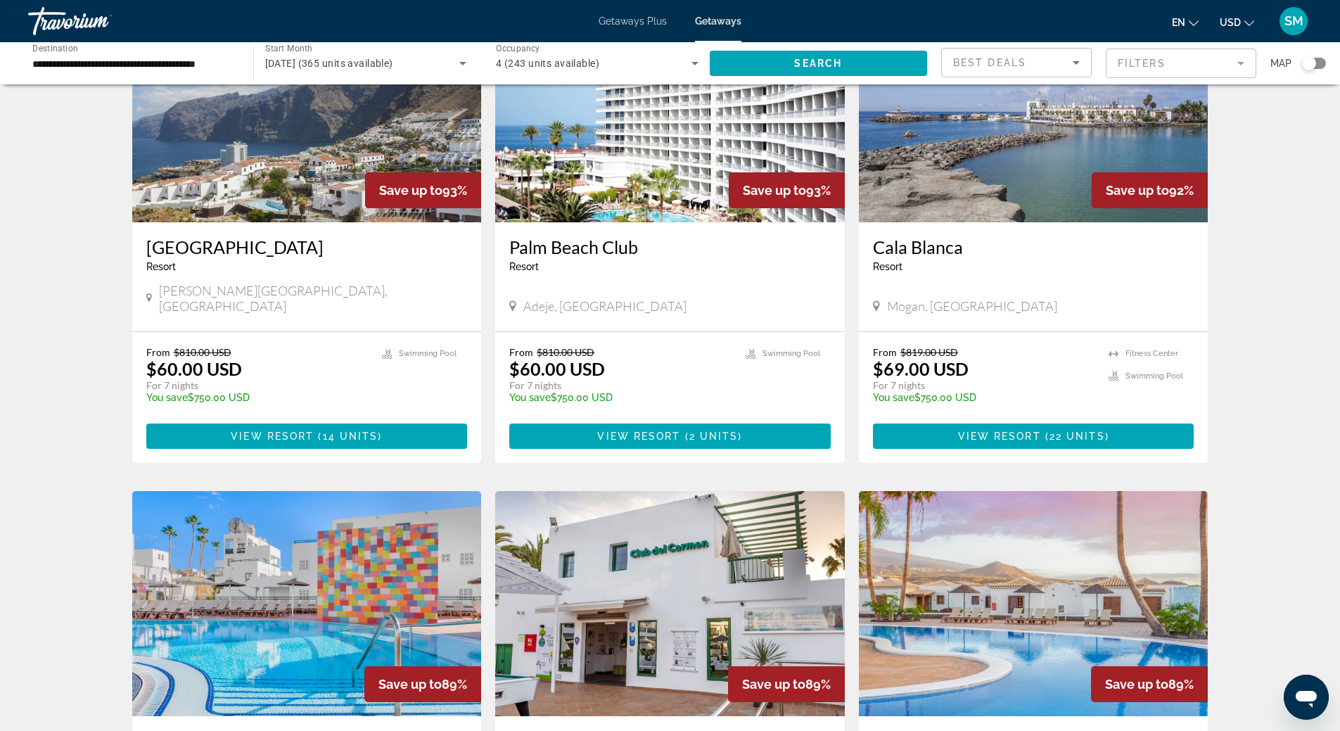
scroll to position [440, 0]
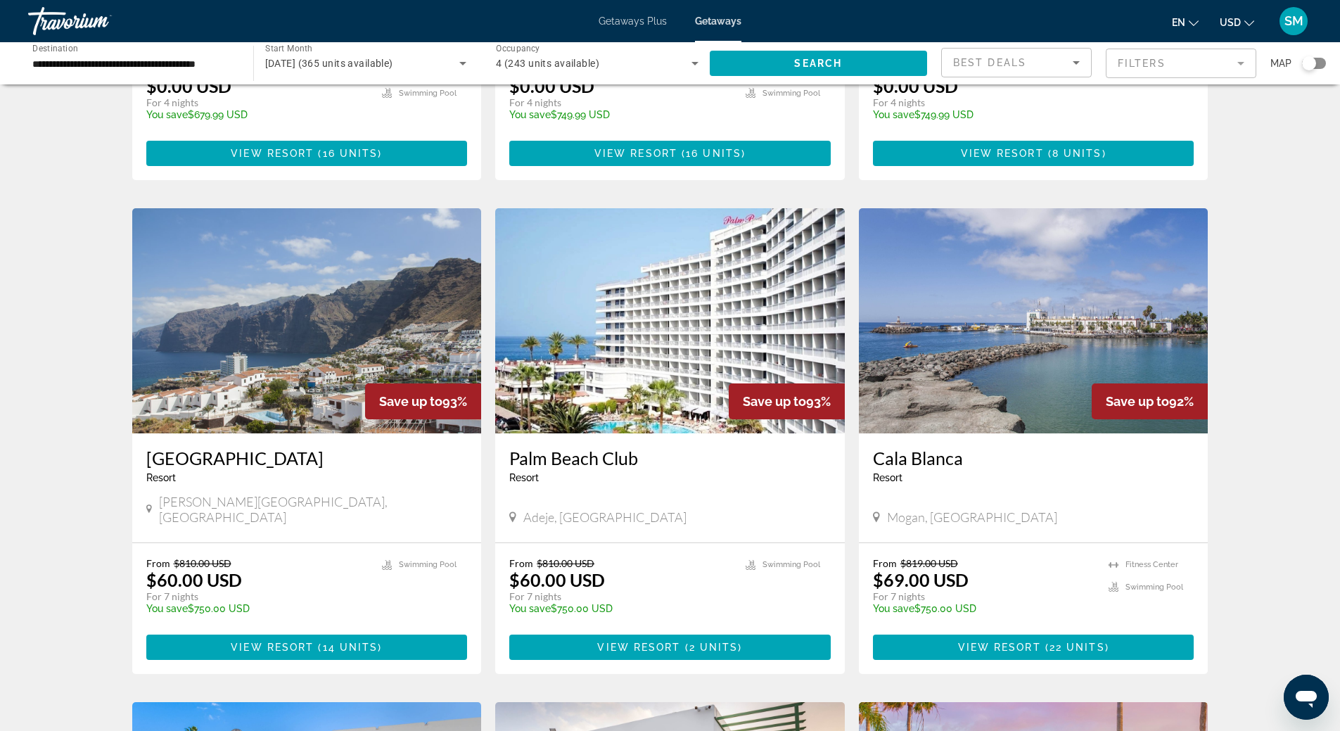
click at [414, 255] on img "Main content" at bounding box center [307, 320] width 350 height 225
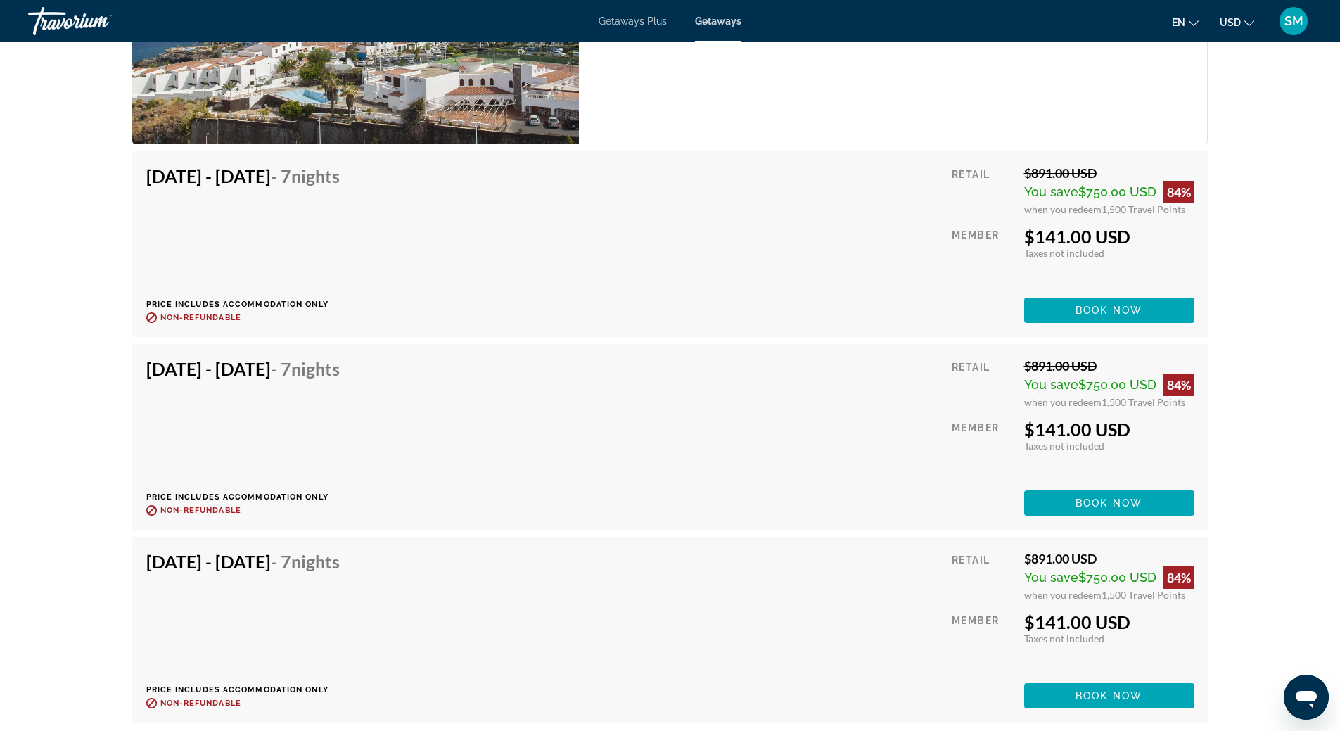
scroll to position [3095, 0]
